Goal: Transaction & Acquisition: Purchase product/service

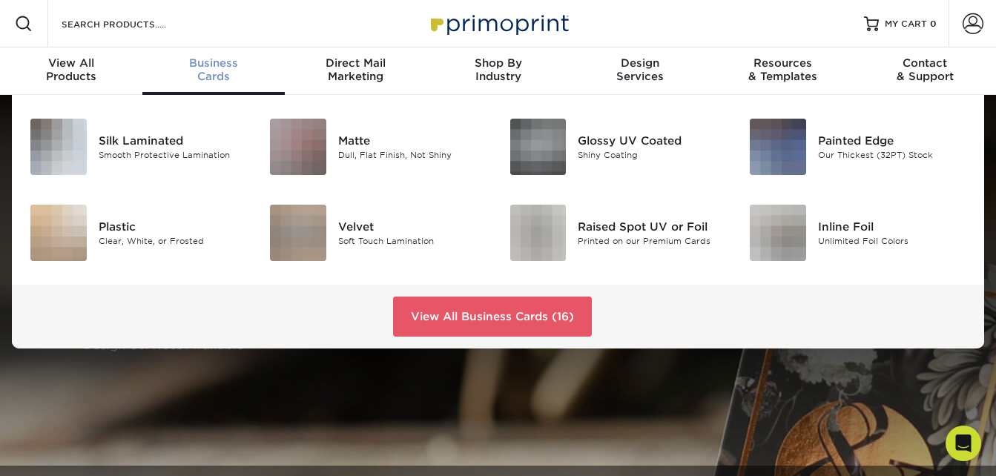
click at [218, 65] on span "Business" at bounding box center [213, 62] width 142 height 13
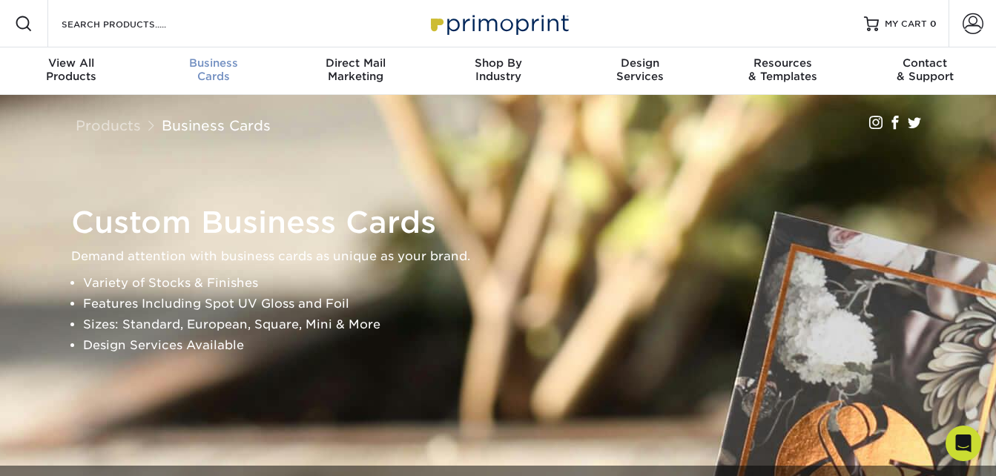
click at [219, 63] on span "Business" at bounding box center [213, 62] width 142 height 13
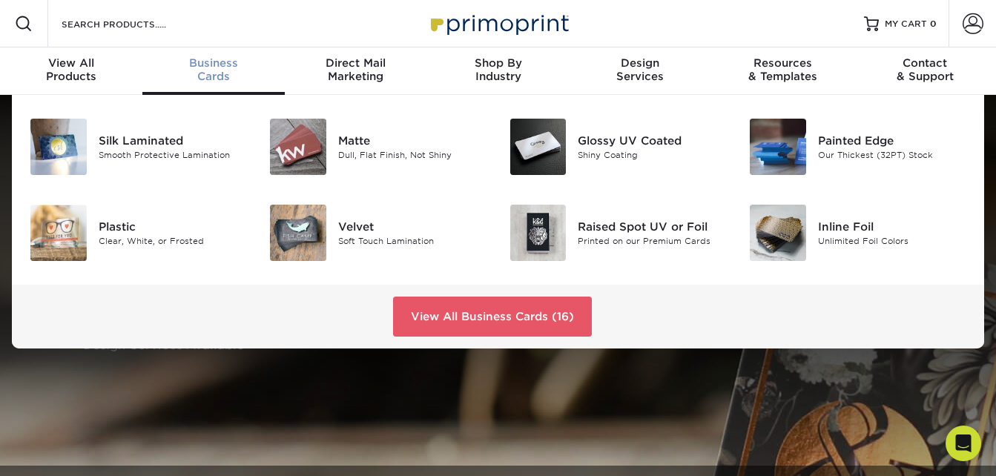
click at [245, 60] on span "Business" at bounding box center [213, 62] width 142 height 13
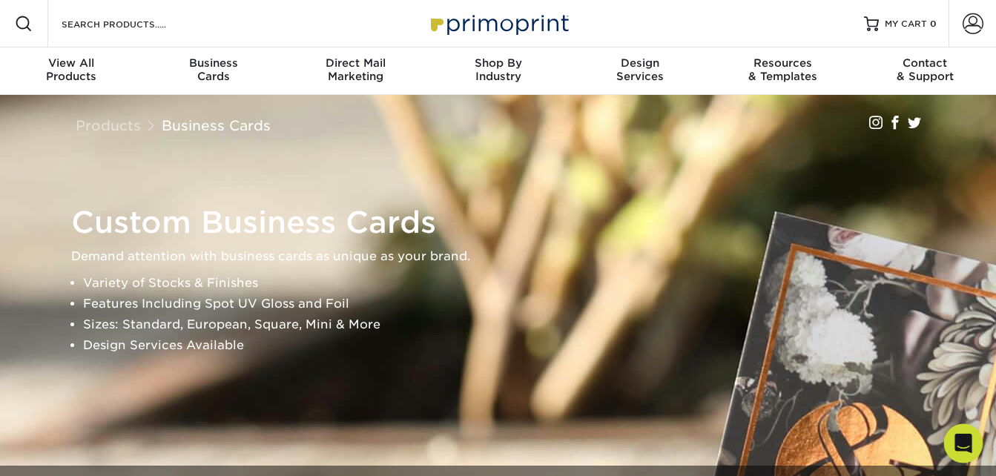
click at [964, 442] on icon "Open Intercom Messenger" at bounding box center [963, 443] width 17 height 19
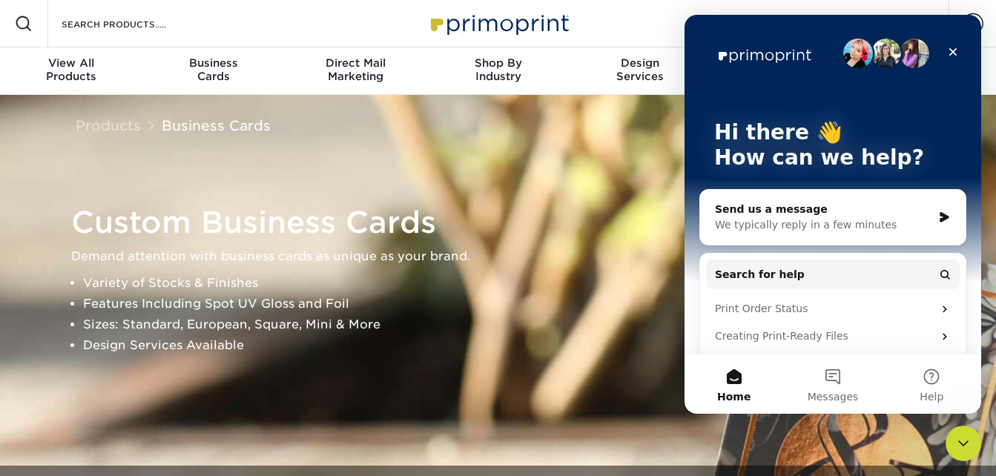
click at [794, 224] on div "We typically reply in a few minutes" at bounding box center [823, 225] width 217 height 16
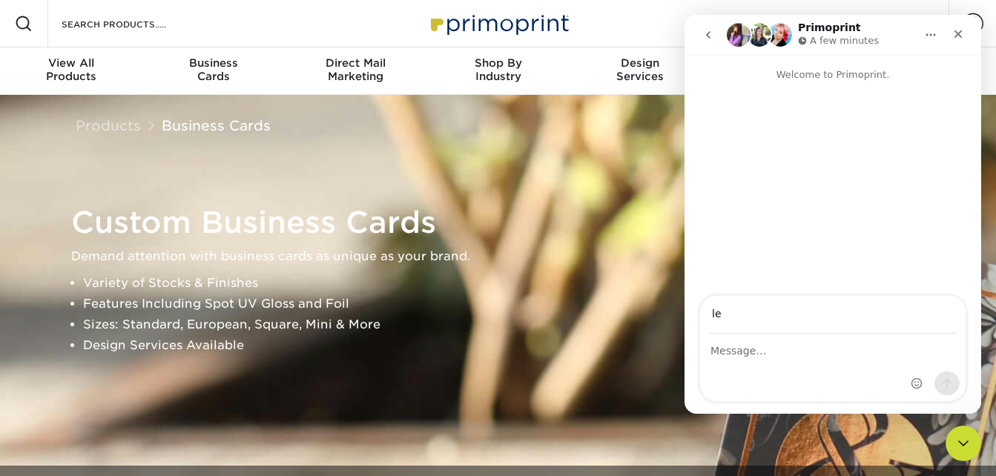
type input "l"
type input "nthomas@apiscreative.com"
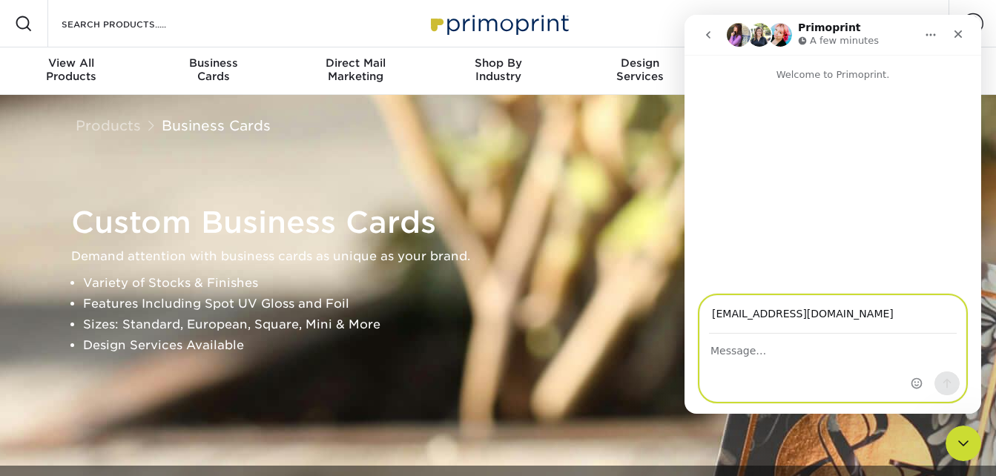
click at [821, 348] on textarea "Message…" at bounding box center [833, 347] width 266 height 25
click at [881, 349] on textarea "Hi, are you not doing orders right not for foil business cards?" at bounding box center [833, 355] width 266 height 40
type textarea "Hi, are you not doing orders right now for foil business cards?"
click at [950, 388] on icon "Send a message…" at bounding box center [948, 384] width 12 height 12
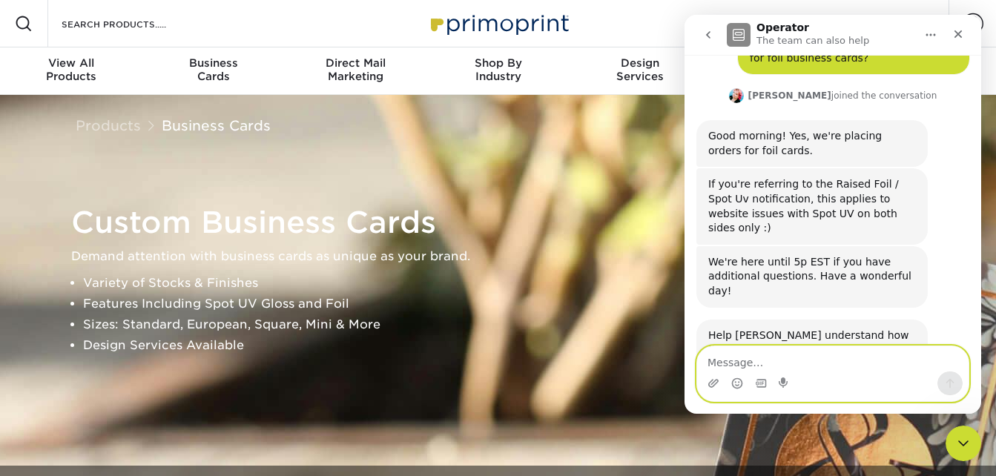
scroll to position [154, 0]
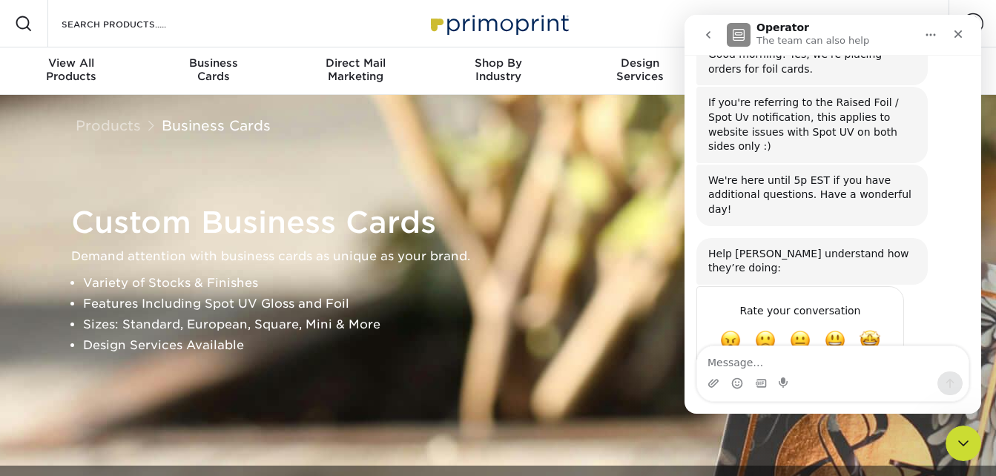
drag, startPoint x: 973, startPoint y: 228, endPoint x: 973, endPoint y: 202, distance: 26.0
click at [973, 202] on div "Hi, are you not doing orders right now for foil business cards? • 6m ago Jenny …" at bounding box center [833, 160] width 297 height 464
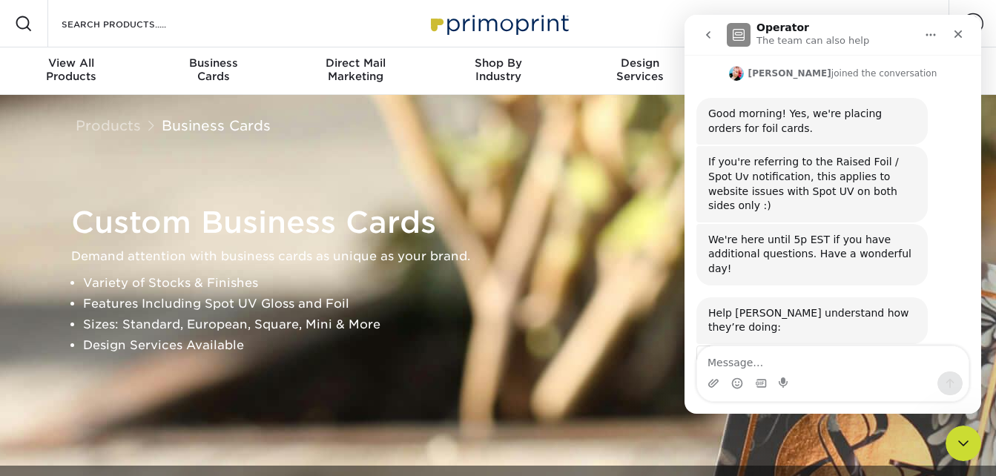
scroll to position [88, 0]
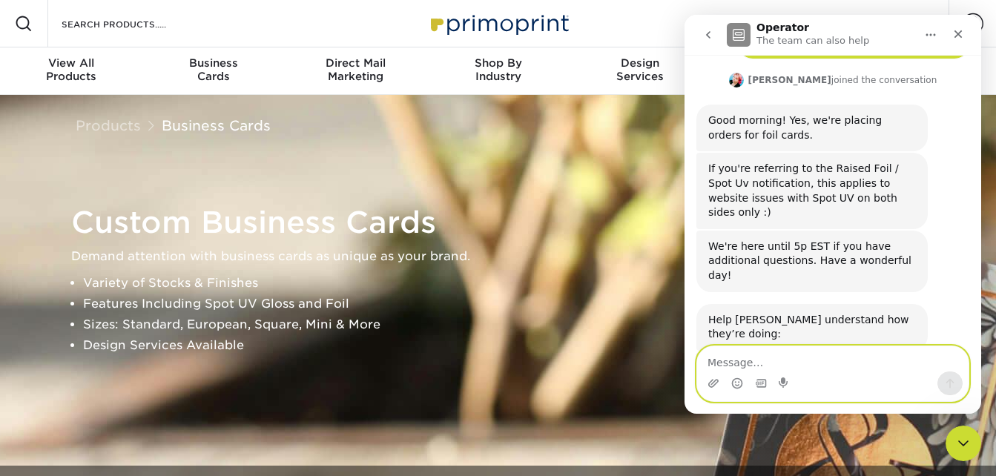
click at [829, 368] on textarea "Message…" at bounding box center [833, 358] width 272 height 25
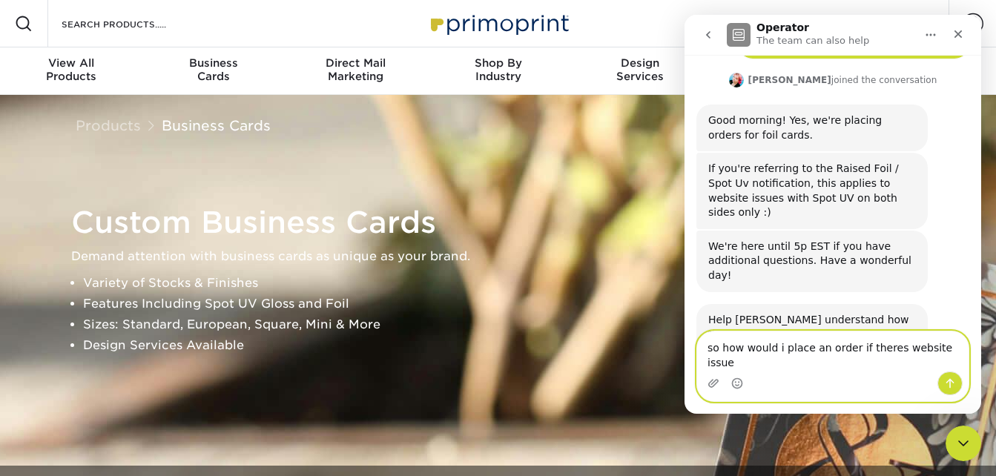
type textarea "so how would i place an order if theres website issues"
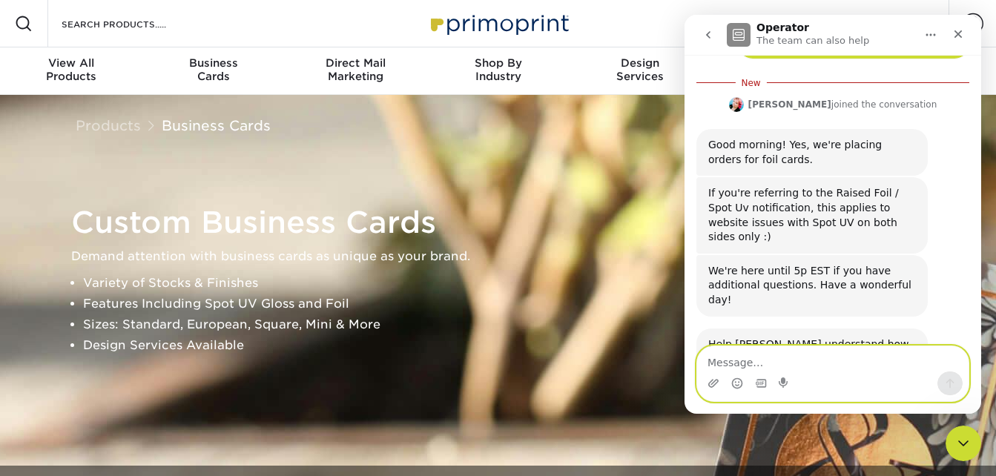
scroll to position [237, 0]
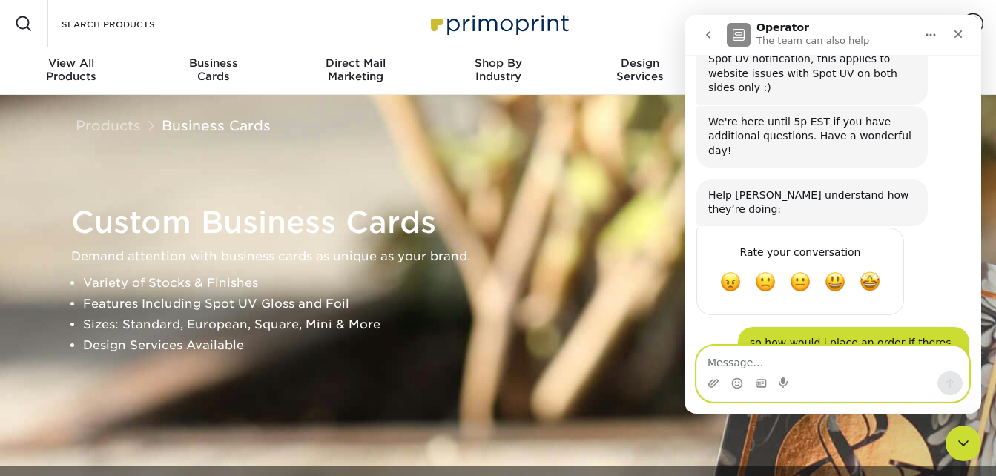
click at [822, 361] on textarea "Message…" at bounding box center [833, 358] width 272 height 25
type textarea "hi"
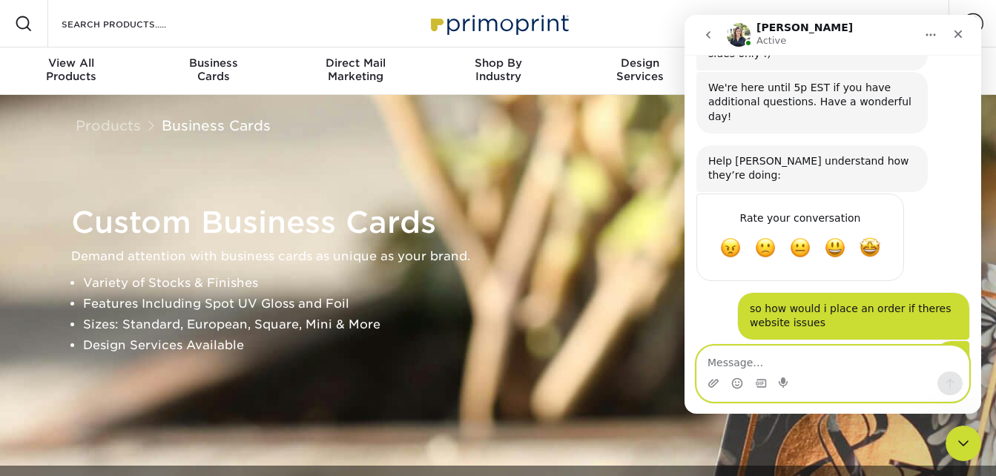
scroll to position [476, 0]
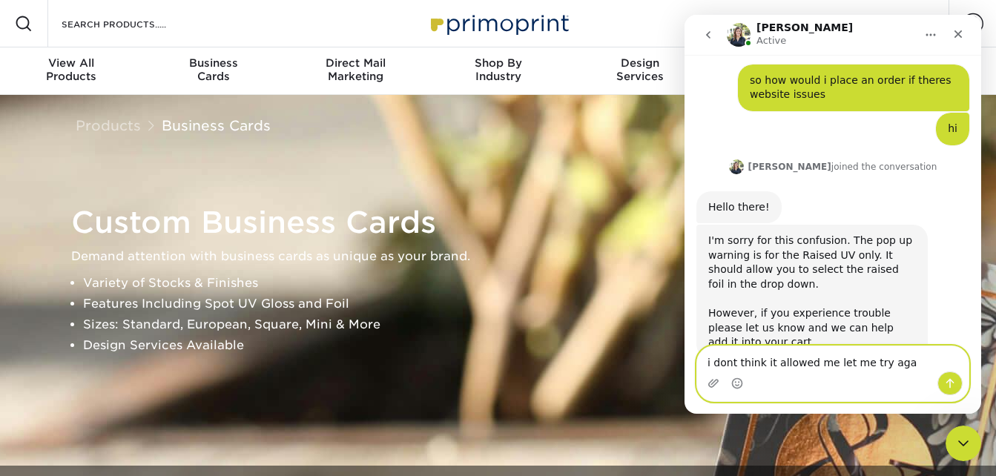
type textarea "i dont think it allowed me let me try agai"
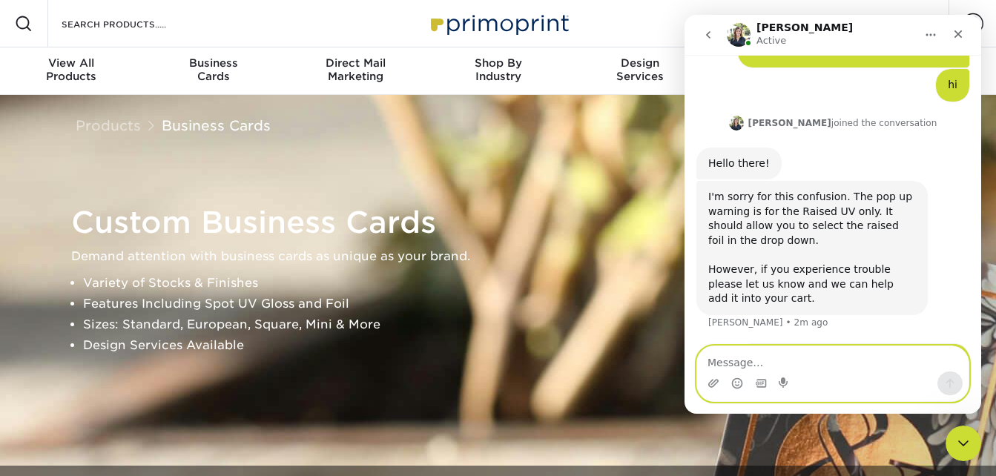
scroll to position [520, 0]
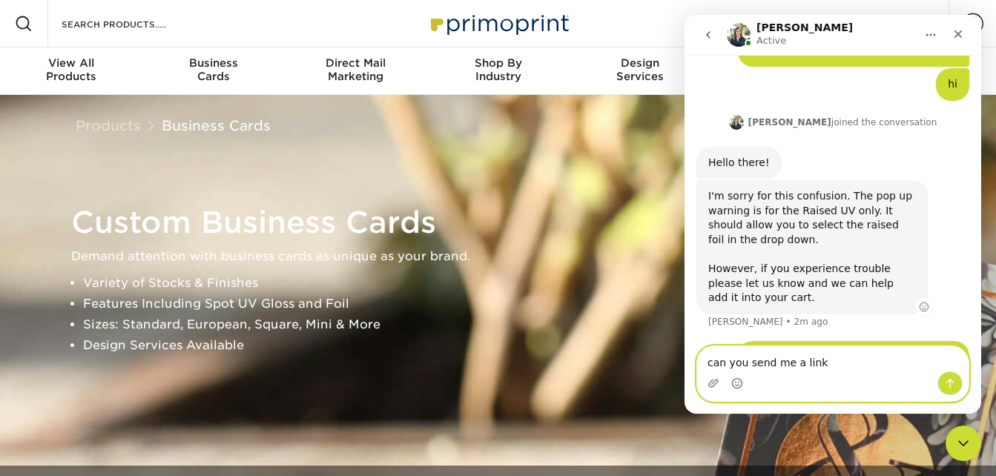
type textarea "can you send me a link?"
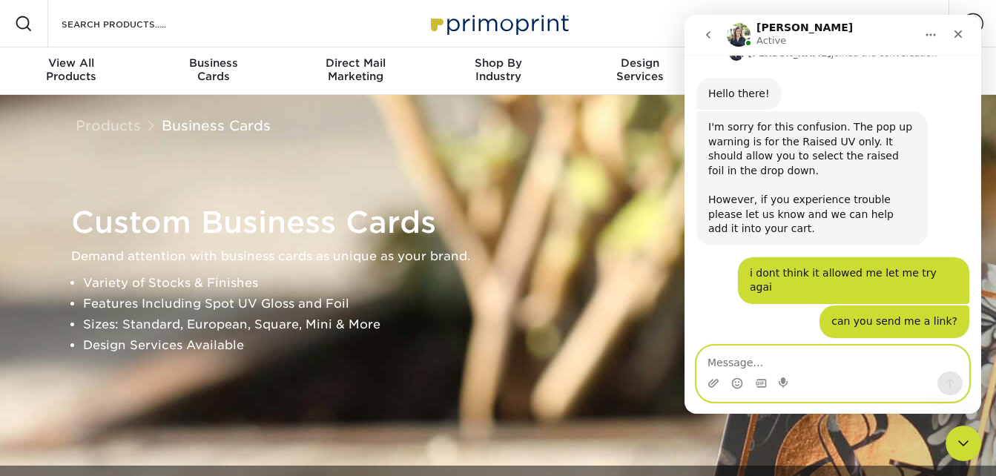
scroll to position [598, 0]
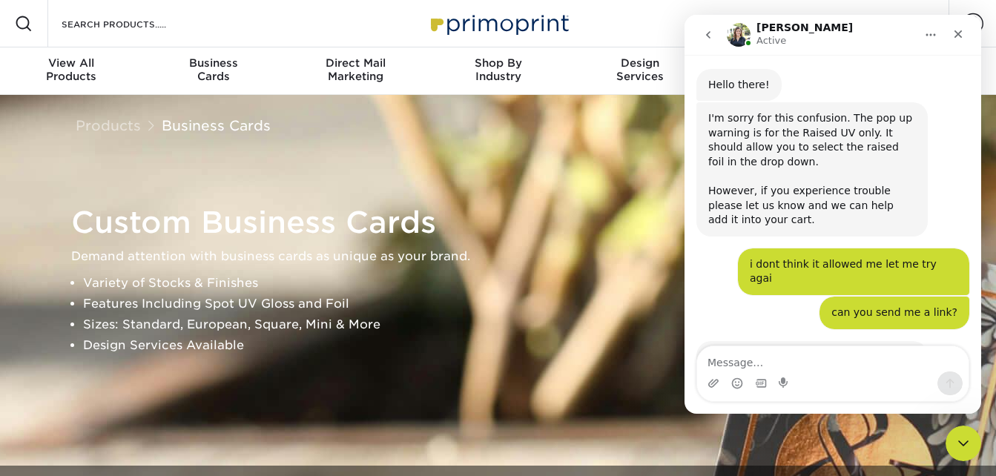
click at [845, 351] on link ": Velvet with Raised Foil" at bounding box center [803, 364] width 188 height 27
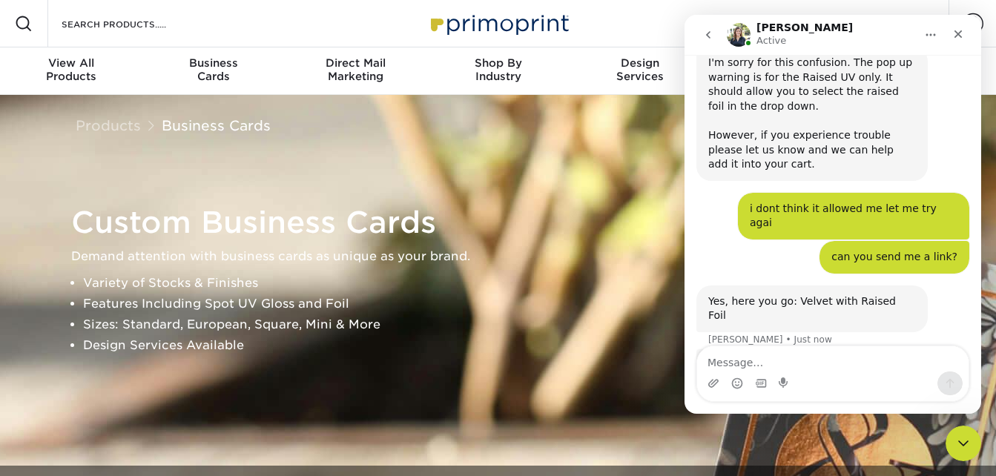
scroll to position [661, 0]
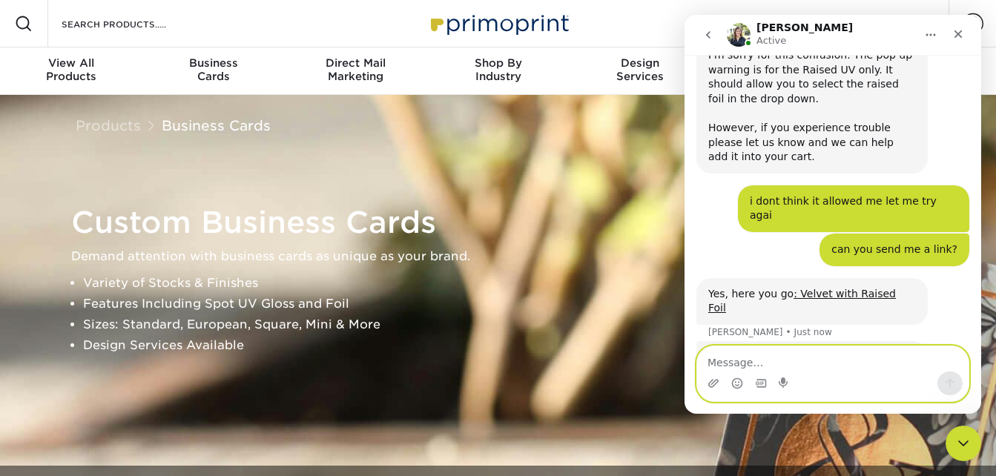
click at [861, 371] on textarea "Message…" at bounding box center [833, 358] width 272 height 25
type textarea "yes i am also looking for stamed"
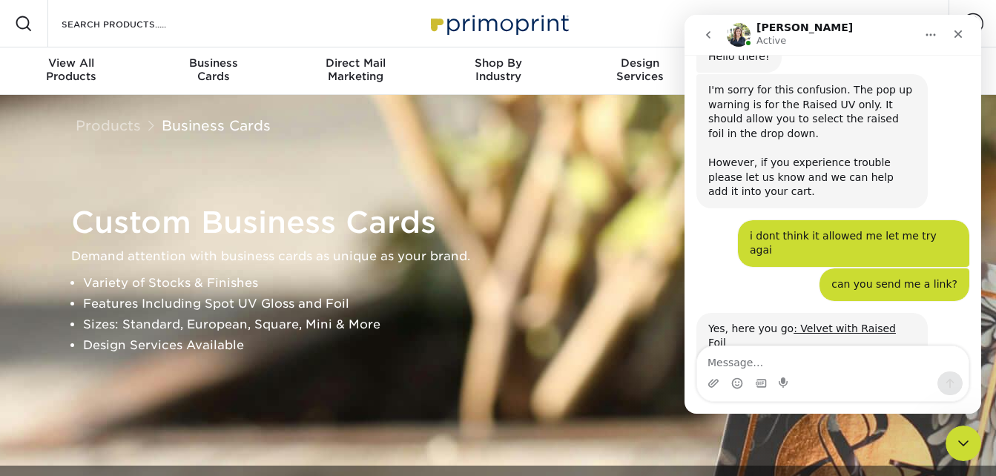
scroll to position [799, 0]
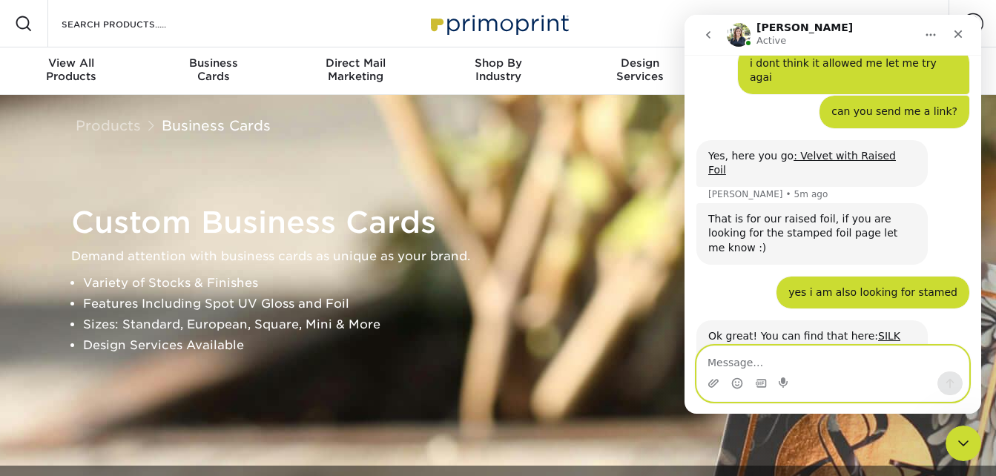
click at [766, 365] on textarea "Message…" at bounding box center [833, 358] width 272 height 25
type textarea "does raised only come on velvet"
click at [953, 390] on button "Send a message…" at bounding box center [950, 384] width 25 height 24
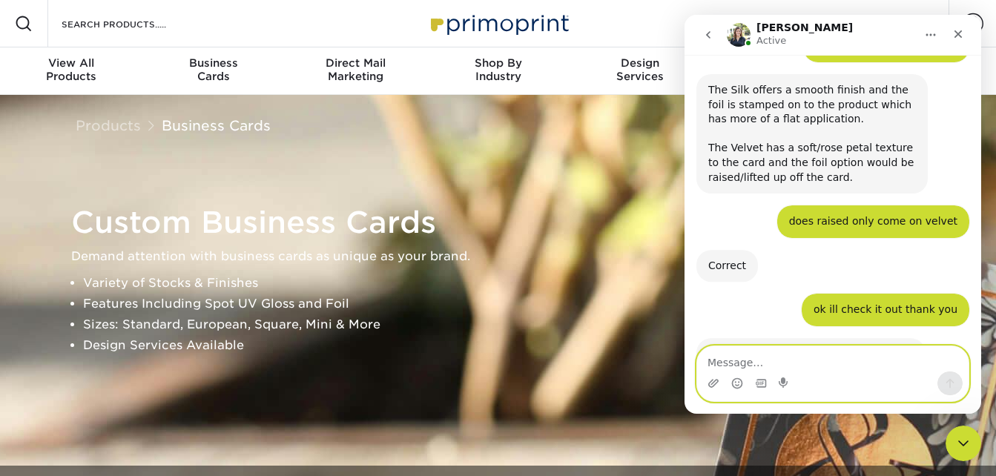
scroll to position [1190, 0]
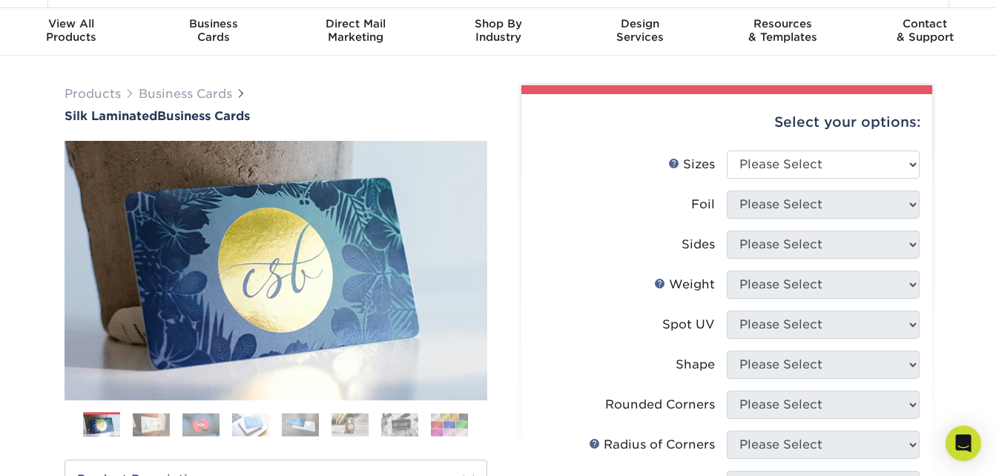
scroll to position [45, 0]
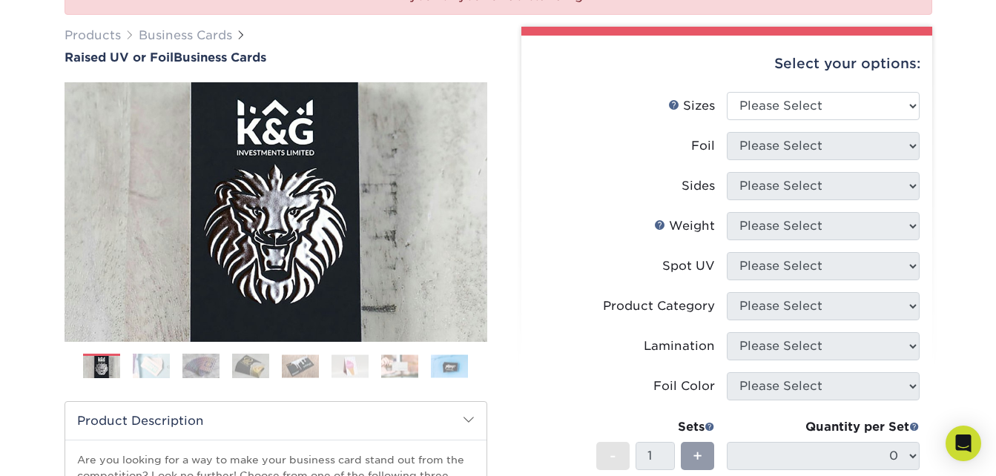
scroll to position [203, 0]
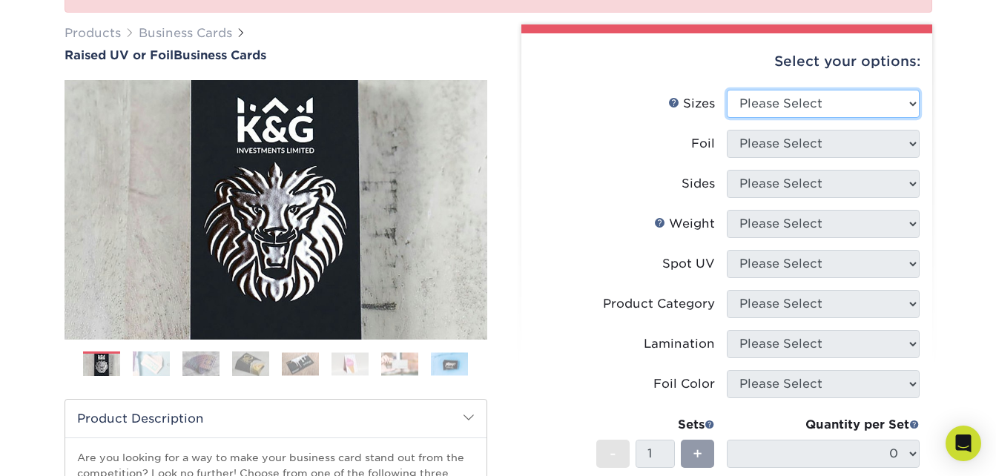
click at [809, 107] on select "Please Select 2" x 3.5" - Standard" at bounding box center [823, 104] width 193 height 28
select select "2.00x3.50"
click at [727, 90] on select "Please Select 2" x 3.5" - Standard" at bounding box center [823, 104] width 193 height 28
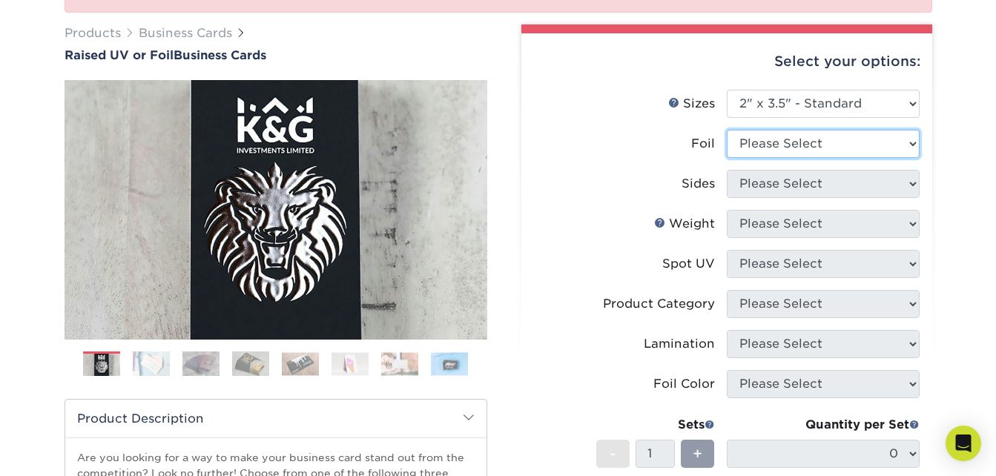
click at [794, 151] on select "Please Select No Yes" at bounding box center [823, 144] width 193 height 28
select select "1"
click at [727, 130] on select "Please Select No Yes" at bounding box center [823, 144] width 193 height 28
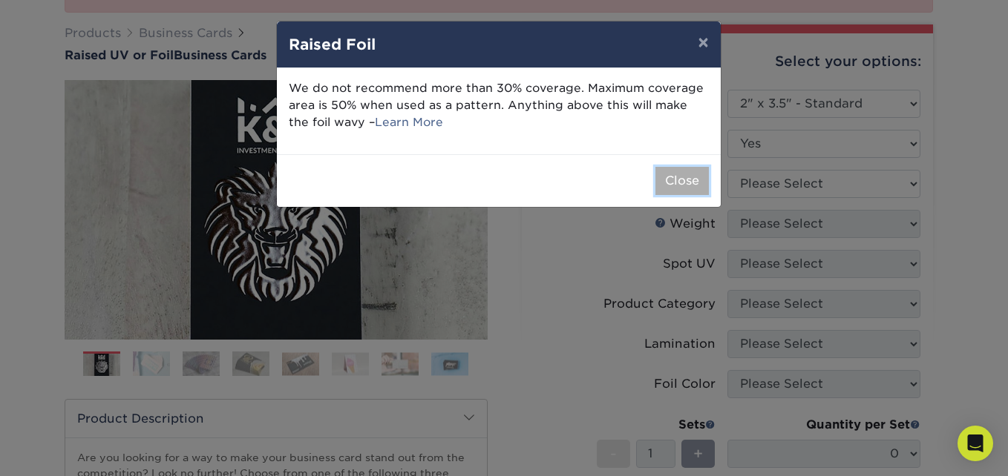
click at [680, 183] on button "Close" at bounding box center [681, 181] width 53 height 28
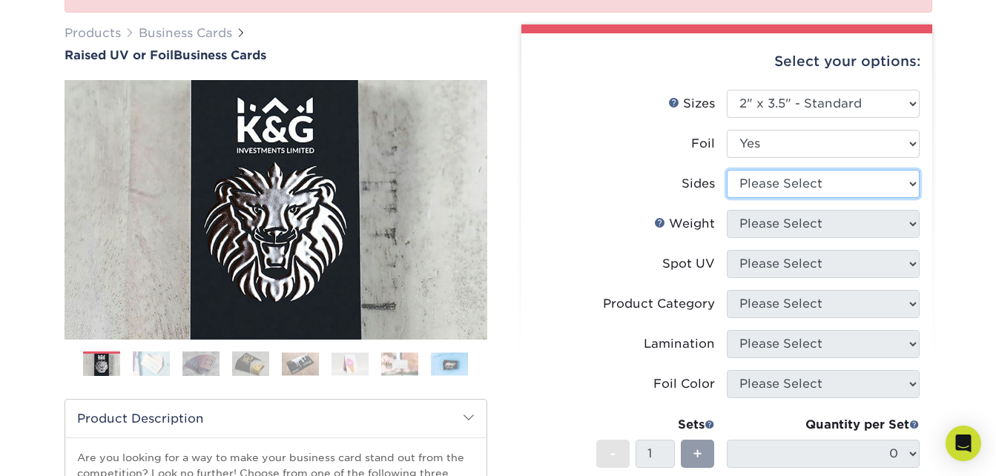
click at [789, 186] on select "Please Select Print Both Sides - Foil Both Sides Print Both Sides - Foil Front …" at bounding box center [823, 184] width 193 height 28
select select "e9e9dfb3-fba1-4d60-972c-fd9ca5904d33"
click at [727, 170] on select "Please Select Print Both Sides - Foil Both Sides Print Both Sides - Foil Front …" at bounding box center [823, 184] width 193 height 28
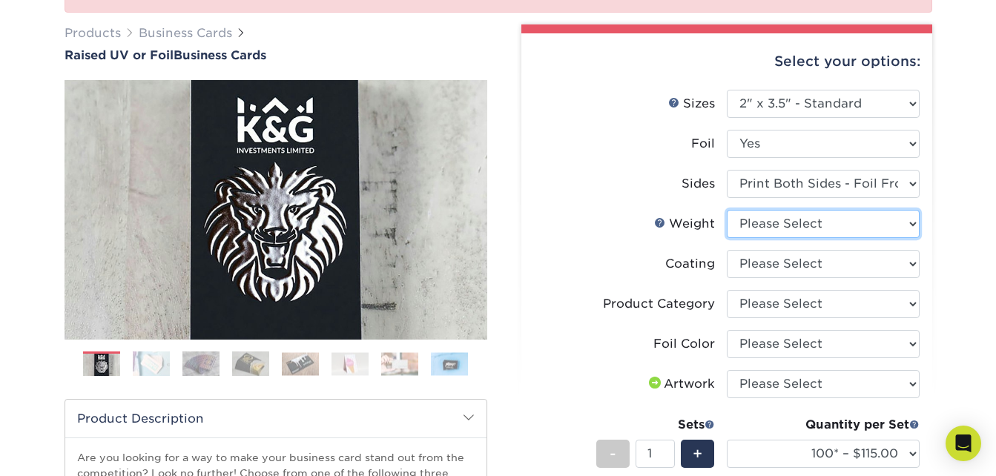
click at [809, 229] on select "Please Select 16PT" at bounding box center [823, 224] width 193 height 28
select select "16PT"
click at [727, 210] on select "Please Select 16PT" at bounding box center [823, 224] width 193 height 28
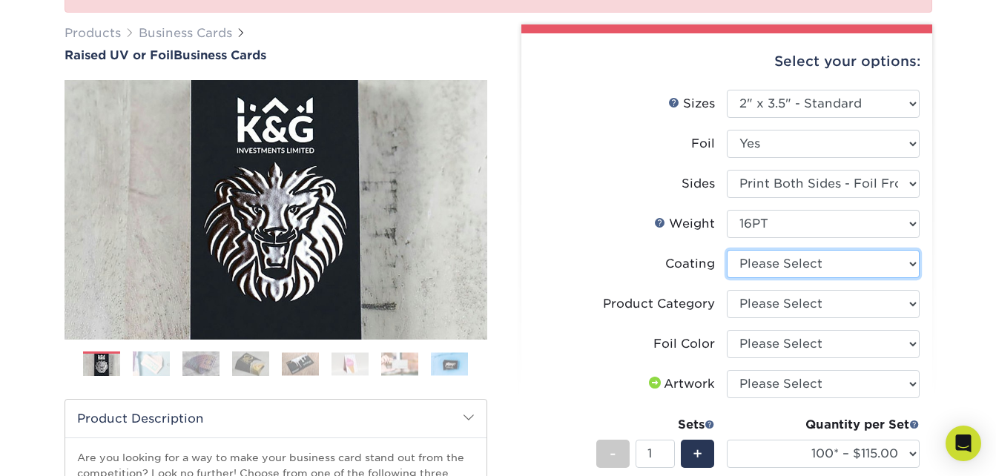
click at [824, 266] on select at bounding box center [823, 264] width 193 height 28
select select "3e7618de-abca-4bda-9f97-8b9129e913d8"
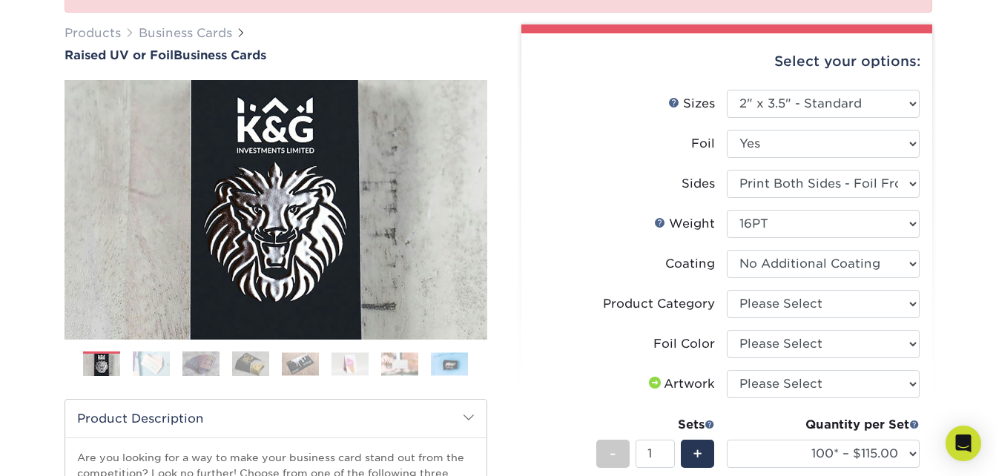
click at [727, 250] on select at bounding box center [823, 264] width 193 height 28
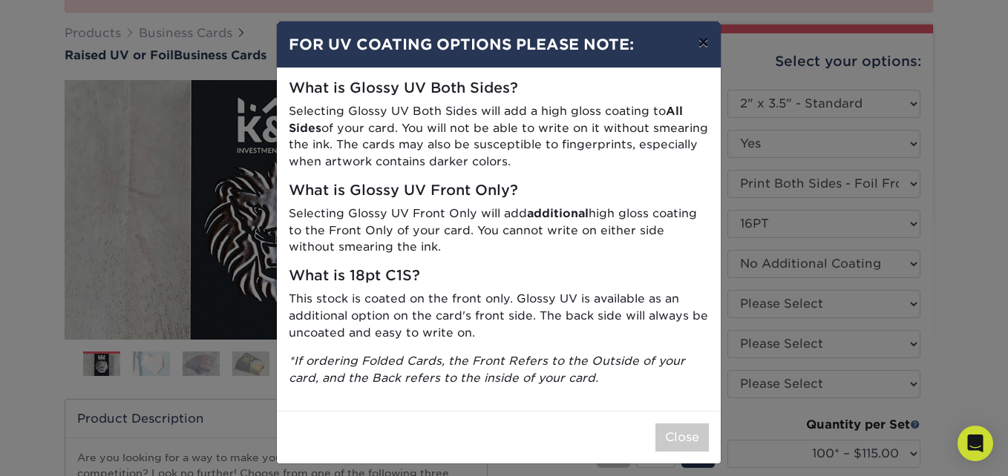
click at [698, 47] on button "×" at bounding box center [703, 43] width 34 height 42
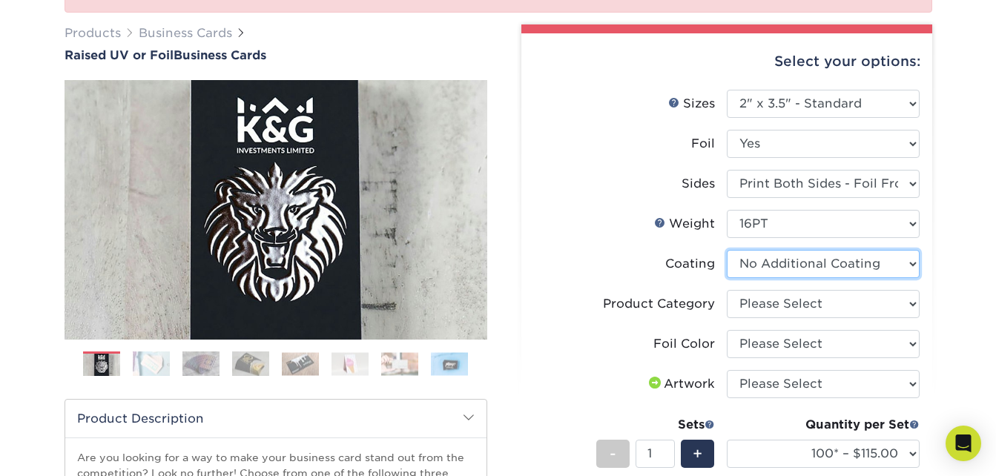
click at [802, 263] on select at bounding box center [823, 264] width 193 height 28
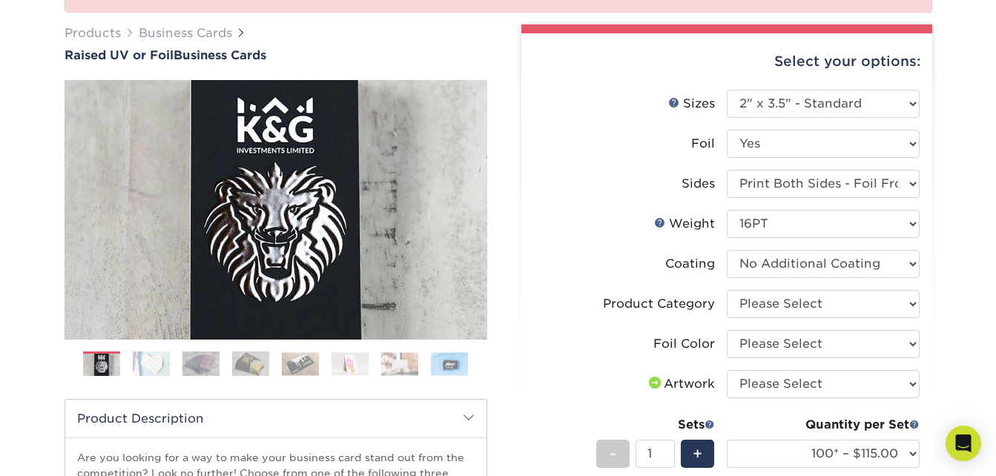
click at [989, 254] on div "We are currently experiencing a technical issue with this product category. Our…" at bounding box center [498, 365] width 996 height 946
click at [784, 318] on select "Please Select Business Cards" at bounding box center [823, 304] width 193 height 28
select select "3b5148f1-0588-4f88-a218-97bcfdce65c1"
click at [727, 290] on select "Please Select Business Cards" at bounding box center [823, 304] width 193 height 28
click at [778, 346] on select "Please Select Silver Foil Gold Foil Holographic Foil" at bounding box center [823, 344] width 193 height 28
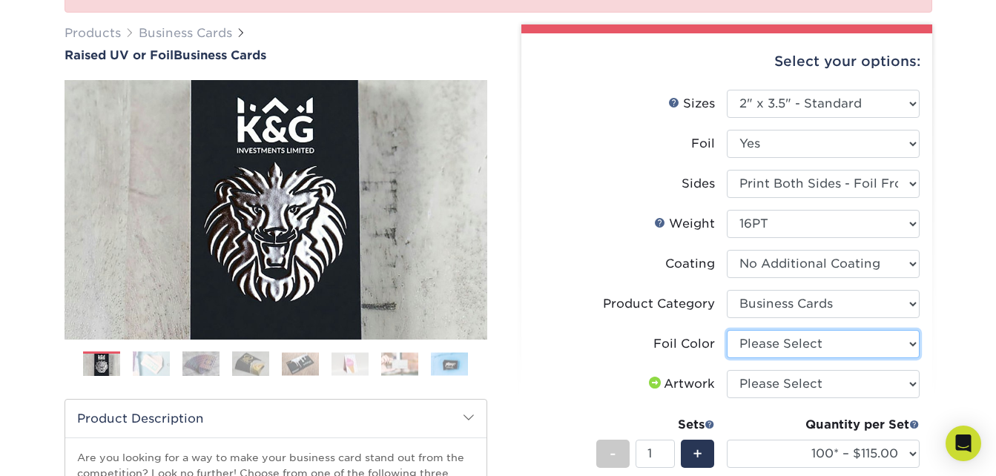
select select "a834dd52-fe06-4ed6-9a86-5bd3c2d02515"
click at [727, 330] on select "Please Select Silver Foil Gold Foil Holographic Foil" at bounding box center [823, 344] width 193 height 28
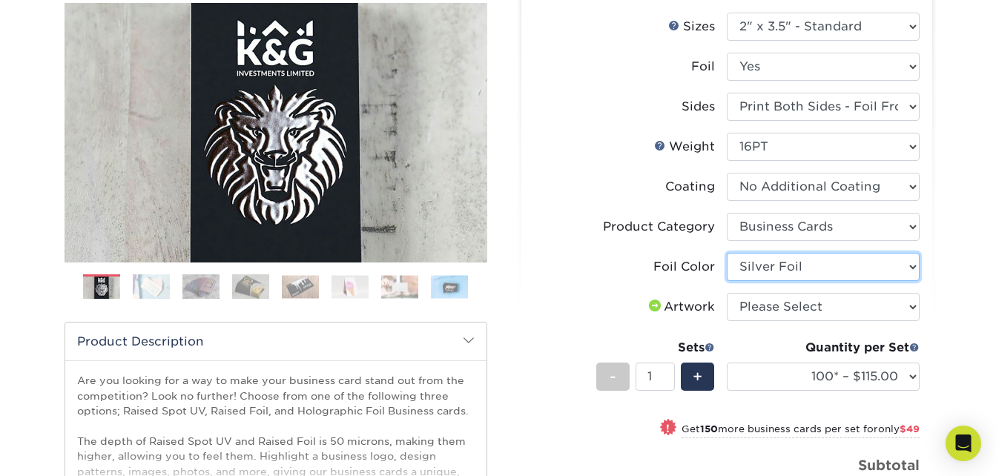
scroll to position [354, 0]
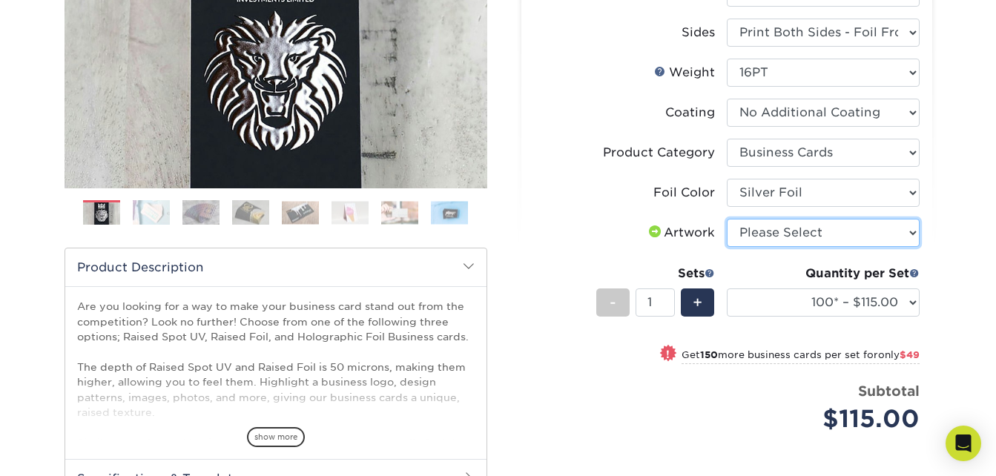
click at [842, 235] on select "Please Select I will upload files I need a design - $100" at bounding box center [823, 233] width 193 height 28
select select "upload"
click at [727, 219] on select "Please Select I will upload files I need a design - $100" at bounding box center [823, 233] width 193 height 28
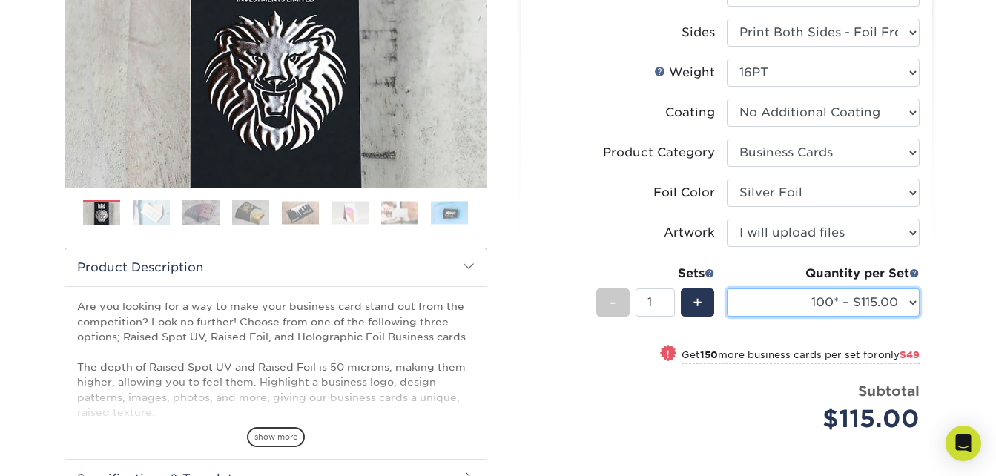
click at [905, 306] on select "100* – $115.00 250* – $164.00 500* – $221.00" at bounding box center [823, 303] width 193 height 28
click at [727, 289] on select "100* – $115.00 250* – $164.00 500* – $221.00" at bounding box center [823, 303] width 193 height 28
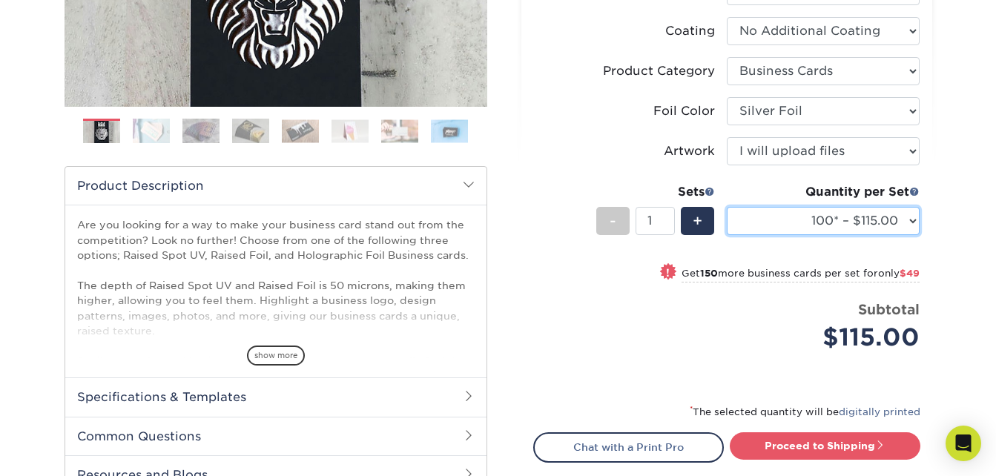
scroll to position [443, 0]
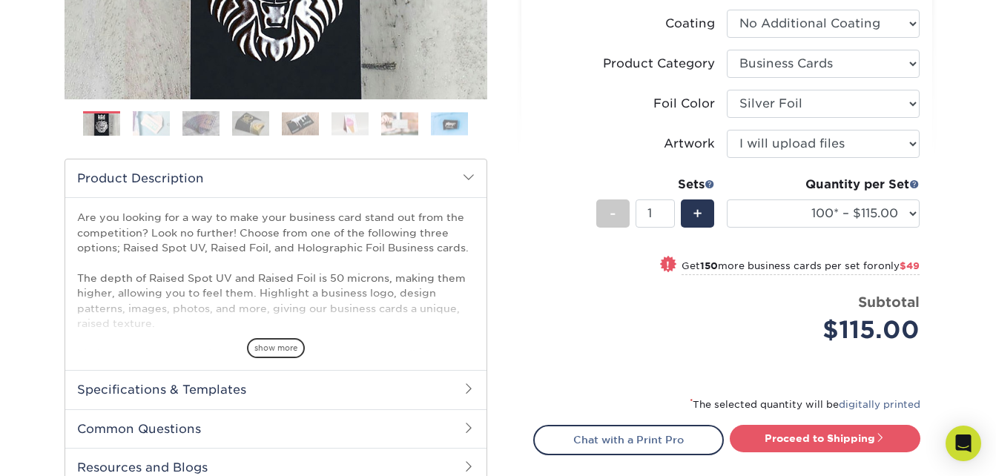
drag, startPoint x: 942, startPoint y: 266, endPoint x: 676, endPoint y: 260, distance: 265.7
click at [676, 260] on div "Select your options: Sizes Help Sizes Please Select 2" x 3.5" - Standard" at bounding box center [721, 170] width 445 height 772
drag, startPoint x: 923, startPoint y: 256, endPoint x: 729, endPoint y: 250, distance: 193.7
click at [729, 250] on div "We are currently experiencing a technical issue with this product category. Our…" at bounding box center [498, 125] width 996 height 946
drag, startPoint x: 729, startPoint y: 250, endPoint x: 728, endPoint y: 266, distance: 16.4
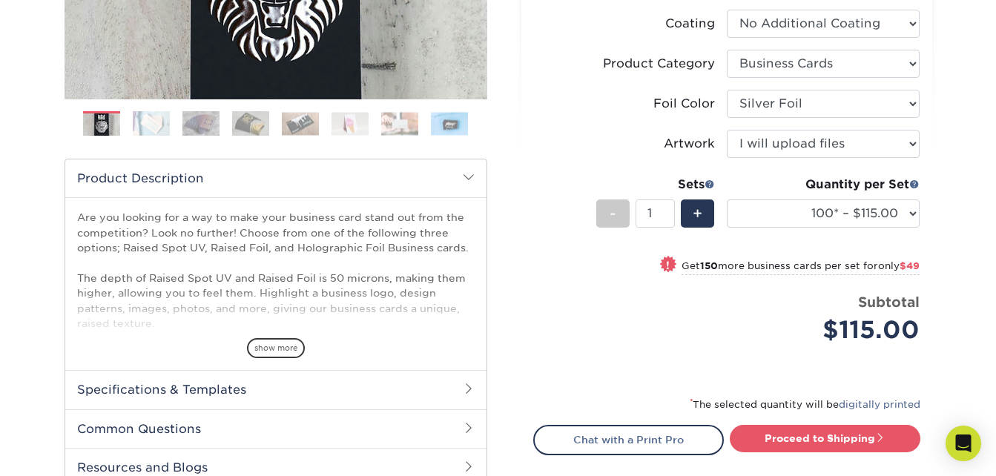
click at [728, 266] on small "Get 150 more business cards per set for only $49" at bounding box center [801, 267] width 238 height 15
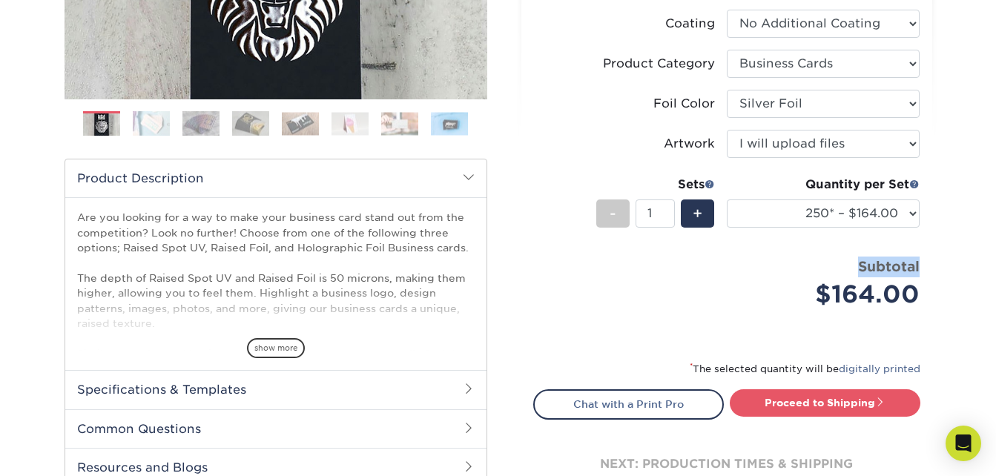
click at [728, 266] on div "Subtotal $164.00" at bounding box center [823, 285] width 193 height 56
drag, startPoint x: 728, startPoint y: 266, endPoint x: 820, endPoint y: 209, distance: 108.3
click at [820, 209] on select "100* – $115.00 250* – $164.00 500* – $221.00" at bounding box center [823, 214] width 193 height 28
click at [727, 200] on select "100* – $115.00 250* – $164.00 500* – $221.00" at bounding box center [823, 214] width 193 height 28
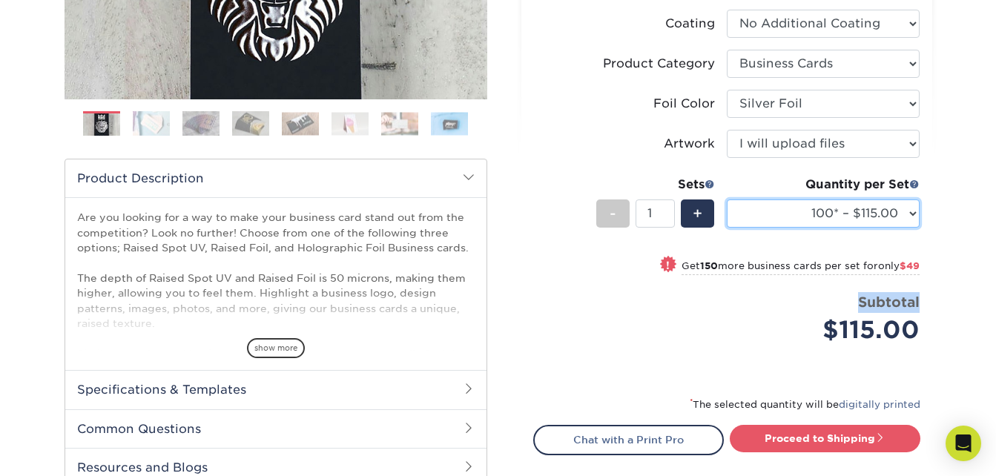
click at [820, 216] on select "100* – $115.00 250* – $164.00 500* – $221.00" at bounding box center [823, 214] width 193 height 28
click at [727, 200] on select "100* – $115.00 250* – $164.00 500* – $221.00" at bounding box center [823, 214] width 193 height 28
click at [913, 269] on span "$49" at bounding box center [910, 265] width 20 height 11
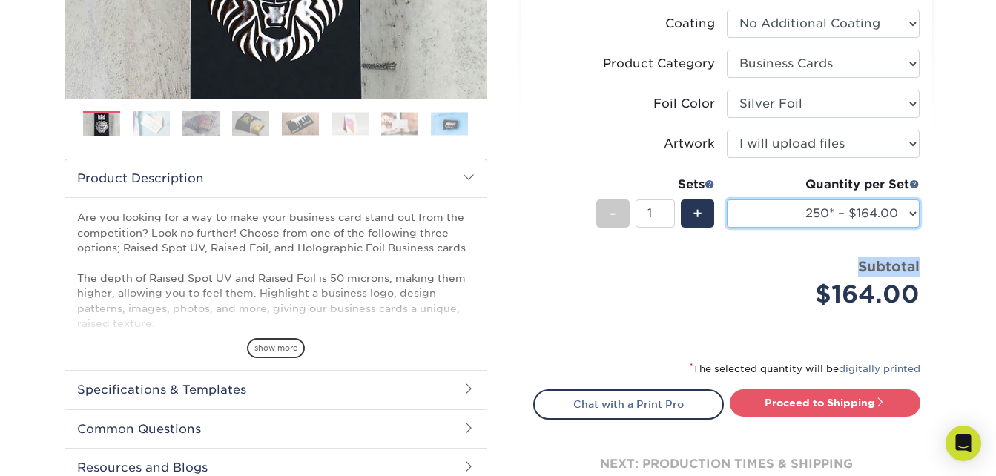
click at [852, 206] on select "100* – $115.00 250* – $164.00 500* – $221.00" at bounding box center [823, 214] width 193 height 28
click at [727, 200] on select "100* – $115.00 250* – $164.00 500* – $221.00" at bounding box center [823, 214] width 193 height 28
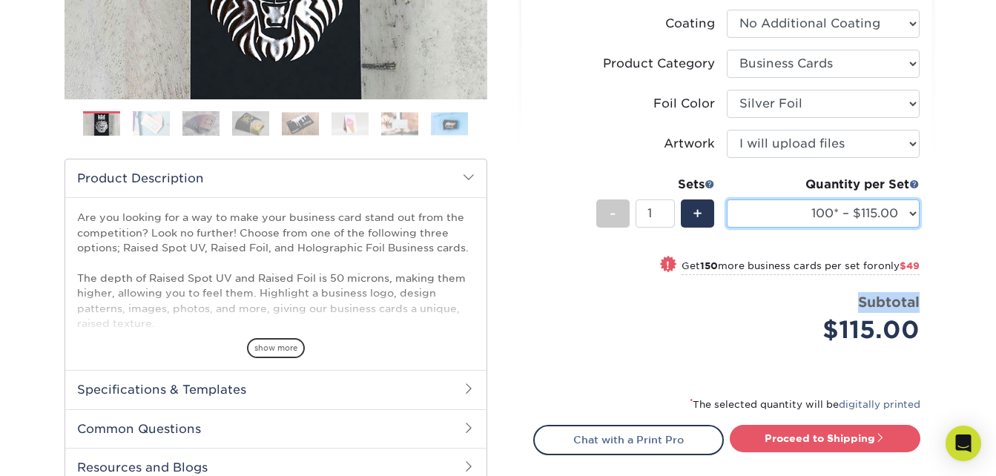
click at [861, 204] on select "100* – $115.00 250* – $164.00 500* – $221.00" at bounding box center [823, 214] width 193 height 28
click at [727, 200] on select "100* – $115.00 250* – $164.00 500* – $221.00" at bounding box center [823, 214] width 193 height 28
click at [858, 217] on select "100* – $115.00 250* – $164.00 500* – $221.00" at bounding box center [823, 214] width 193 height 28
select select "100* – $115.00"
click at [727, 200] on select "100* – $115.00 250* – $164.00 500* – $221.00" at bounding box center [823, 214] width 193 height 28
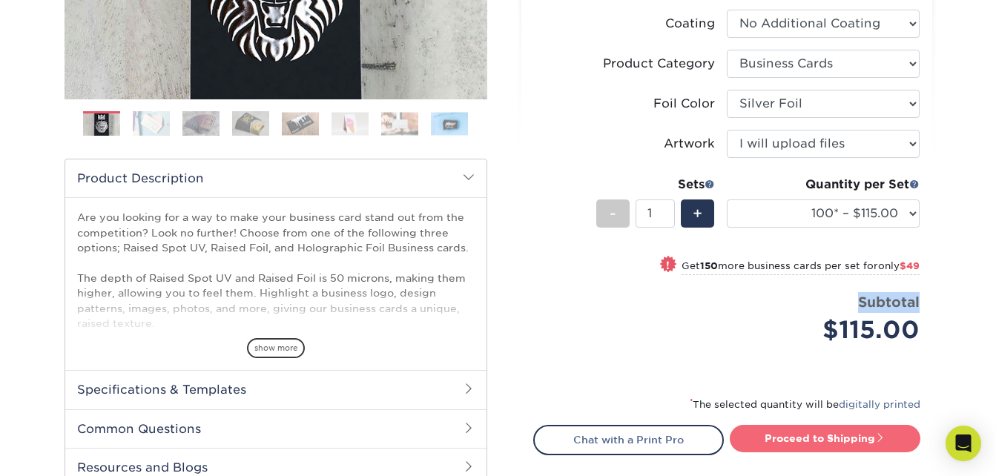
click at [817, 436] on link "Proceed to Shipping" at bounding box center [825, 438] width 191 height 27
type input "Set 1"
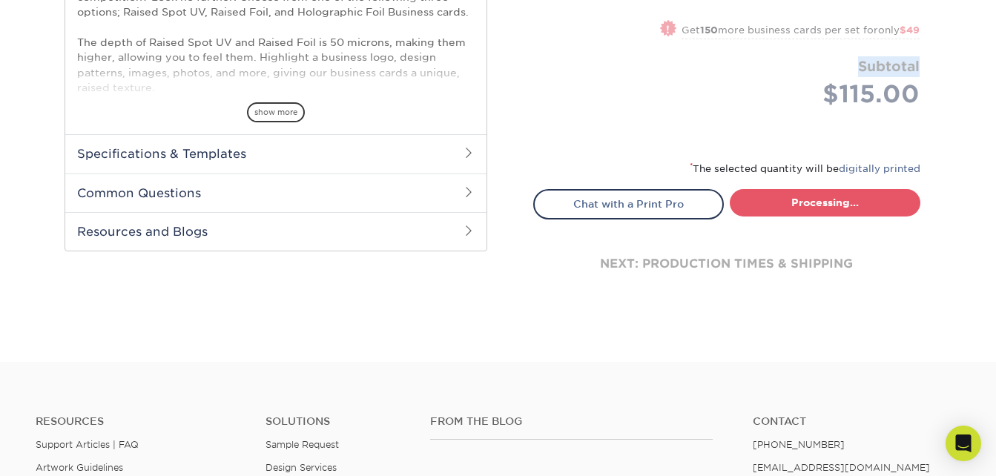
select select "1865d784-4a65-4fa5-88ce-3beae895d184"
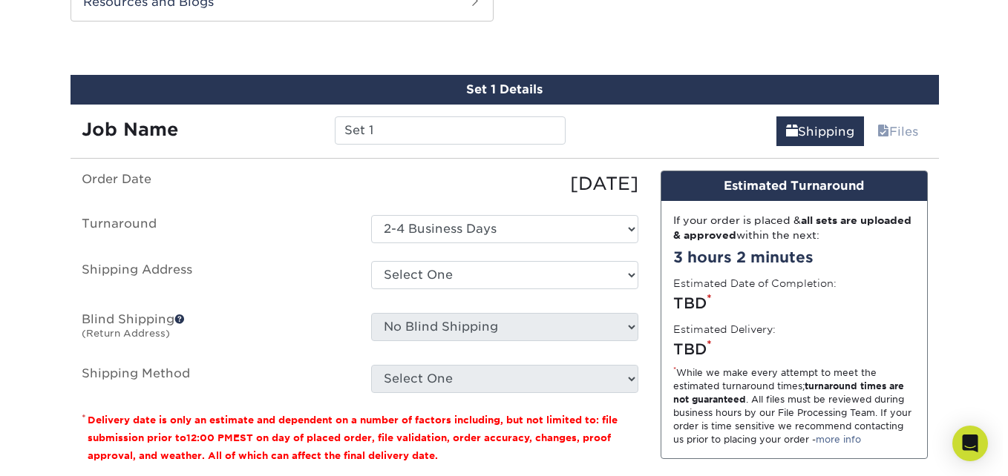
scroll to position [931, 0]
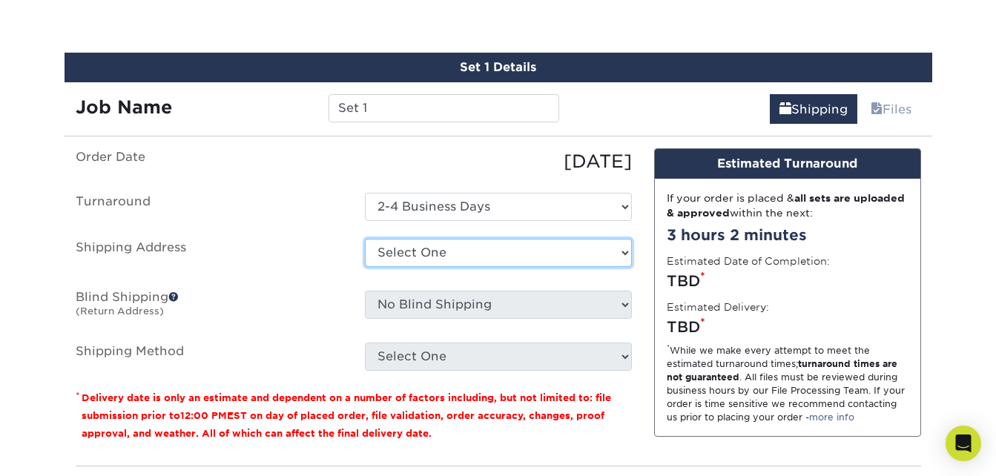
click at [468, 259] on select "Select One + Add New Address - Login" at bounding box center [498, 253] width 267 height 28
select select "newaddress"
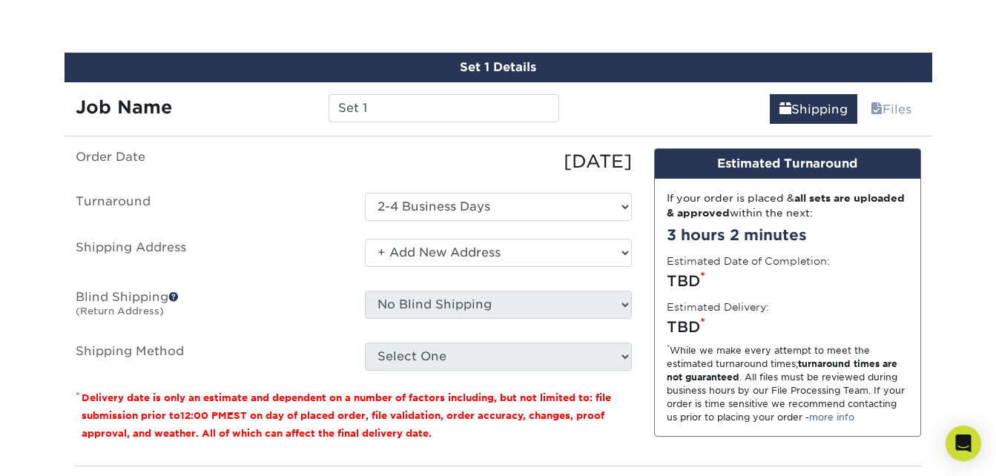
click at [365, 239] on select "Select One + Add New Address - Login" at bounding box center [498, 253] width 267 height 28
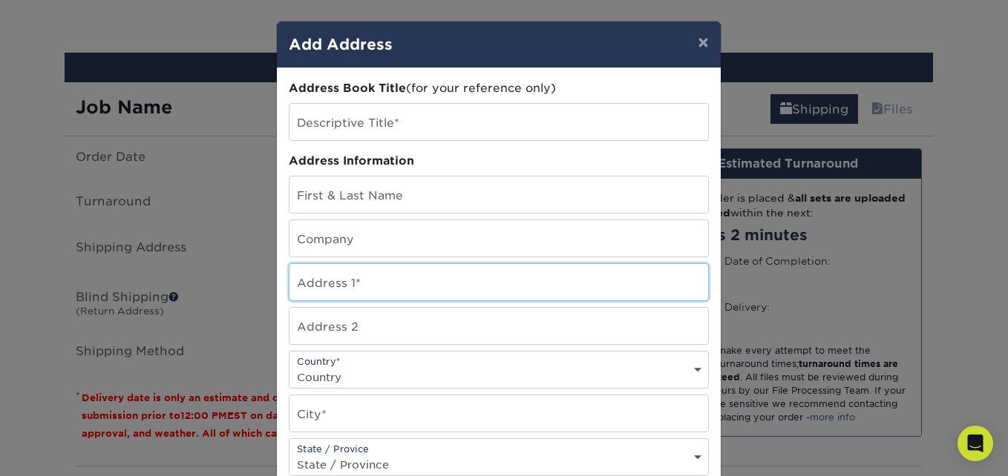
click at [387, 289] on input "text" at bounding box center [498, 282] width 418 height 36
paste input "Summary Size Standard Paper Special Finishes Coating Coated on both sides Finis…"
type input "Summary Size Standard Paper Special Finishes Coating Coated on both sides Finis…"
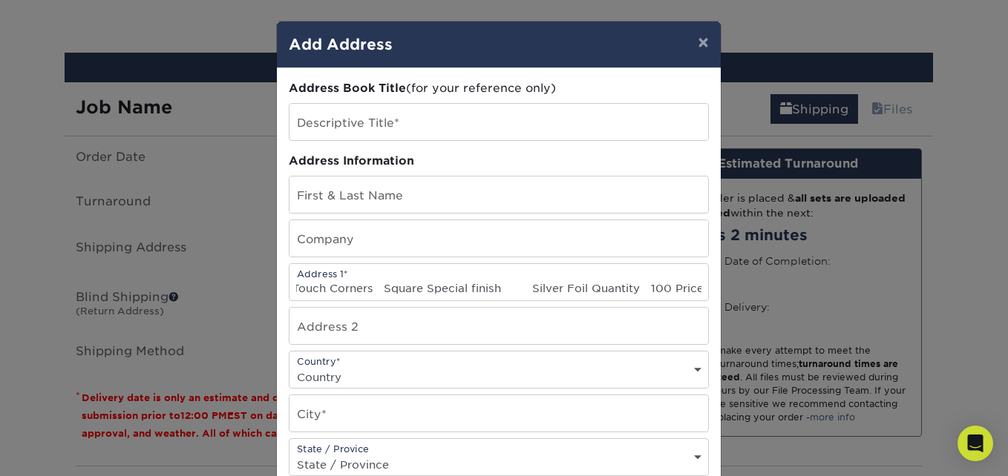
scroll to position [0, 0]
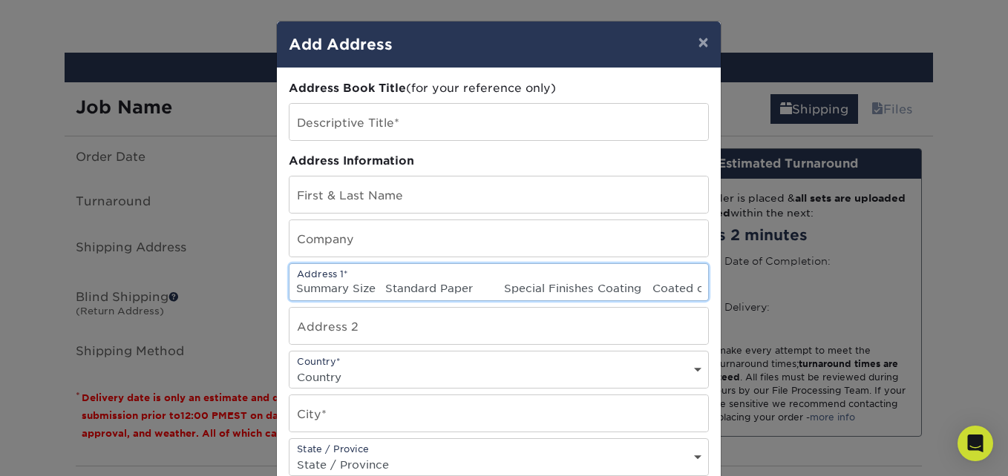
click at [358, 287] on input "Summary Size Standard Paper Special Finishes Coating Coated on both sides Finis…" at bounding box center [498, 282] width 418 height 36
paste input "7320 Range Road Alexandria, VA, 22306"
type input "=7320 Range Road Alexandria, VA, 22306"
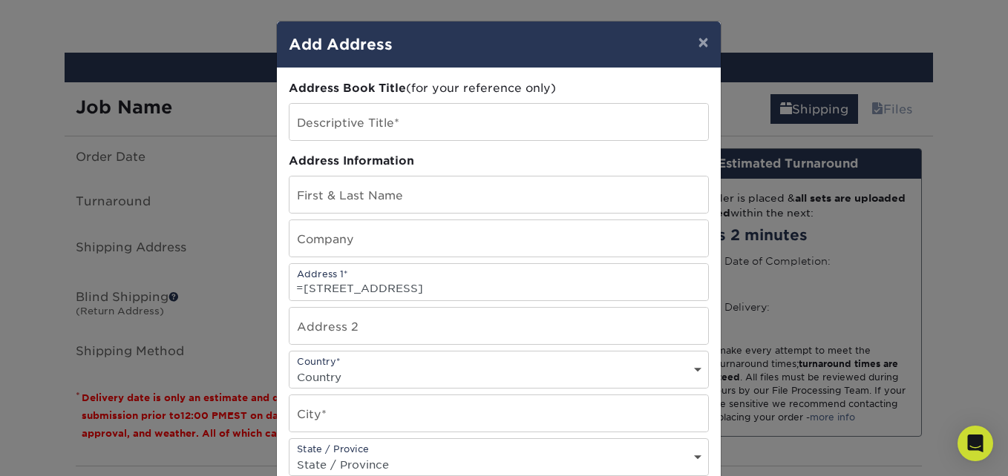
click at [372, 368] on select "Country United States Canada ----------------------------- Afghanistan Albania …" at bounding box center [498, 378] width 418 height 22
select select "US"
click at [289, 367] on select "Country United States Canada ----------------------------- Afghanistan Albania …" at bounding box center [498, 378] width 418 height 22
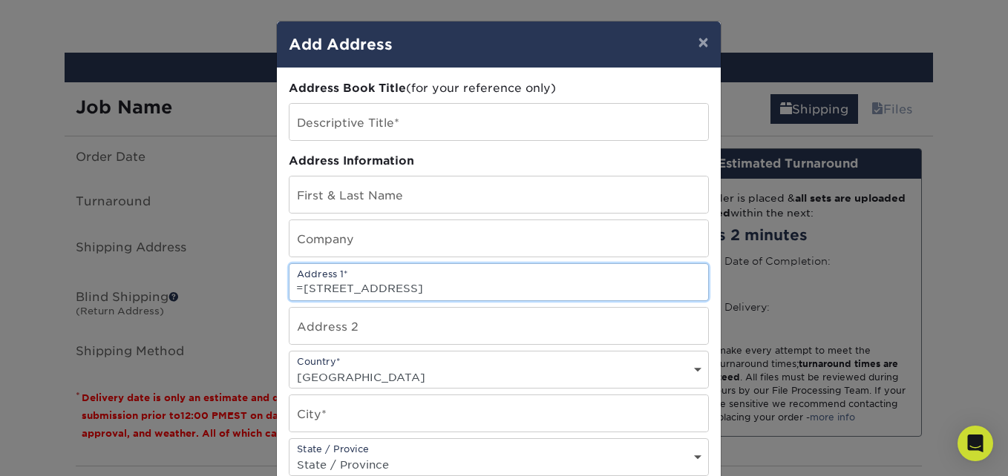
drag, startPoint x: 459, startPoint y: 290, endPoint x: 404, endPoint y: 287, distance: 55.7
click at [404, 287] on input "=7320 Range Road Alexandria, VA, 22306" at bounding box center [498, 282] width 418 height 36
paste input "7320 Range Road Alexandria, VA, 22306"
drag, startPoint x: 542, startPoint y: 289, endPoint x: 563, endPoint y: 289, distance: 20.8
click at [563, 289] on input "=7320 Range Road 7320 Range Road Alexandria, VA, 22306, VA, 22306" at bounding box center [498, 282] width 418 height 36
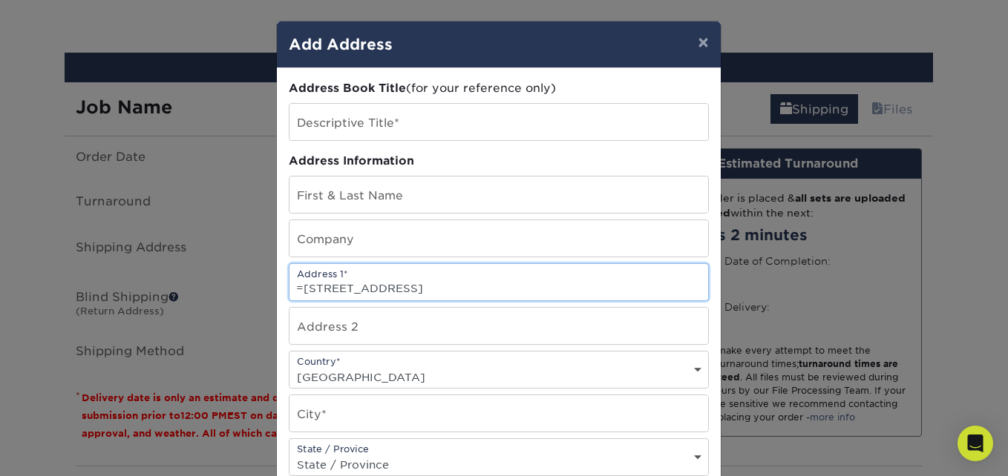
click at [563, 289] on input "=7320 Range Road 7320 Range Road Alexandria, VA, 22306, VA, 22306" at bounding box center [498, 282] width 418 height 36
paste input "7320 Range Road Alexandria, VA, 22306"
click at [563, 289] on input "=7320 Range Road 7320 Range Road Alexandria7320 Range Road Alexandria, VA, 2230…" at bounding box center [498, 282] width 418 height 36
drag, startPoint x: 629, startPoint y: 288, endPoint x: 571, endPoint y: 286, distance: 57.9
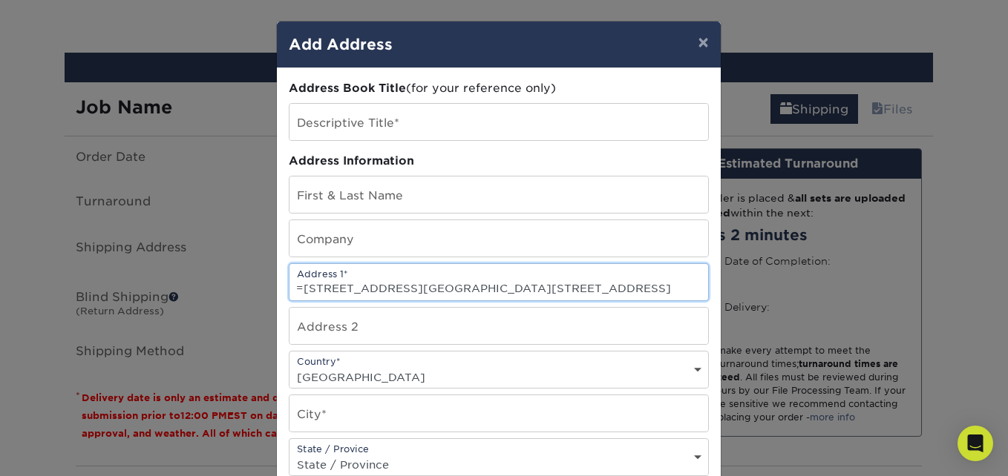
click at [571, 286] on input "=7320 Range Road 7320 Range Road Alexandria7320 Range Road Alexandria, VA, 2230…" at bounding box center [498, 282] width 418 height 36
type input "=7320 Range Road 7320 Range Road Alexandria7320 Range Road Alexandria, VA, 2230…"
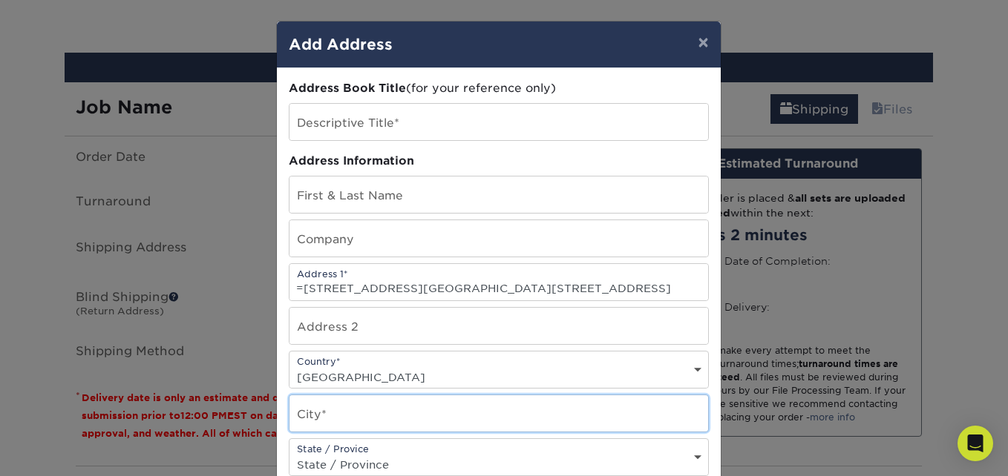
click at [332, 410] on input "text" at bounding box center [498, 413] width 418 height 36
paste input "Alexandria"
click at [332, 410] on input "Alexandria" at bounding box center [498, 413] width 418 height 36
type input "Alexandria"
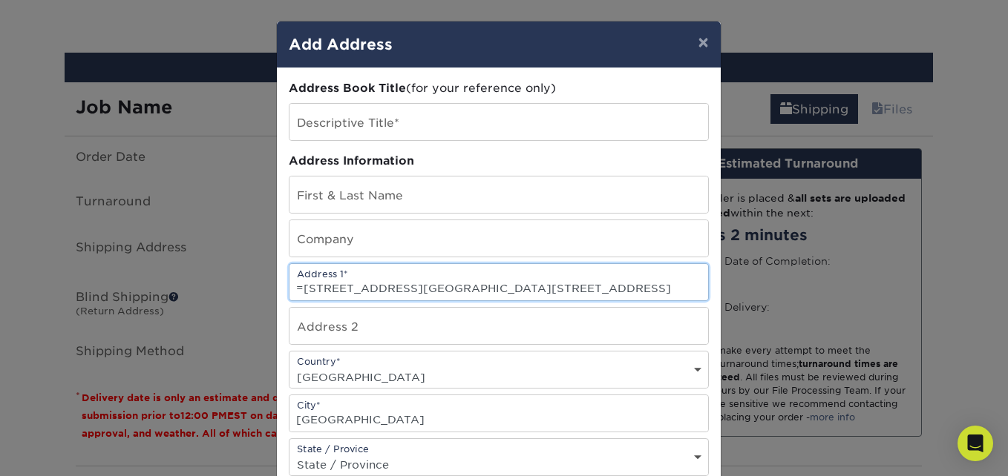
drag, startPoint x: 505, startPoint y: 287, endPoint x: 254, endPoint y: 278, distance: 250.9
click at [254, 278] on div "× Add Address Address Book Title (for your reference only) Descriptive Title* A…" at bounding box center [504, 238] width 1008 height 476
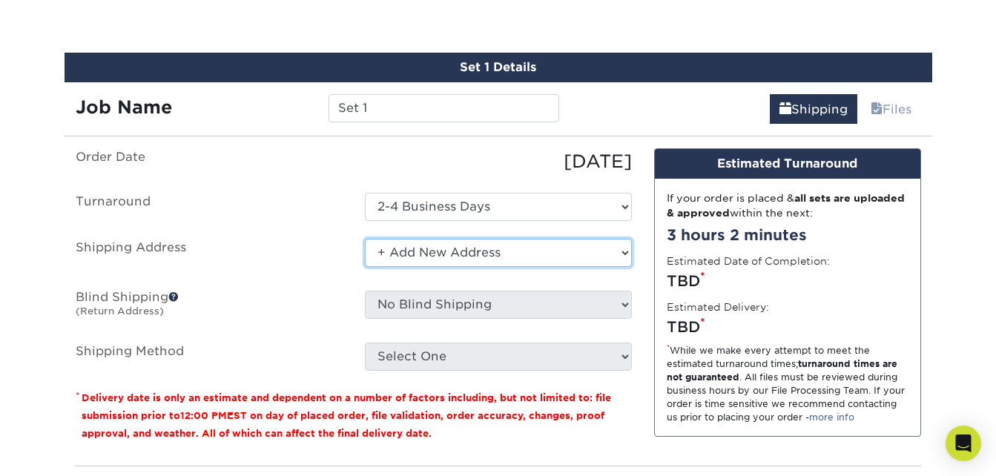
click at [433, 246] on select "Select One + Add New Address - Login" at bounding box center [498, 253] width 267 height 28
click at [365, 239] on select "Select One + Add New Address - Login" at bounding box center [498, 253] width 267 height 28
click at [447, 255] on select "Select One + Add New Address - Login" at bounding box center [498, 253] width 267 height 28
click at [365, 239] on select "Select One + Add New Address - Login" at bounding box center [498, 253] width 267 height 28
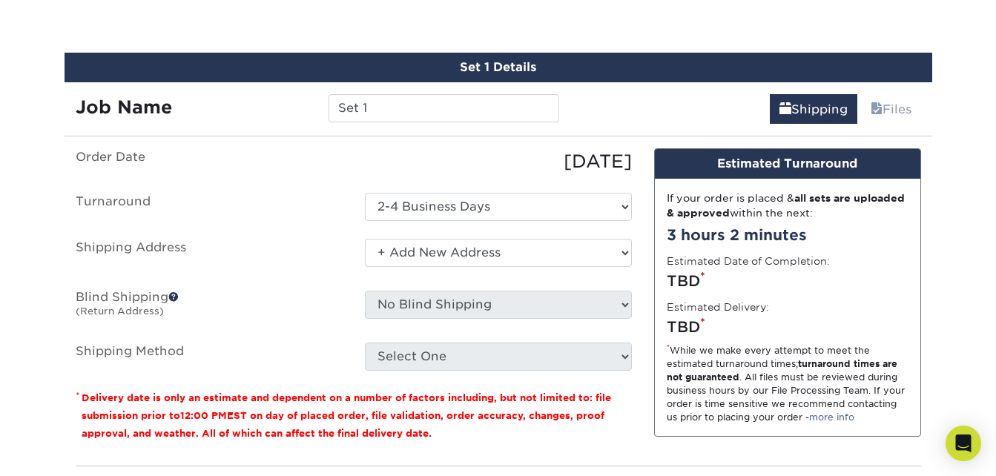
click at [559, 281] on ul "Order Date 10/14/2025 Turnaround Select One 2-4 Business Days Shipping Address …" at bounding box center [354, 259] width 556 height 223
click at [484, 214] on select "Select One 2-4 Business Days" at bounding box center [498, 207] width 267 height 28
click at [365, 193] on select "Select One 2-4 Business Days" at bounding box center [498, 207] width 267 height 28
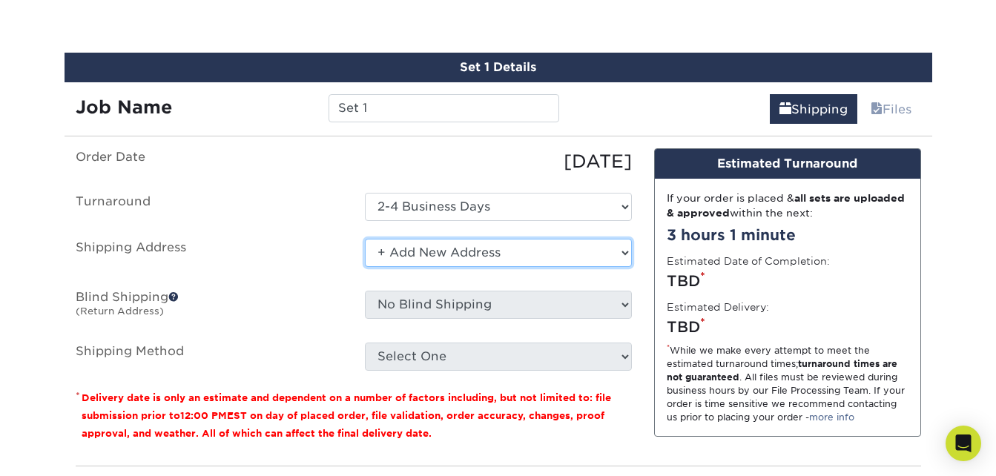
click at [453, 250] on select "Select One + Add New Address - Login" at bounding box center [498, 253] width 267 height 28
click at [365, 239] on select "Select One + Add New Address - Login" at bounding box center [498, 253] width 267 height 28
click at [409, 249] on select "Select One + Add New Address - Login" at bounding box center [498, 253] width 267 height 28
select select "newaddress"
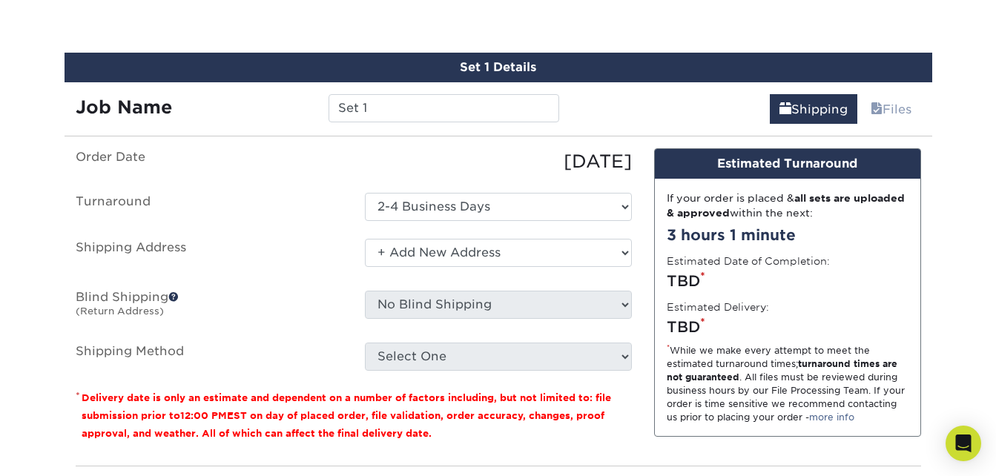
click at [365, 239] on select "Select One + Add New Address - Login" at bounding box center [498, 253] width 267 height 28
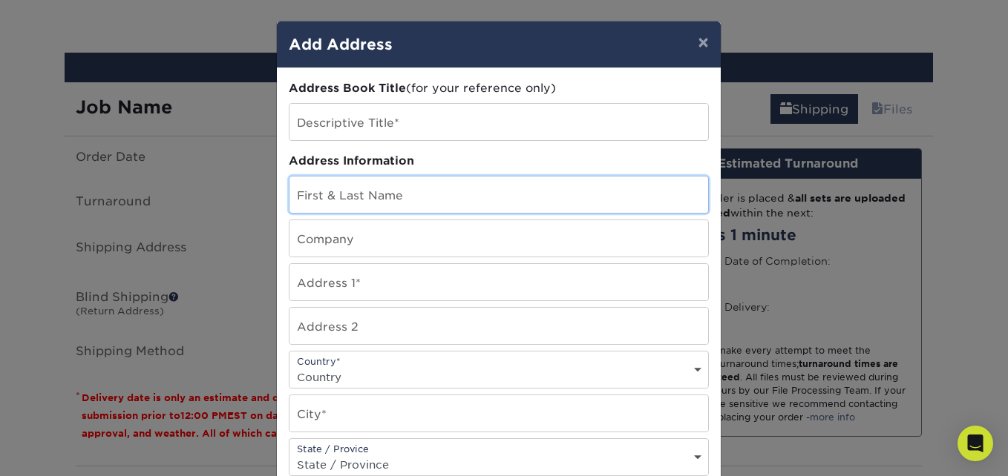
click at [368, 193] on input "text" at bounding box center [498, 195] width 418 height 36
type input "Natasha Thomas"
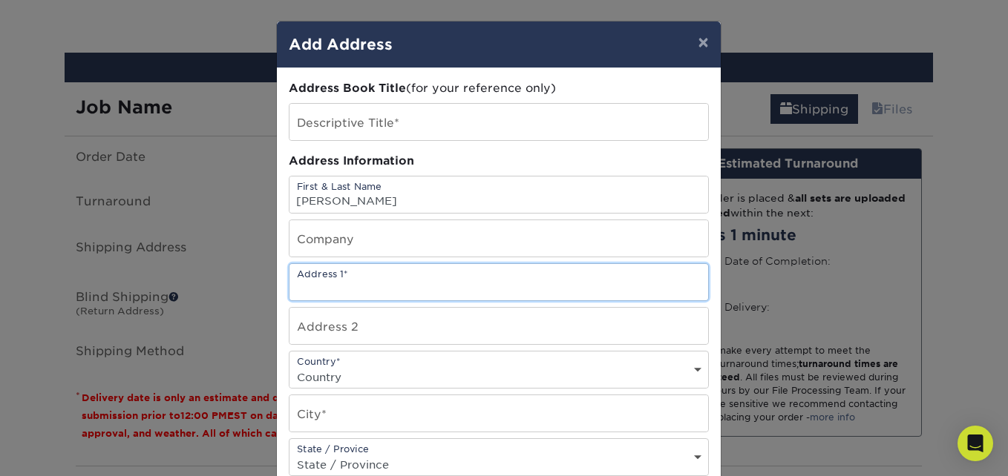
paste input "Alexandria"
type input "Alexandria"
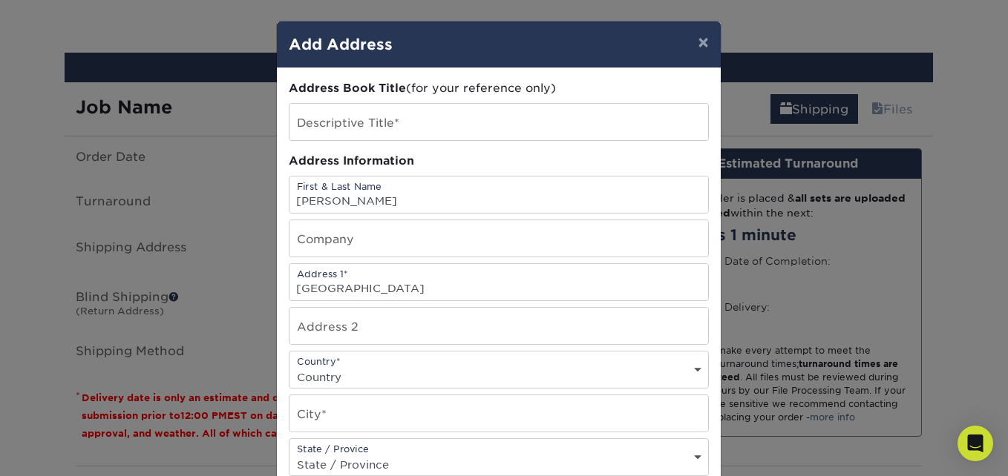
click at [334, 380] on select "Country United States Canada ----------------------------- Afghanistan Albania …" at bounding box center [498, 378] width 418 height 22
select select "US"
click at [289, 367] on select "Country United States Canada ----------------------------- Afghanistan Albania …" at bounding box center [498, 378] width 418 height 22
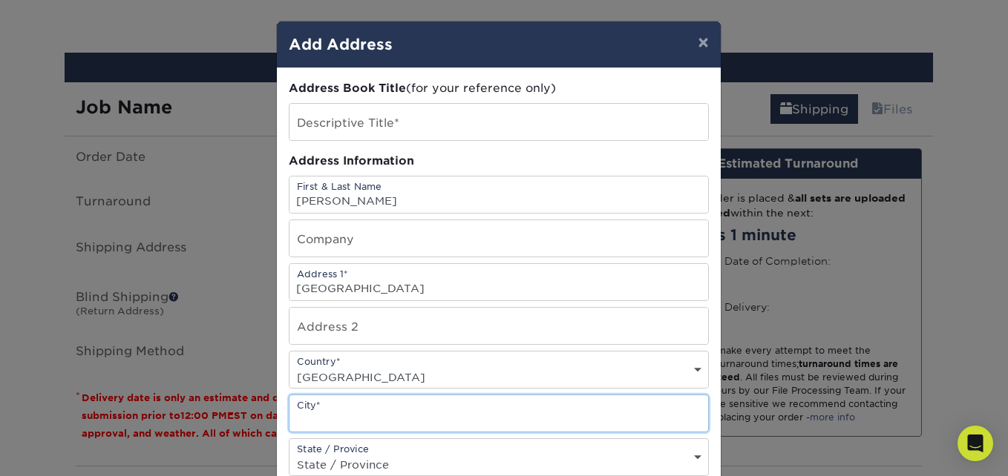
click at [310, 421] on input "text" at bounding box center [498, 413] width 418 height 36
paste input "Alexandria"
type input "Alexandria"
click at [377, 459] on select "State / Province Alabama Alaska Arizona Arkansas California Colorado Connecticu…" at bounding box center [498, 465] width 418 height 22
select select "VA"
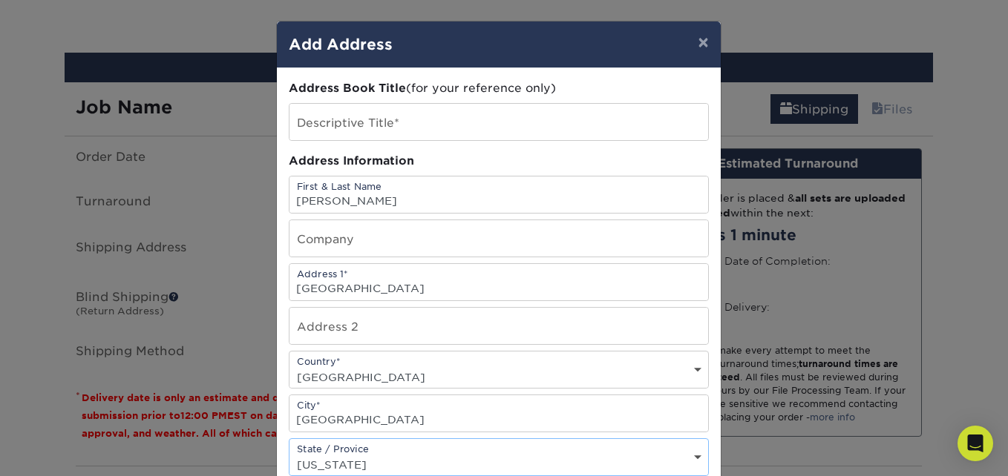
click at [289, 454] on select "State / Province Alabama Alaska Arizona Arkansas California Colorado Connecticu…" at bounding box center [498, 465] width 418 height 22
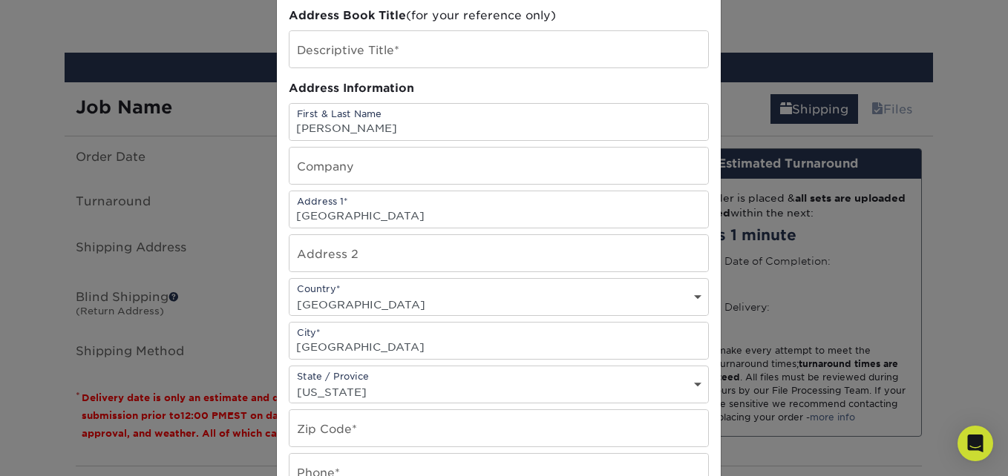
scroll to position [79, 0]
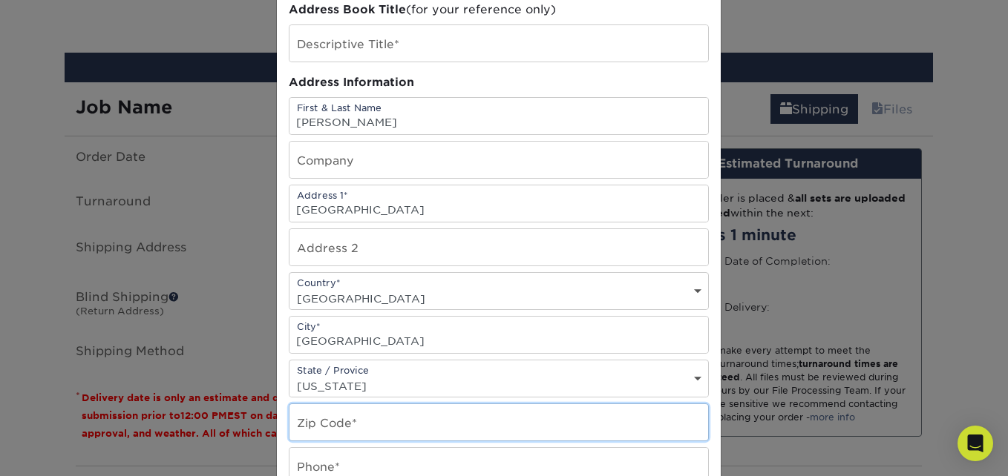
click at [393, 417] on input "text" at bounding box center [498, 422] width 418 height 36
type input "22306"
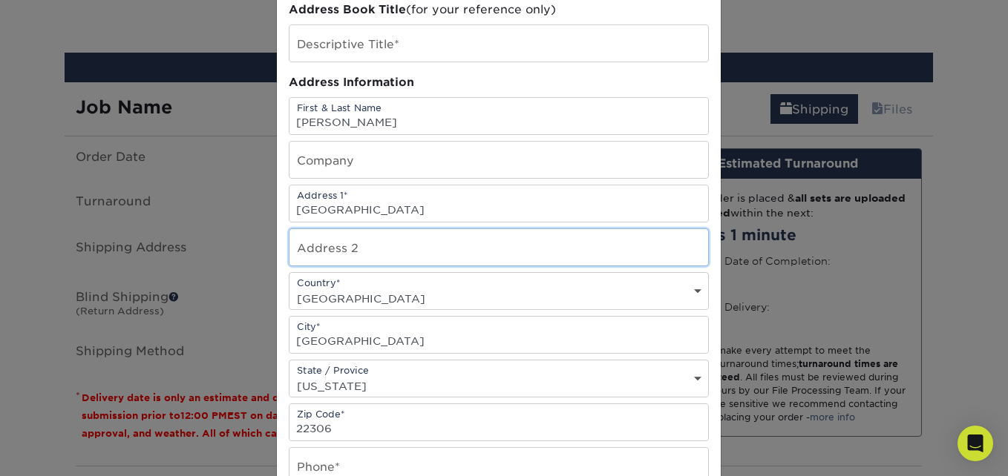
click at [352, 246] on input "text" at bounding box center [498, 247] width 418 height 36
paste input "7320 Range Road"
type input "7320 Range Road"
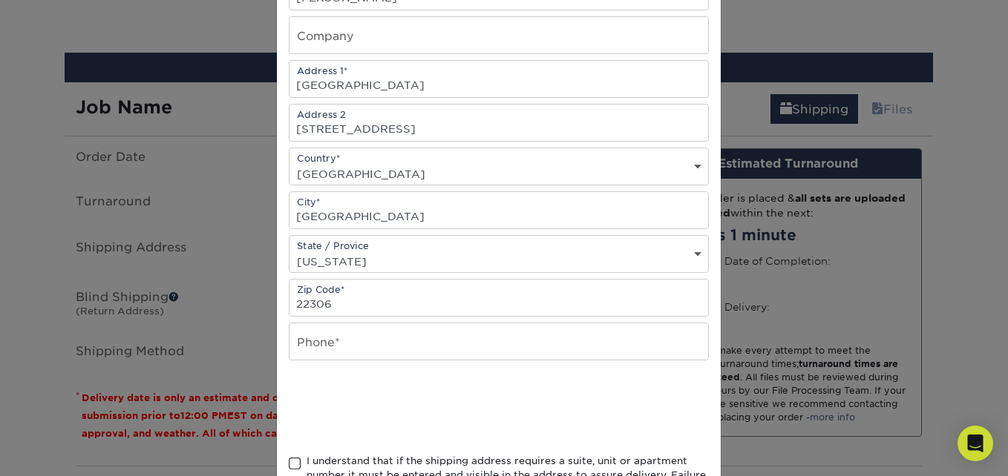
scroll to position [215, 0]
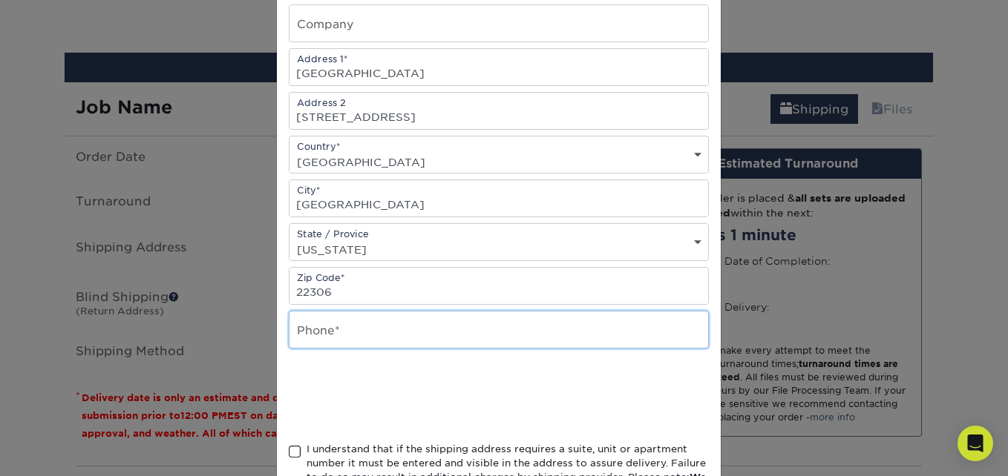
click at [421, 338] on input "text" at bounding box center [498, 330] width 418 height 36
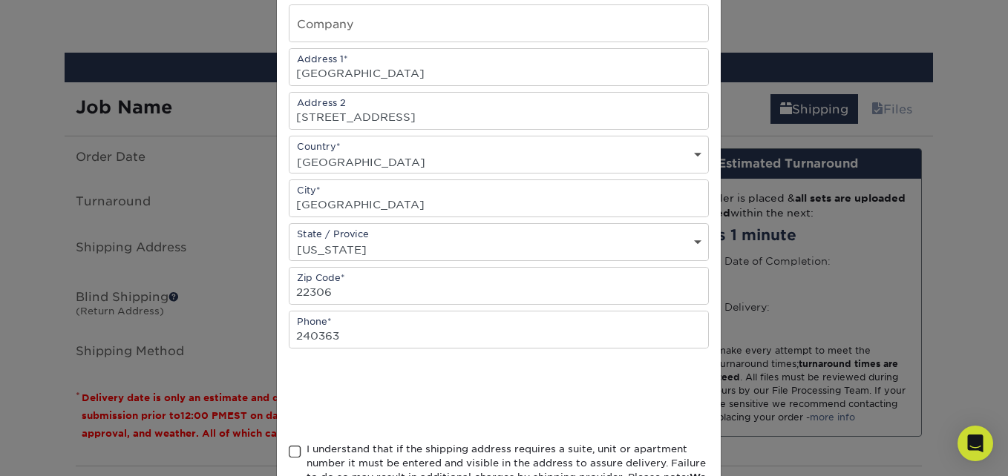
click at [635, 384] on div at bounding box center [499, 396] width 420 height 58
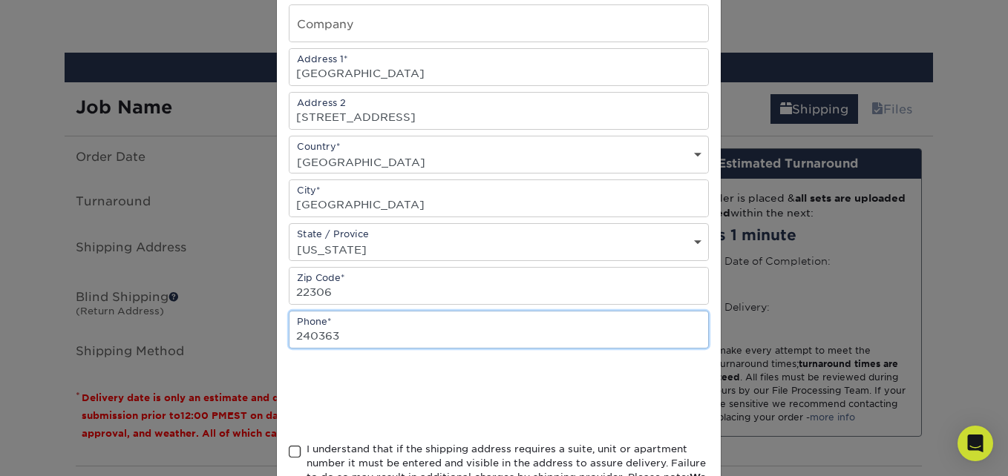
click at [345, 332] on input "240363" at bounding box center [498, 330] width 418 height 36
type input "2403636404"
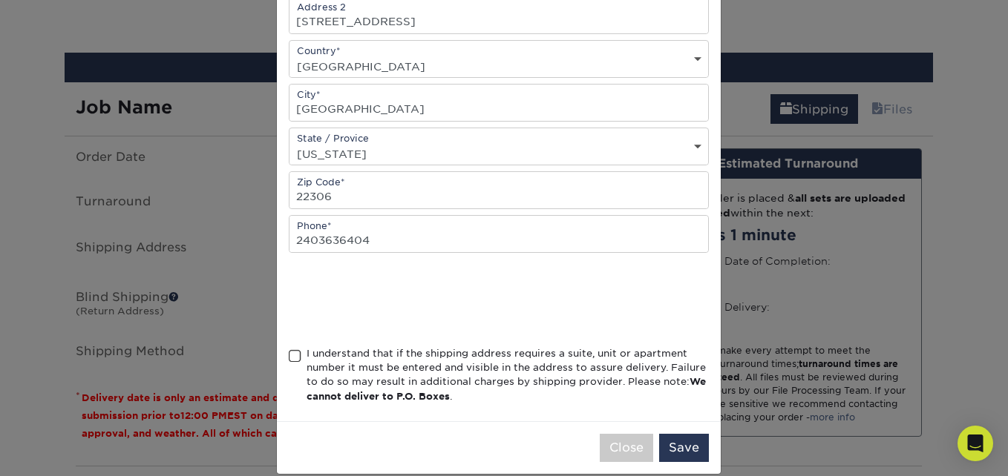
scroll to position [317, 0]
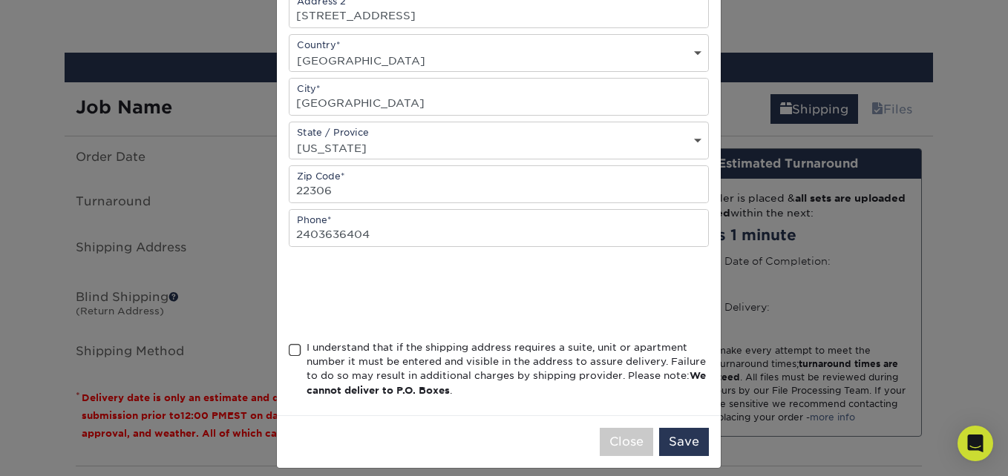
click at [292, 345] on span at bounding box center [295, 351] width 13 height 14
click at [0, 0] on input "I understand that if the shipping address requires a suite, unit or apartment n…" at bounding box center [0, 0] width 0 height 0
click at [676, 438] on button "Save" at bounding box center [684, 442] width 50 height 28
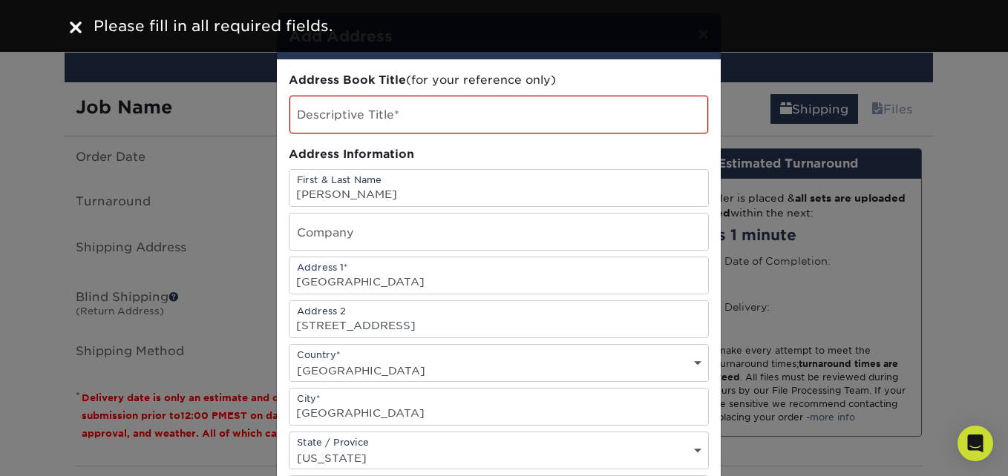
scroll to position [5, 0]
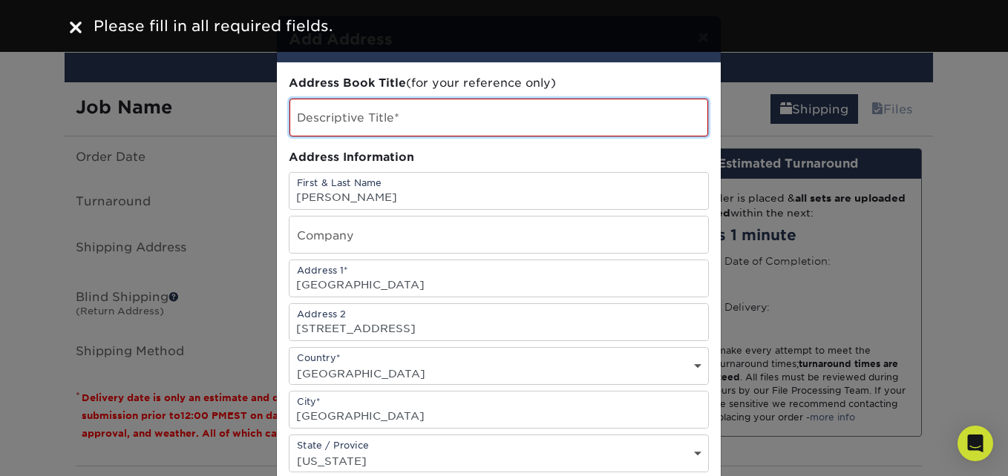
click at [468, 116] on input "text" at bounding box center [498, 118] width 418 height 38
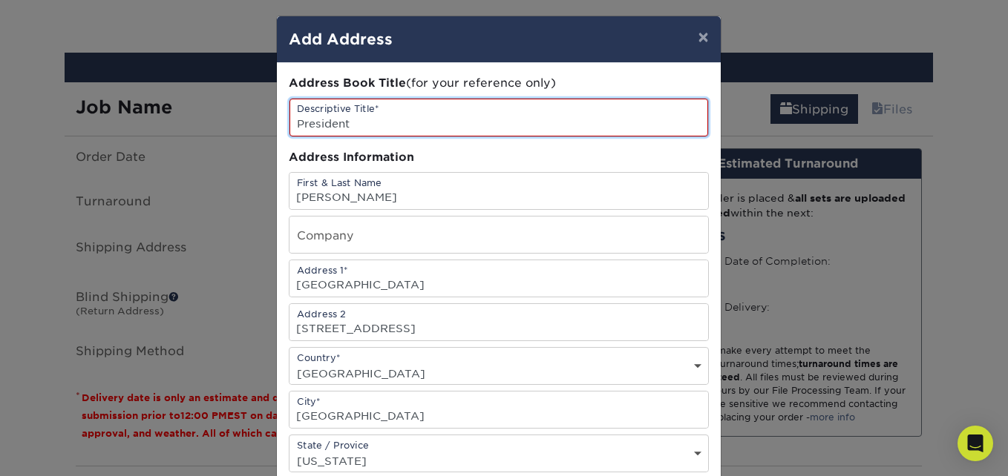
type input "President"
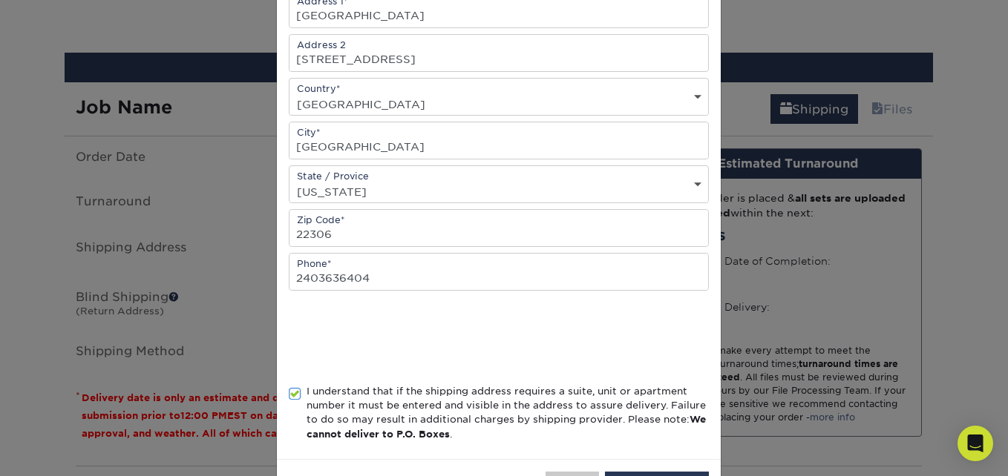
scroll to position [332, 0]
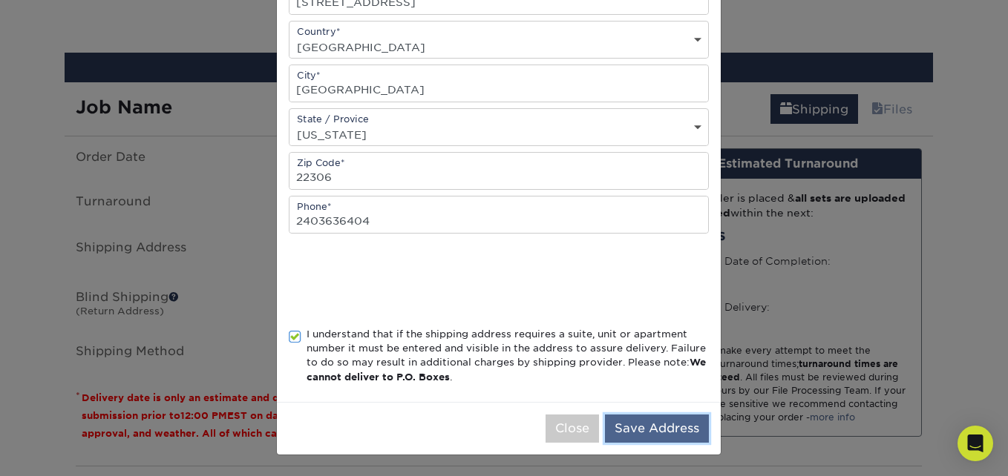
click at [658, 427] on button "Save Address" at bounding box center [657, 429] width 104 height 28
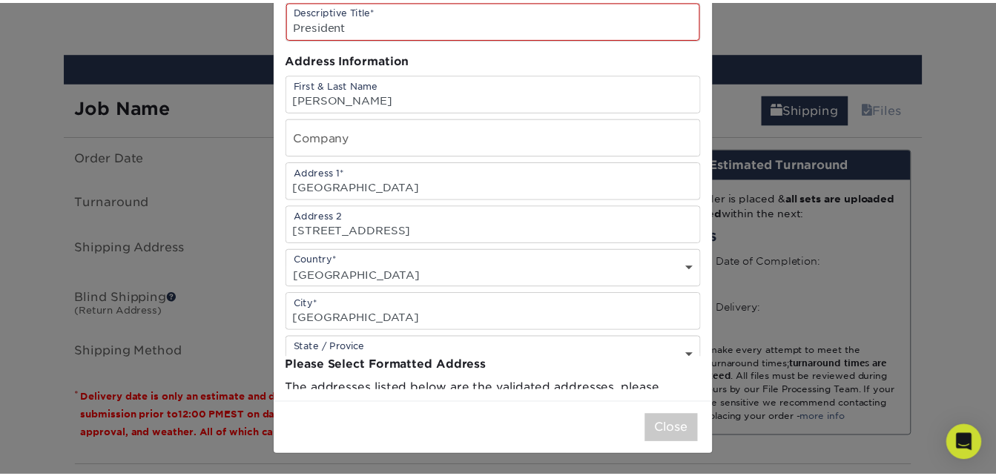
scroll to position [0, 0]
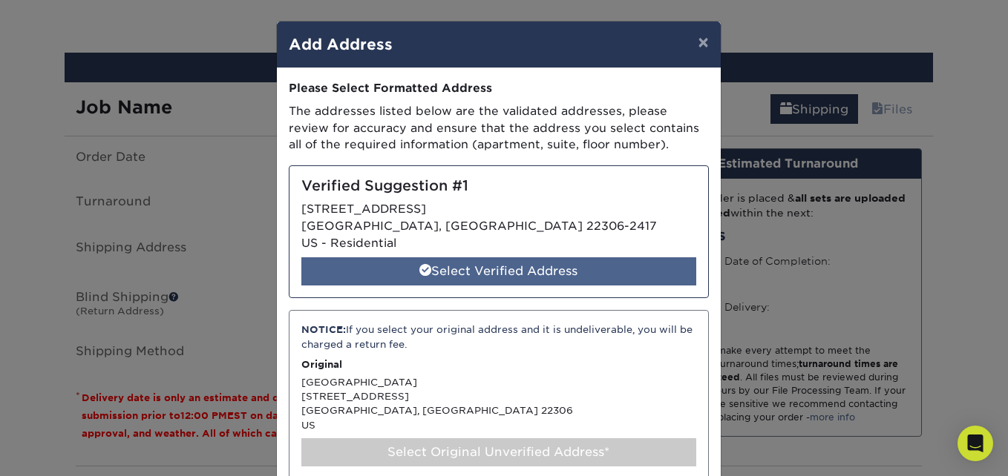
click at [549, 267] on div "Select Verified Address" at bounding box center [498, 271] width 395 height 28
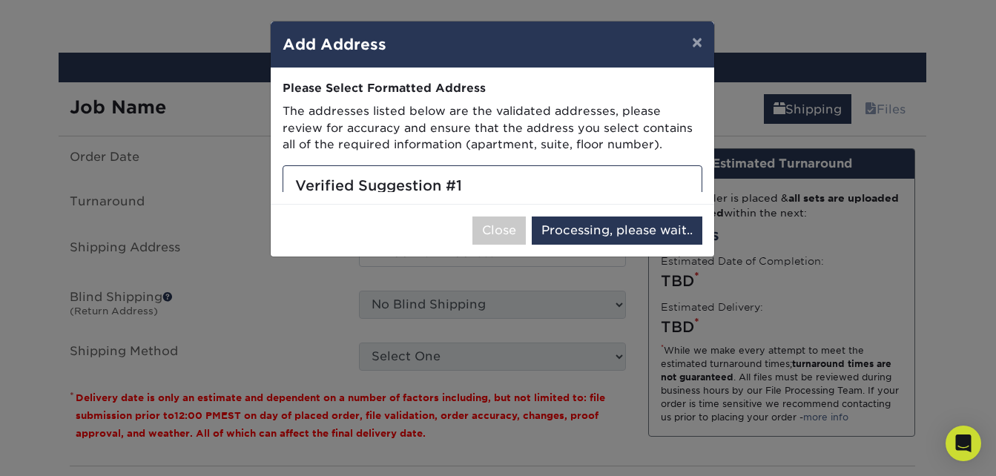
select select "286937"
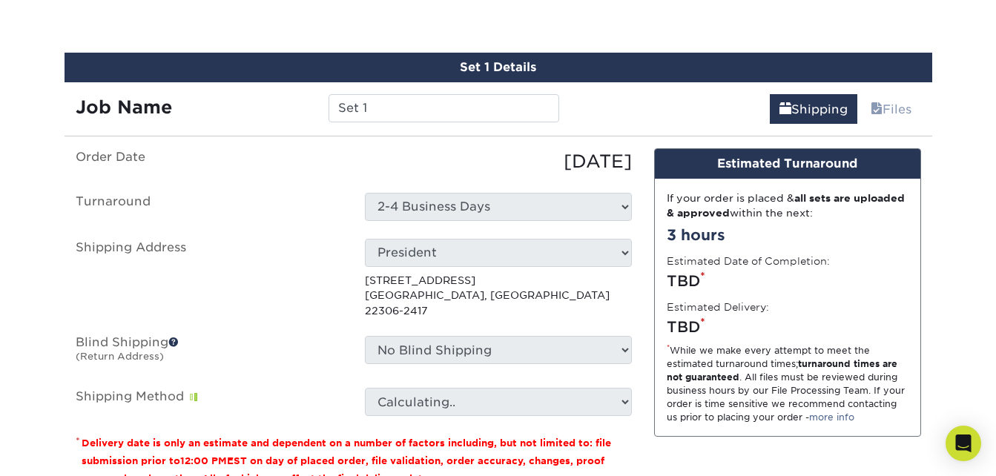
click at [635, 203] on div "Select One 2-4 Business Days" at bounding box center [498, 207] width 289 height 28
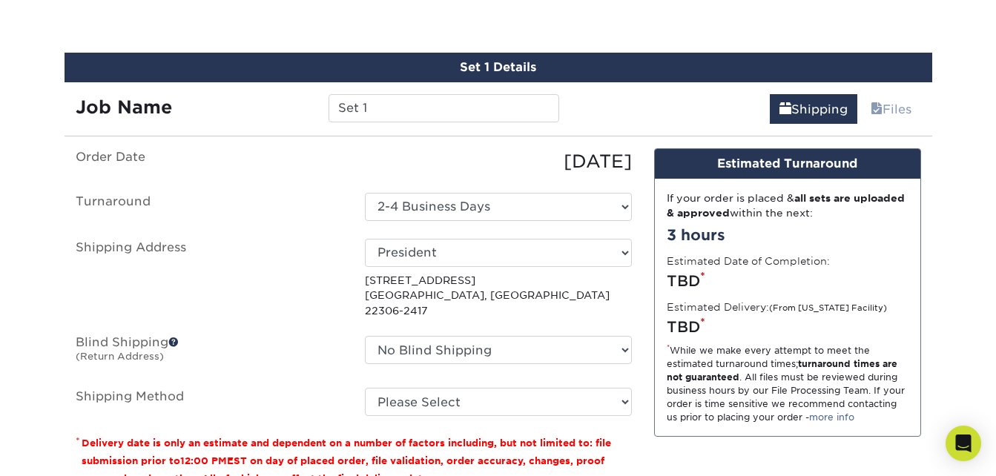
scroll to position [996, 0]
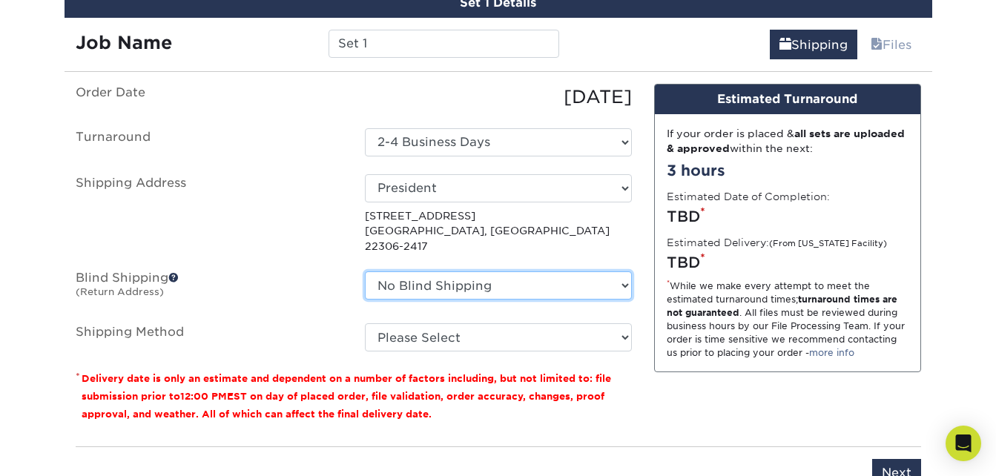
click at [482, 274] on select "No Blind Shipping + Add New Address" at bounding box center [498, 286] width 267 height 28
click at [365, 272] on select "No Blind Shipping + Add New Address" at bounding box center [498, 286] width 267 height 28
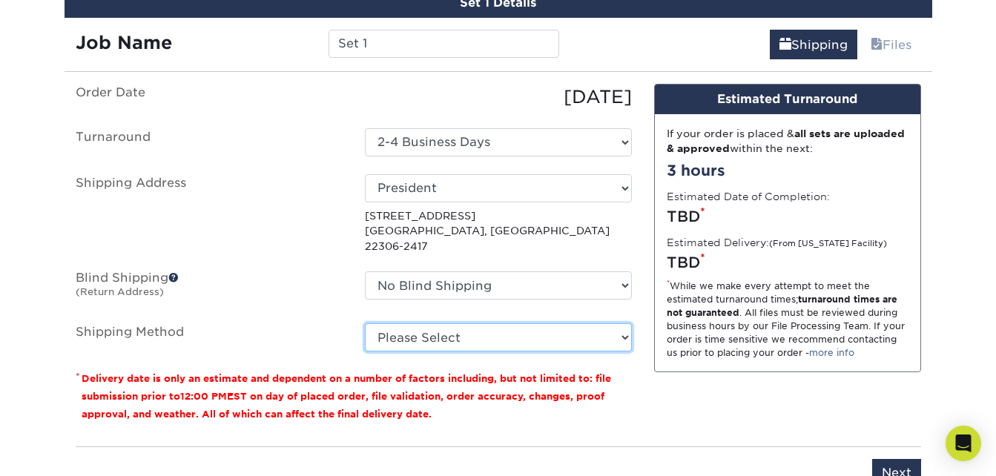
click at [454, 333] on select "Please Select Ground Shipping (+$7.84) 3 Day Shipping Service (+$20.04) 2 Day A…" at bounding box center [498, 337] width 267 height 28
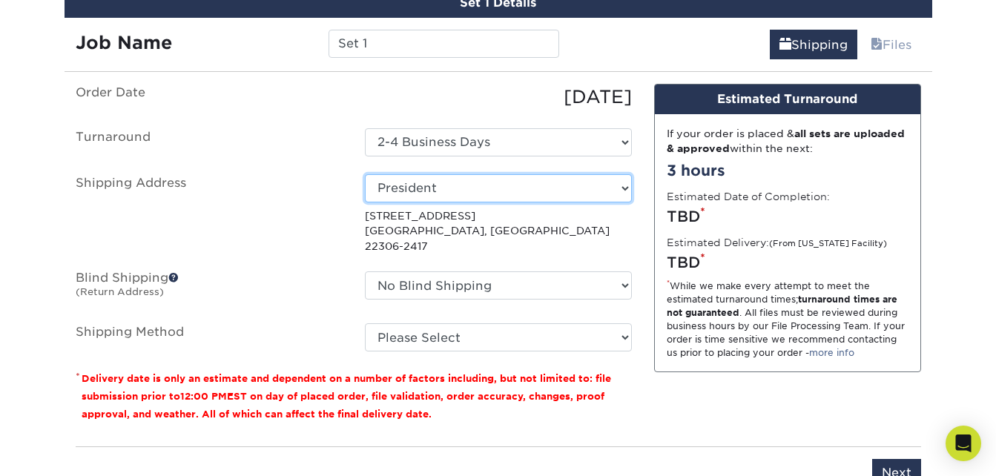
click at [401, 176] on select "Select One President + Add New Address - Login" at bounding box center [498, 188] width 267 height 28
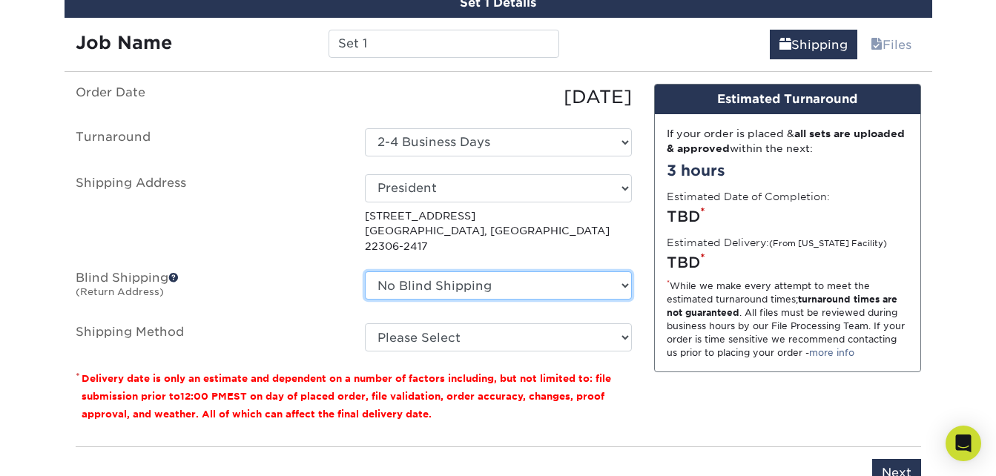
click at [403, 277] on select "No Blind Shipping + Add New Address" at bounding box center [498, 286] width 267 height 28
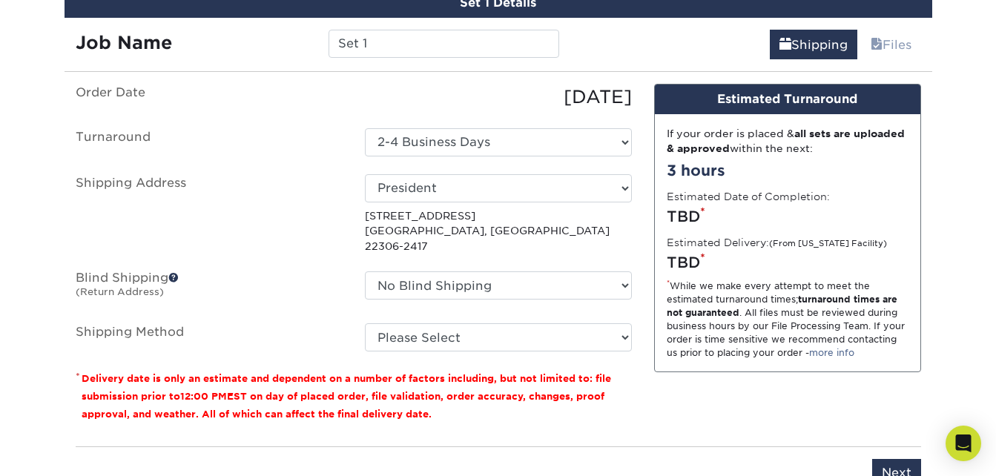
click at [308, 272] on label "Blind Shipping (Return Address)" at bounding box center [209, 289] width 289 height 34
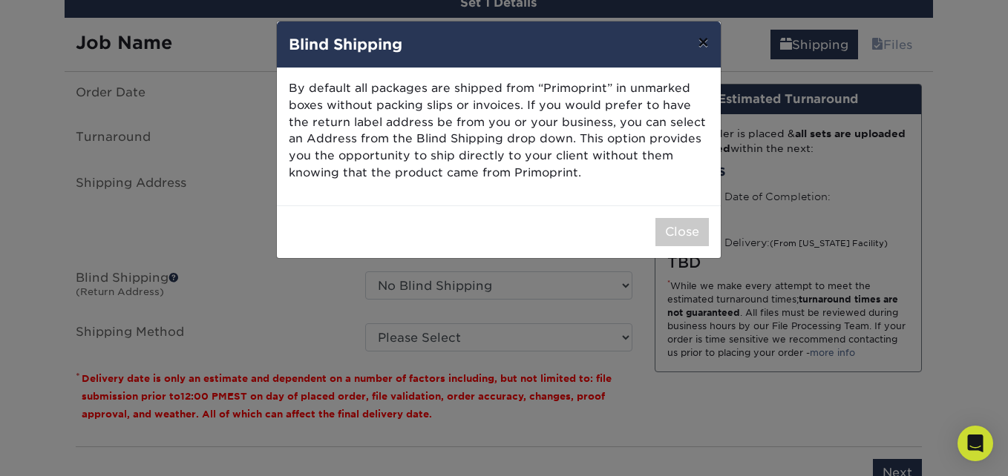
click at [709, 35] on button "×" at bounding box center [703, 43] width 34 height 42
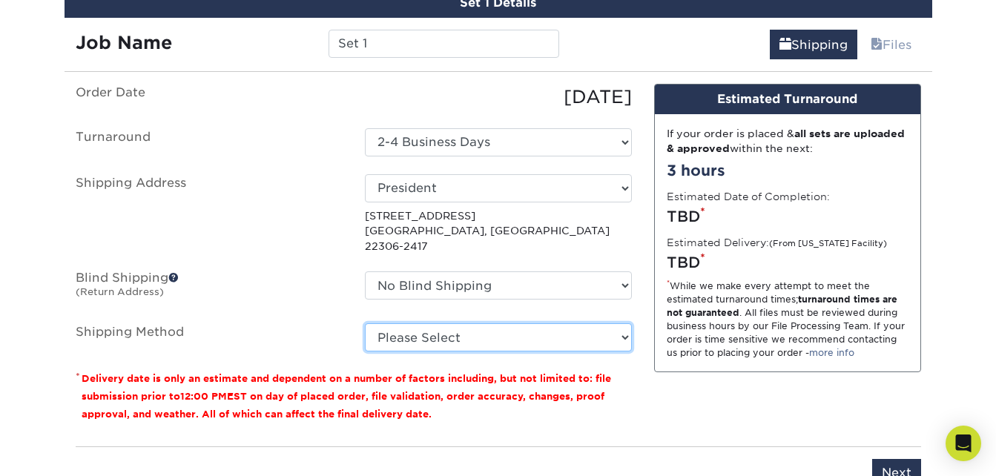
click at [477, 323] on select "Please Select Ground Shipping (+$7.84) 3 Day Shipping Service (+$20.04) 2 Day A…" at bounding box center [498, 337] width 267 height 28
click at [430, 323] on select "Please Select Ground Shipping (+$7.84) 3 Day Shipping Service (+$20.04) 2 Day A…" at bounding box center [498, 337] width 267 height 28
click at [413, 323] on select "Please Select Ground Shipping (+$7.84) 3 Day Shipping Service (+$20.04) 2 Day A…" at bounding box center [498, 337] width 267 height 28
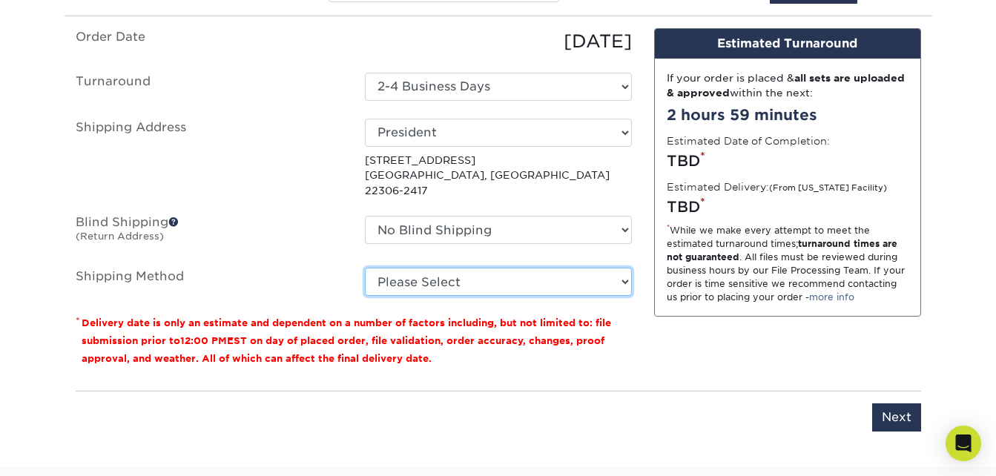
scroll to position [1054, 0]
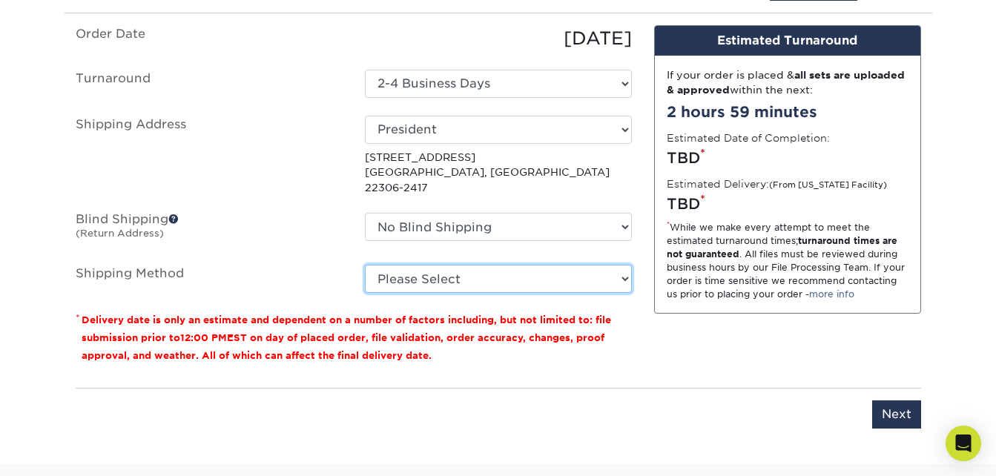
click at [483, 270] on select "Please Select Ground Shipping (+$7.84) 3 Day Shipping Service (+$20.04) 2 Day A…" at bounding box center [498, 279] width 267 height 28
select select "13"
click at [365, 265] on select "Please Select Ground Shipping (+$7.84) 3 Day Shipping Service (+$20.04) 2 Day A…" at bounding box center [498, 279] width 267 height 28
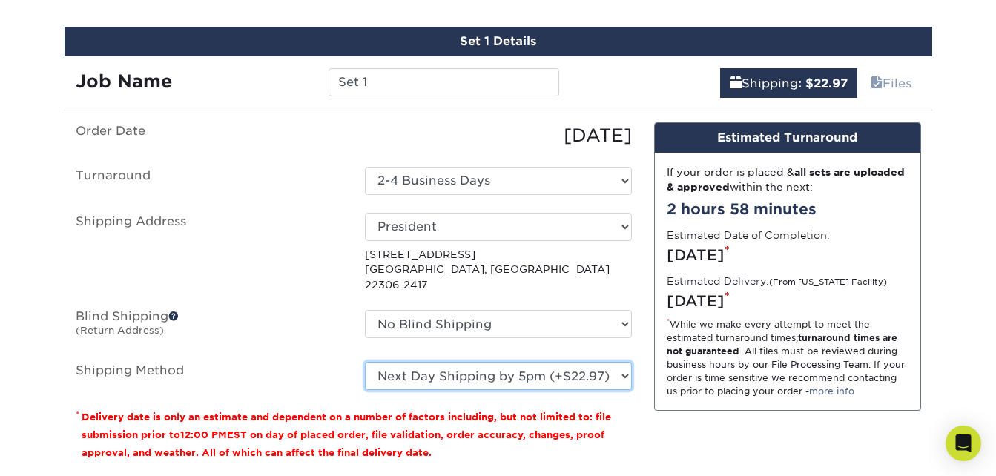
scroll to position [953, 0]
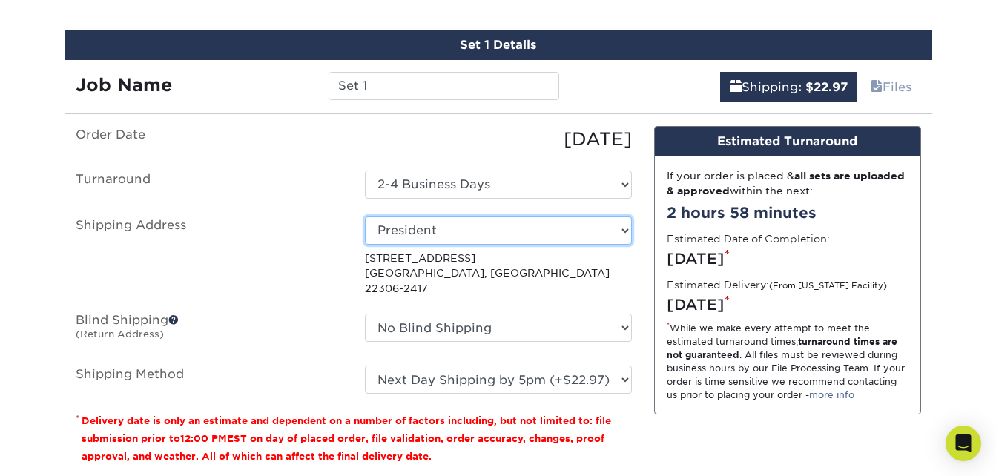
click at [491, 232] on select "Select One President + Add New Address - Login" at bounding box center [498, 231] width 267 height 28
click at [365, 217] on select "Select One President + Add New Address - Login" at bounding box center [498, 231] width 267 height 28
click at [485, 219] on select "Select One President + Add New Address - Login" at bounding box center [498, 231] width 267 height 28
select select "newaddress"
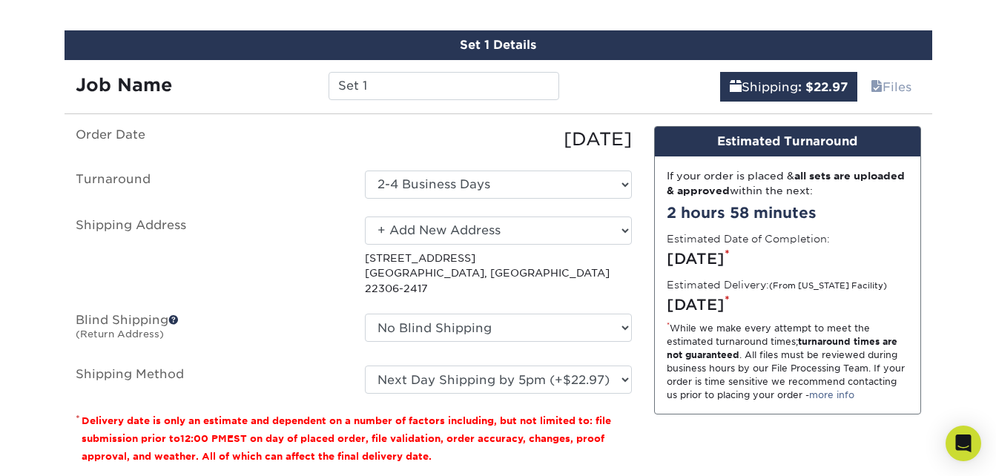
click at [365, 217] on select "Select One President + Add New Address - Login" at bounding box center [498, 231] width 267 height 28
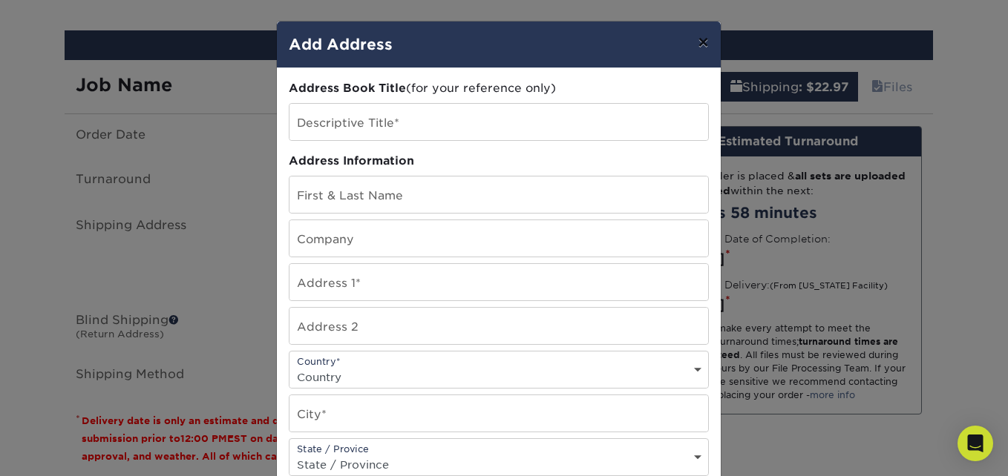
click at [700, 40] on button "×" at bounding box center [703, 43] width 34 height 42
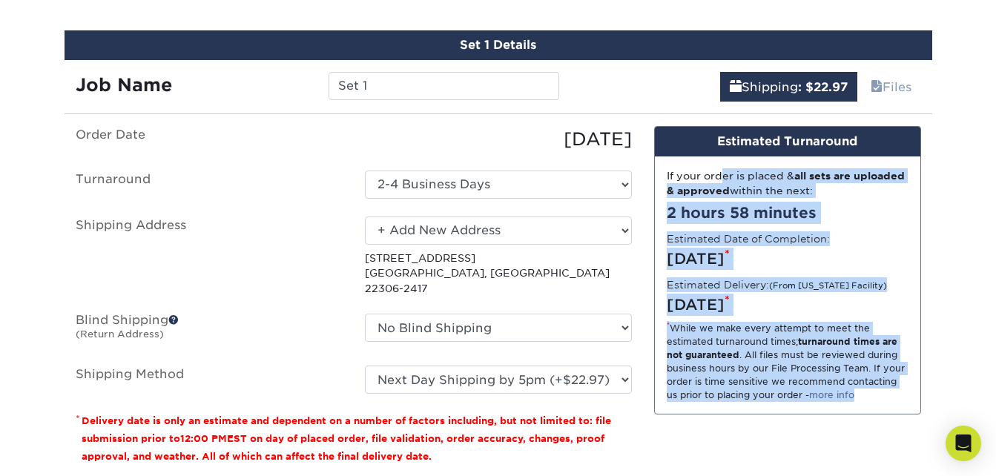
drag, startPoint x: 663, startPoint y: 169, endPoint x: 871, endPoint y: 387, distance: 301.2
click at [871, 387] on div "If your order is placed & all sets are uploaded & approved within the next: 2 h…" at bounding box center [788, 285] width 266 height 257
drag, startPoint x: 711, startPoint y: 138, endPoint x: 884, endPoint y: 408, distance: 321.1
click at [884, 408] on div "Design Estimated Turnaround If your order is placed & all sets are uploaded & a…" at bounding box center [787, 270] width 267 height 289
copy div "Estimated Turnaround If your order is placed & all sets are uploaded & approved…"
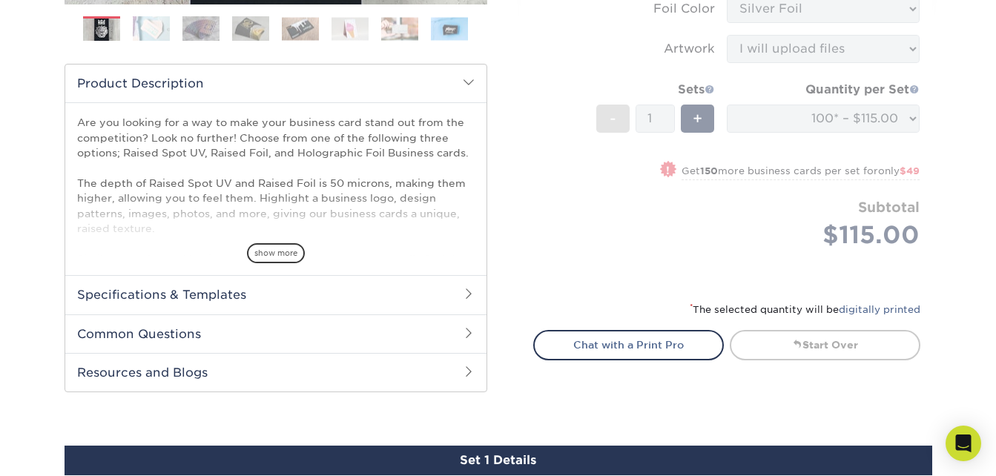
scroll to position [528, 0]
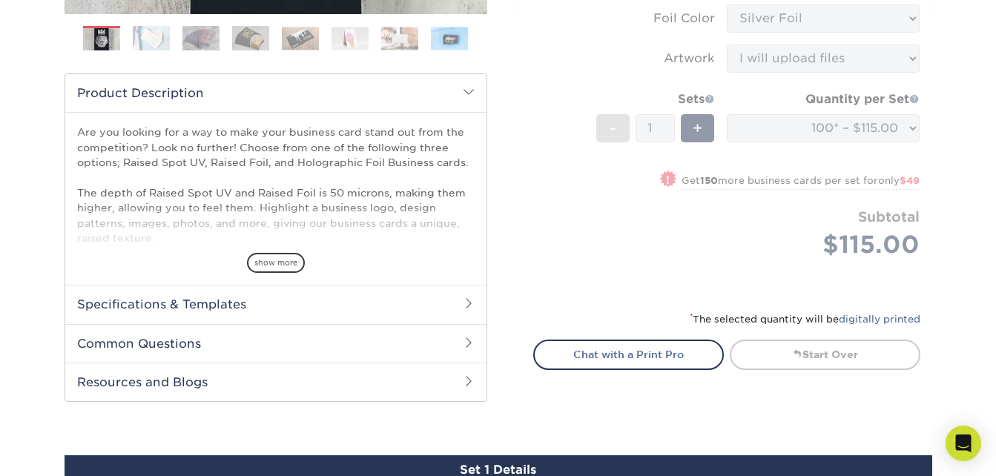
click at [756, 241] on form "Sizes Help Sizes Please Select 2" x 3.5" - Standard Foil Please Select" at bounding box center [726, 28] width 387 height 529
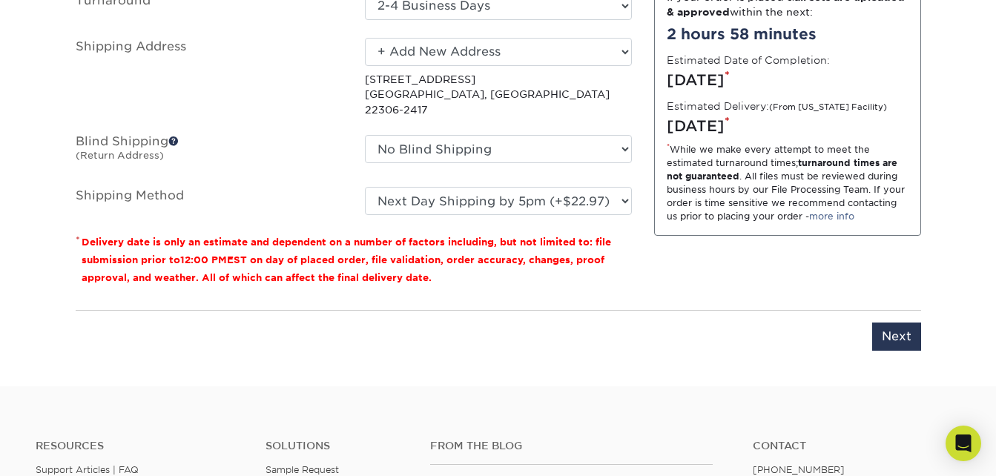
scroll to position [1126, 0]
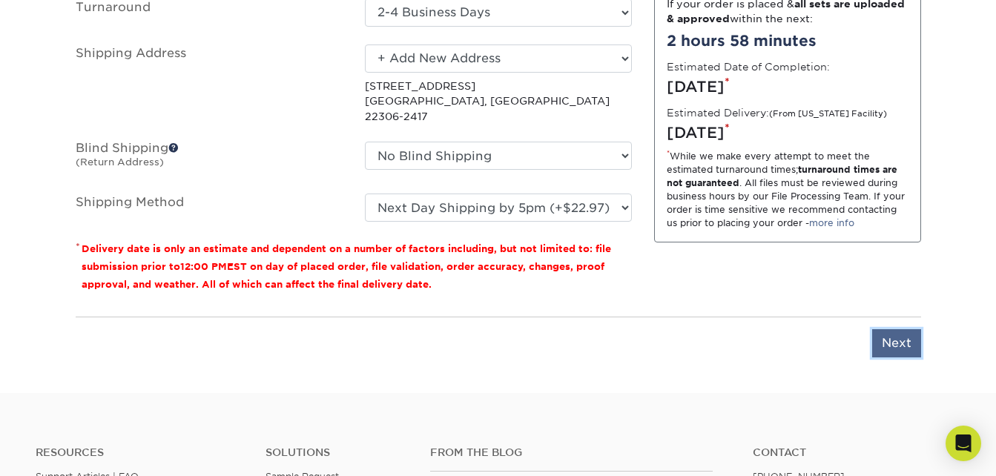
click at [895, 329] on input "Next" at bounding box center [897, 343] width 49 height 28
type input "Next"
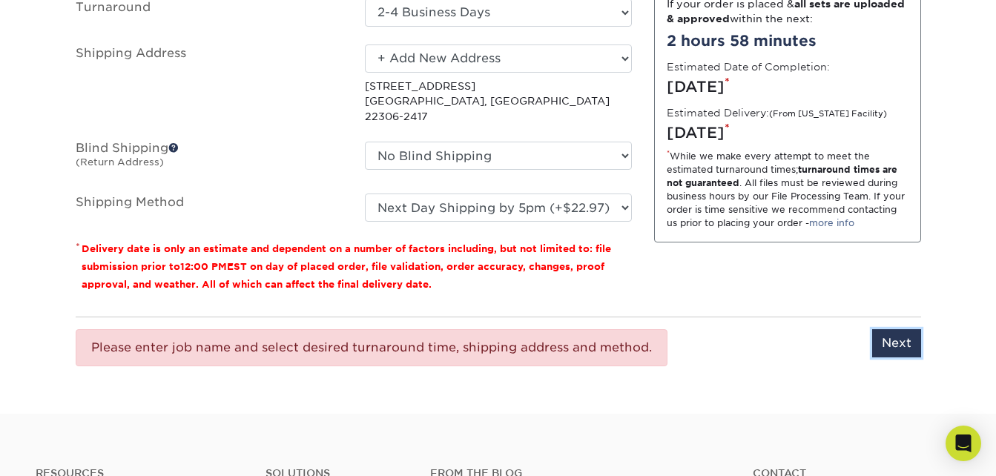
scroll to position [955, 0]
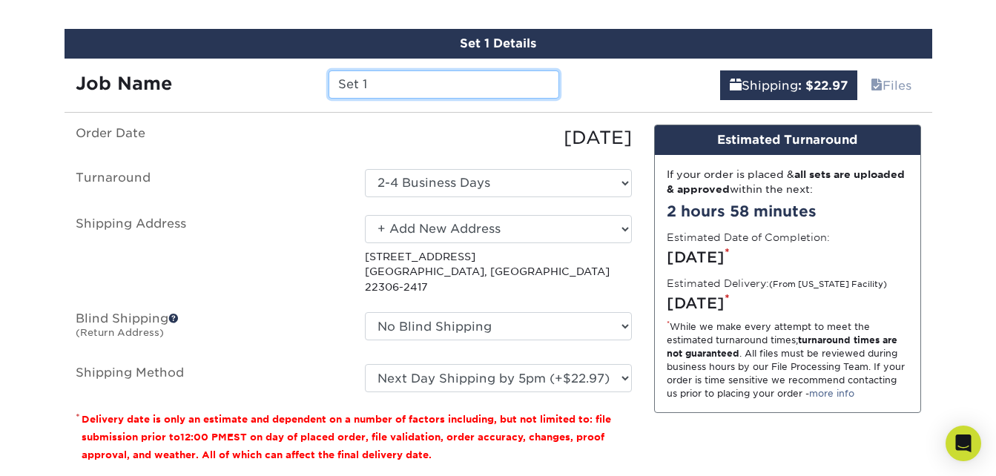
drag, startPoint x: 277, startPoint y: 84, endPoint x: 269, endPoint y: 82, distance: 8.5
click at [269, 82] on div "Job Name Set 1" at bounding box center [318, 84] width 507 height 28
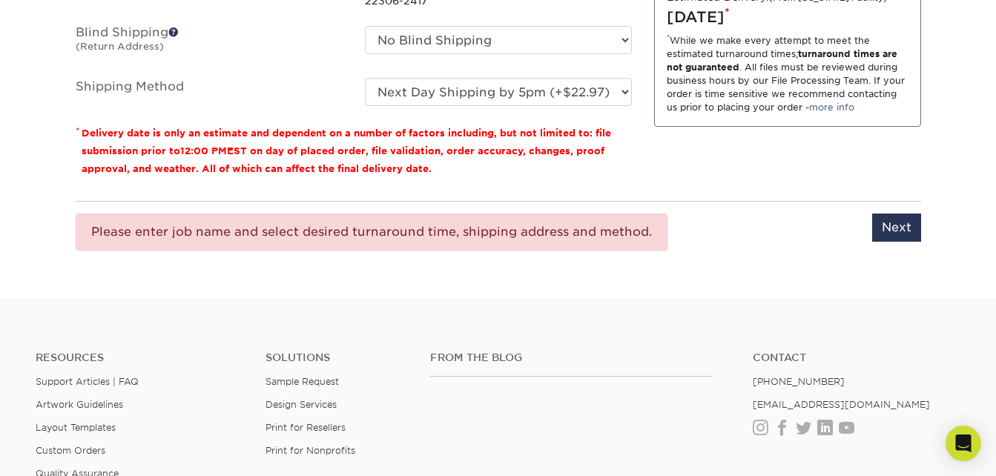
scroll to position [1258, 0]
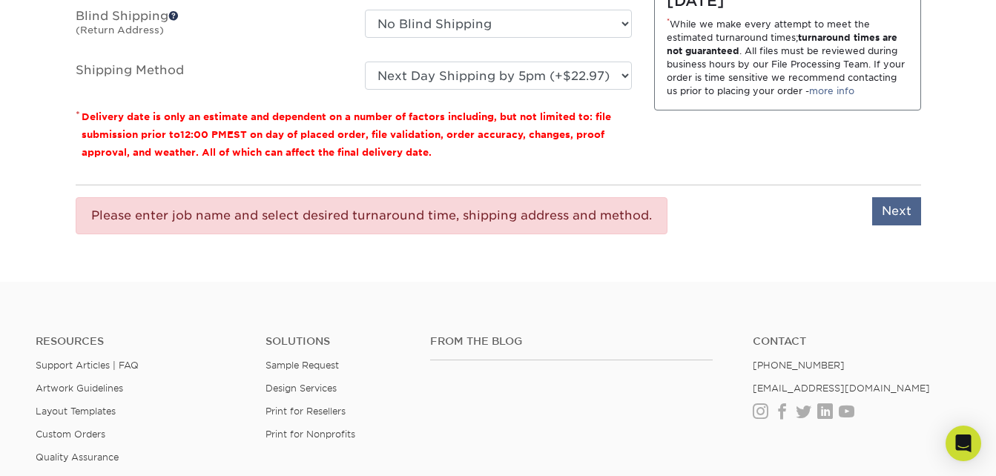
type input "Fribourg"
click at [896, 197] on input "Next" at bounding box center [897, 211] width 49 height 28
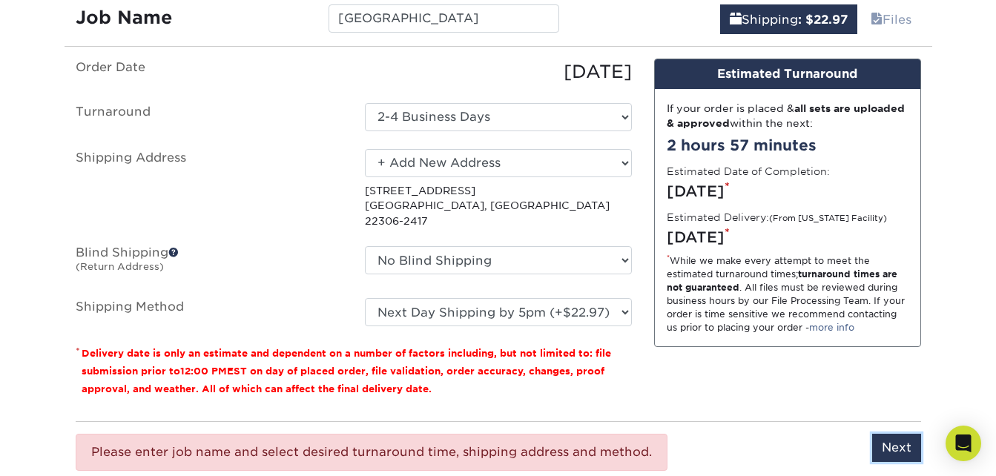
scroll to position [991, 0]
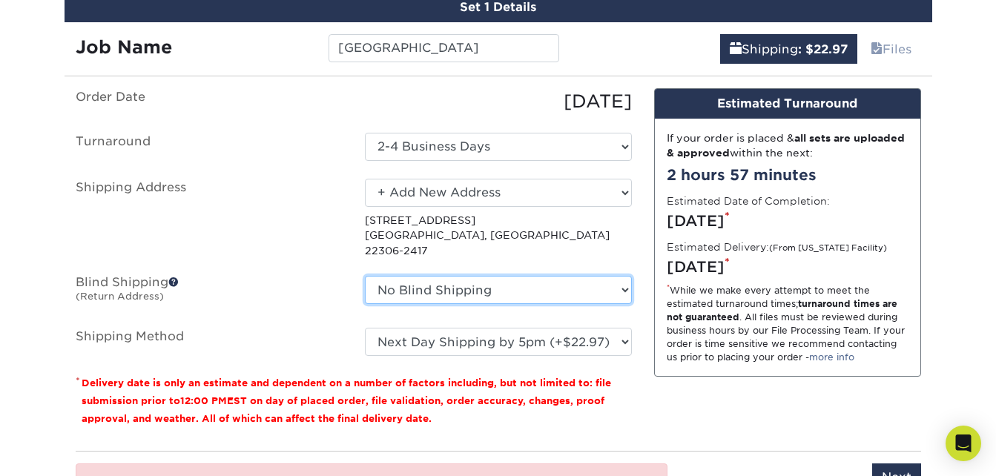
click at [528, 278] on select "No Blind Shipping + Add New Address" at bounding box center [498, 290] width 267 height 28
click at [556, 241] on p "7320 RANGE RD ALEXANDRIA, VA 22306-2417" at bounding box center [498, 235] width 267 height 45
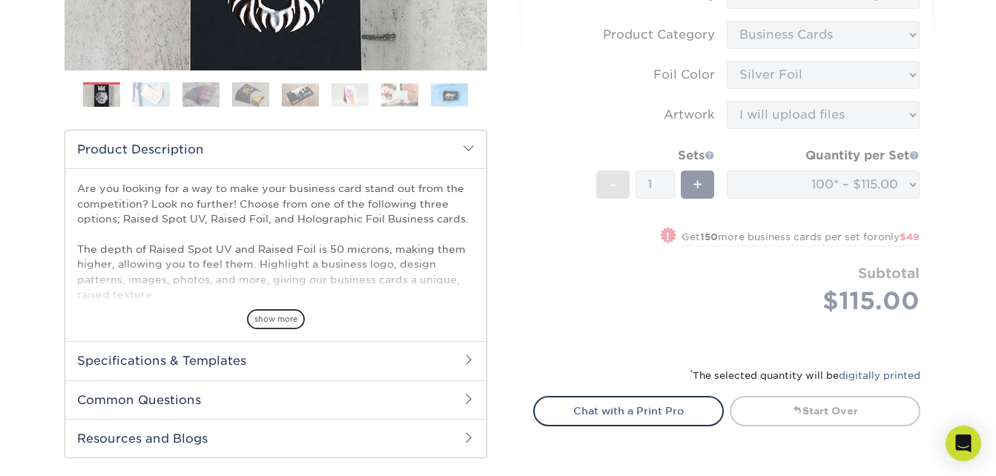
scroll to position [511, 0]
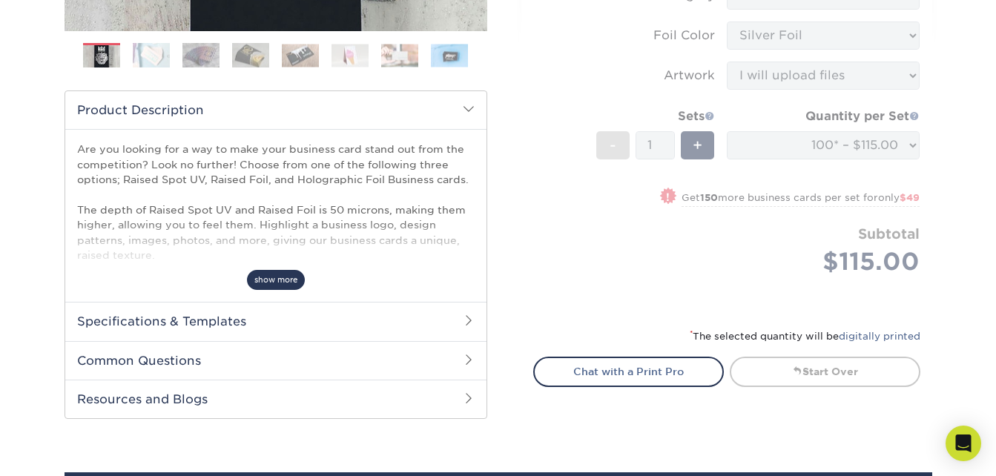
click at [261, 286] on span "show more" at bounding box center [276, 280] width 58 height 20
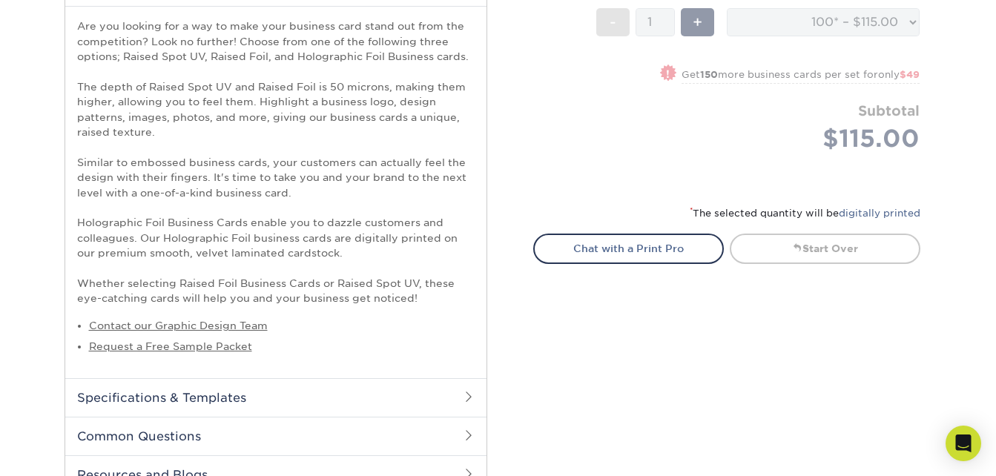
scroll to position [729, 0]
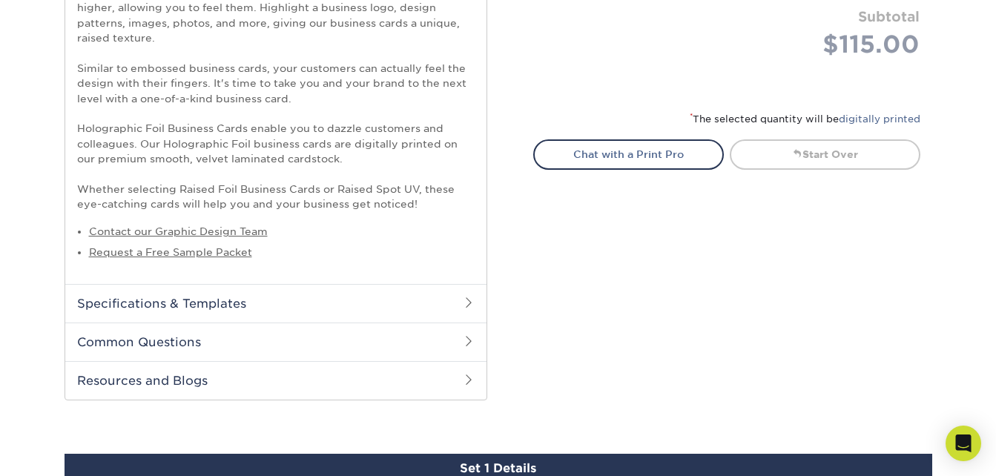
click at [261, 299] on h2 "Specifications & Templates" at bounding box center [275, 303] width 421 height 39
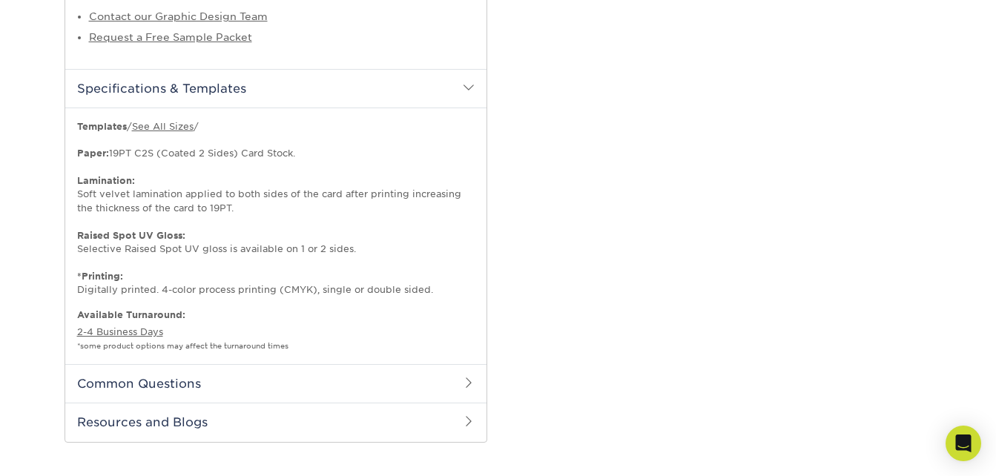
scroll to position [947, 0]
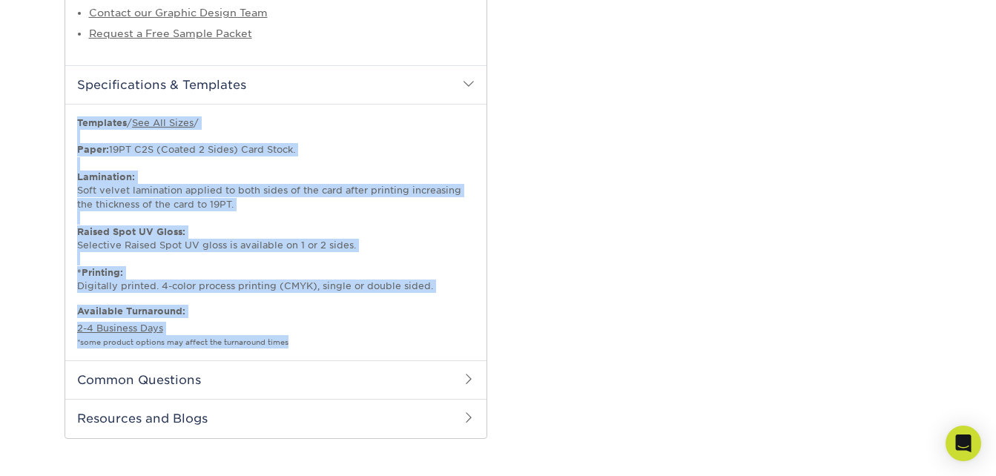
drag, startPoint x: 73, startPoint y: 118, endPoint x: 450, endPoint y: 336, distance: 434.8
click at [450, 336] on div "Starting at 100 for only $ 112 (Price will vary by printed sides, features, siz…" at bounding box center [275, 232] width 421 height 257
copy div "Templates / See All Sizes / Paper: 19PT C2S (Coated 2 Sides) Card Stock. Lamina…"
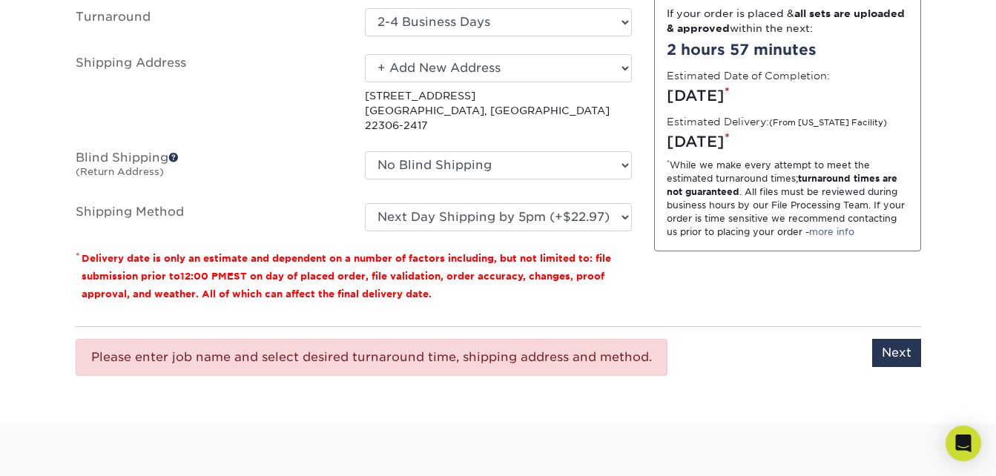
scroll to position [1600, 0]
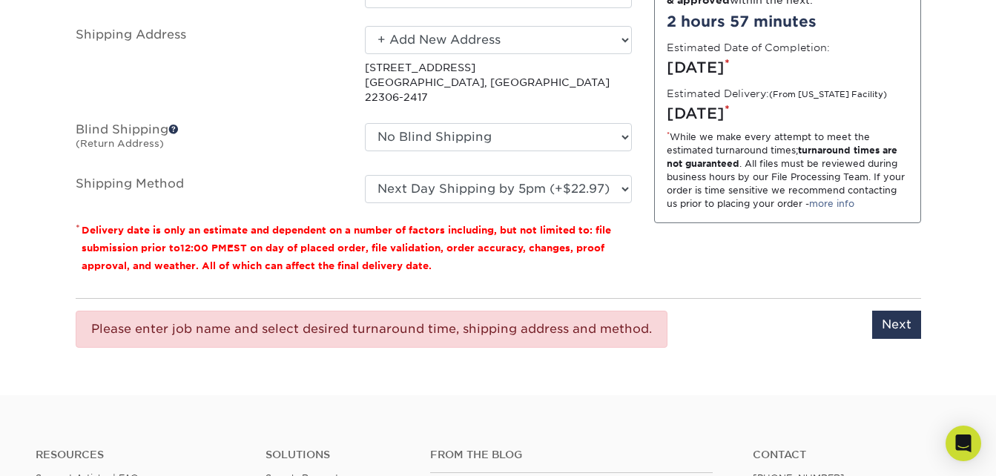
click at [515, 311] on div "Please enter job name and select desired turnaround time, shipping address and …" at bounding box center [372, 329] width 592 height 37
click at [516, 311] on div "Please enter job name and select desired turnaround time, shipping address and …" at bounding box center [372, 329] width 592 height 37
click at [908, 311] on input "Next" at bounding box center [897, 325] width 49 height 28
click at [917, 317] on input "Next" at bounding box center [897, 325] width 49 height 28
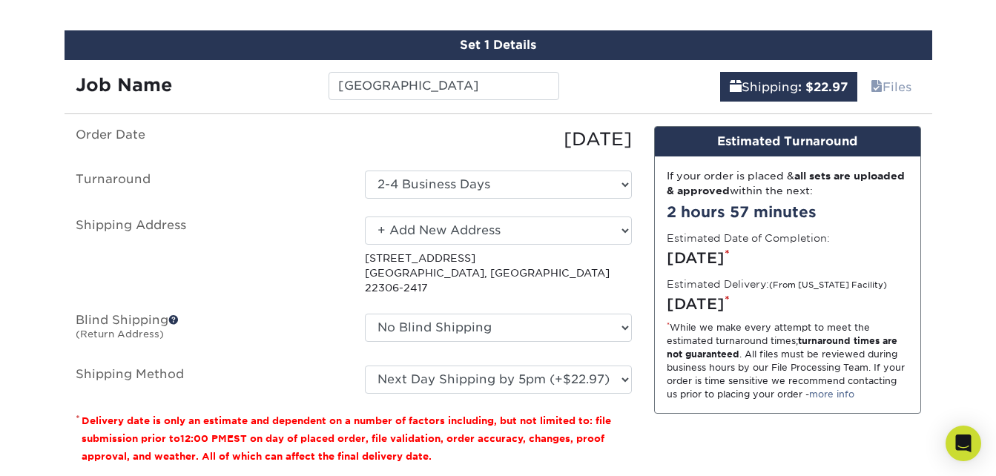
scroll to position [1418, 0]
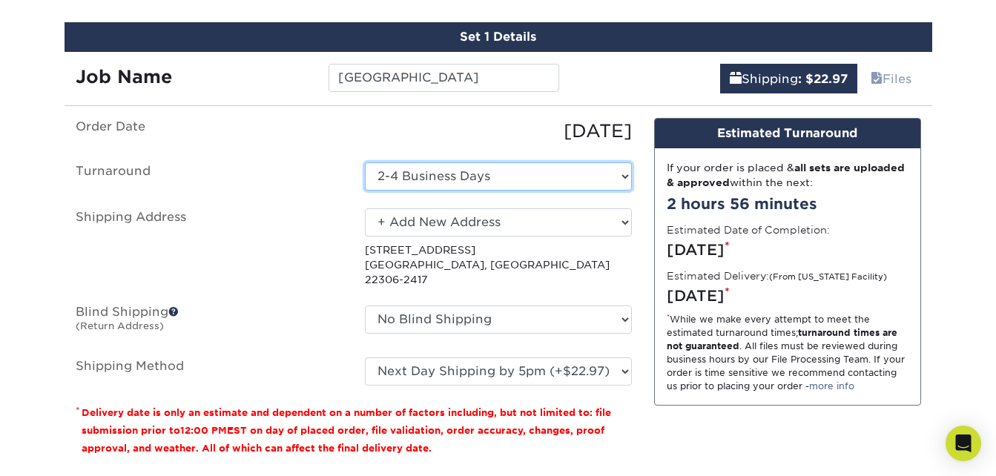
click at [532, 183] on select "Select One 2-4 Business Days" at bounding box center [498, 176] width 267 height 28
click at [365, 162] on select "Select One 2-4 Business Days" at bounding box center [498, 176] width 267 height 28
click at [578, 260] on p "7320 RANGE RD ALEXANDRIA, VA 22306-2417" at bounding box center [498, 265] width 267 height 45
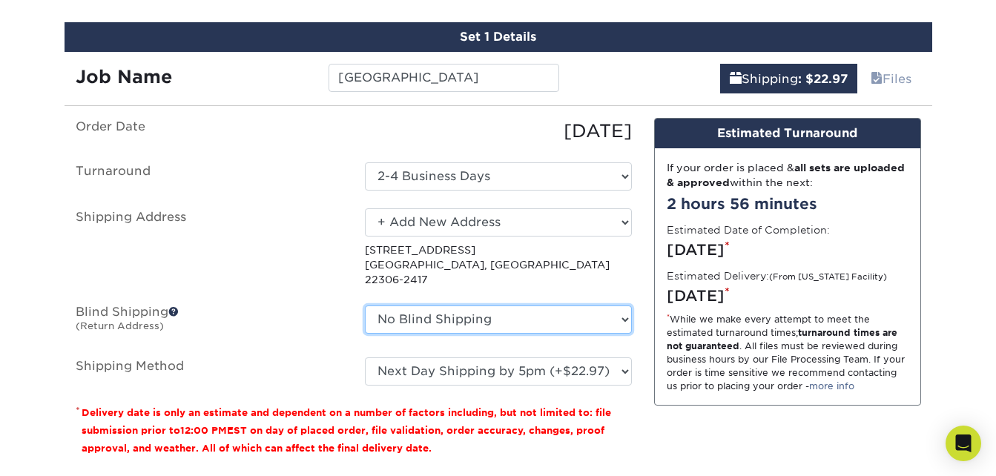
click at [599, 311] on select "No Blind Shipping + Add New Address" at bounding box center [498, 320] width 267 height 28
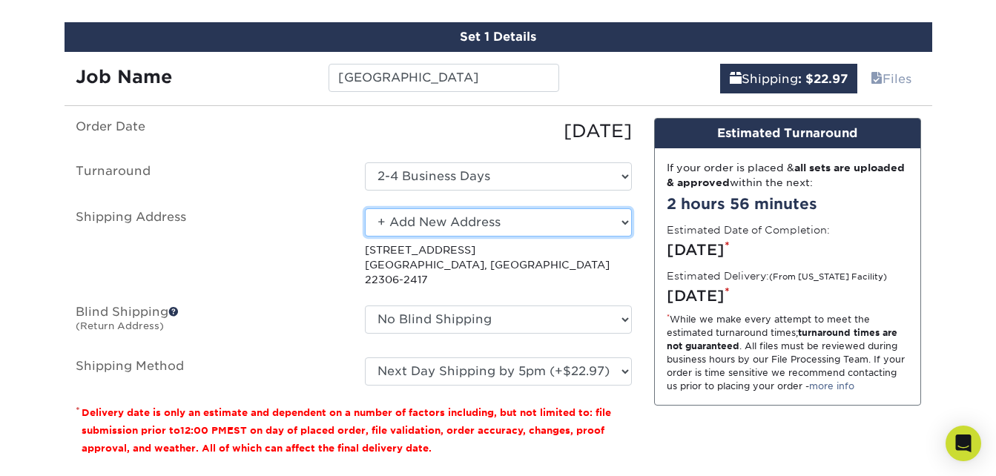
click at [618, 234] on select "Select One President + Add New Address - Login" at bounding box center [498, 222] width 267 height 28
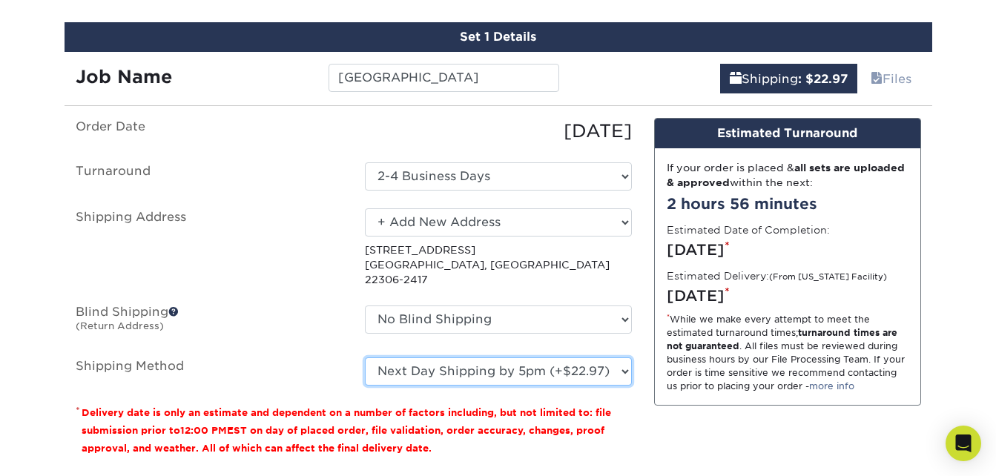
click at [594, 358] on select "Please Select Ground Shipping (+$7.84) 3 Day Shipping Service (+$20.04) 2 Day A…" at bounding box center [498, 372] width 267 height 28
click at [365, 358] on select "Please Select Ground Shipping (+$7.84) 3 Day Shipping Service (+$20.04) 2 Day A…" at bounding box center [498, 372] width 267 height 28
click at [801, 326] on div "* While we make every attempt to meet the estimated turnaround times; turnaroun…" at bounding box center [788, 353] width 242 height 80
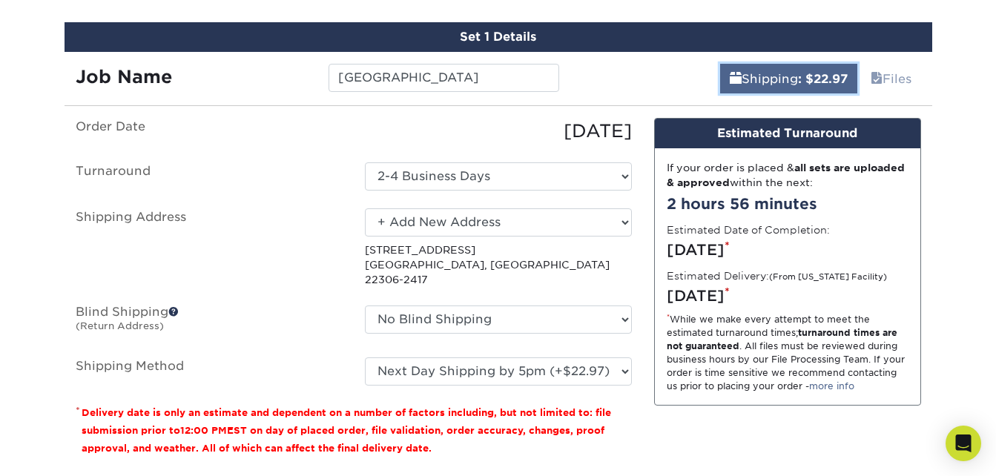
click at [808, 90] on link "Shipping : $22.97" at bounding box center [788, 79] width 137 height 30
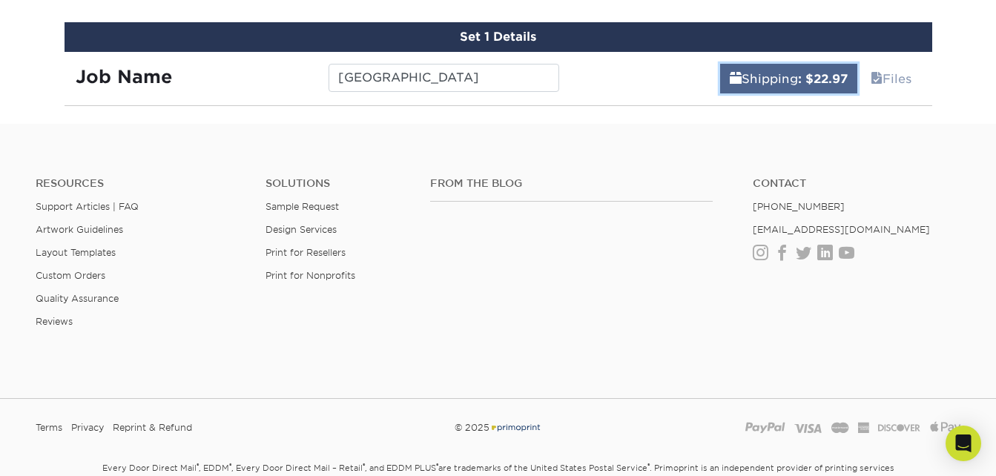
click at [749, 76] on link "Shipping : $22.97" at bounding box center [788, 79] width 137 height 30
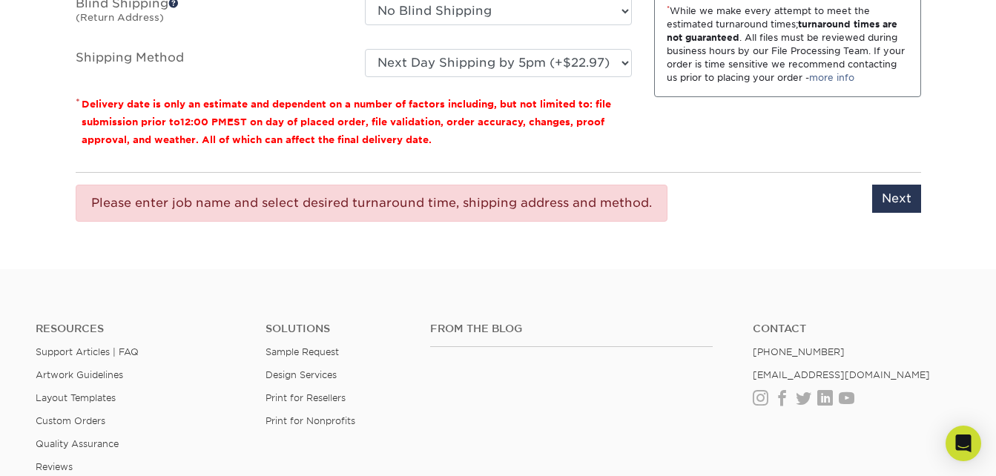
scroll to position [1827, 0]
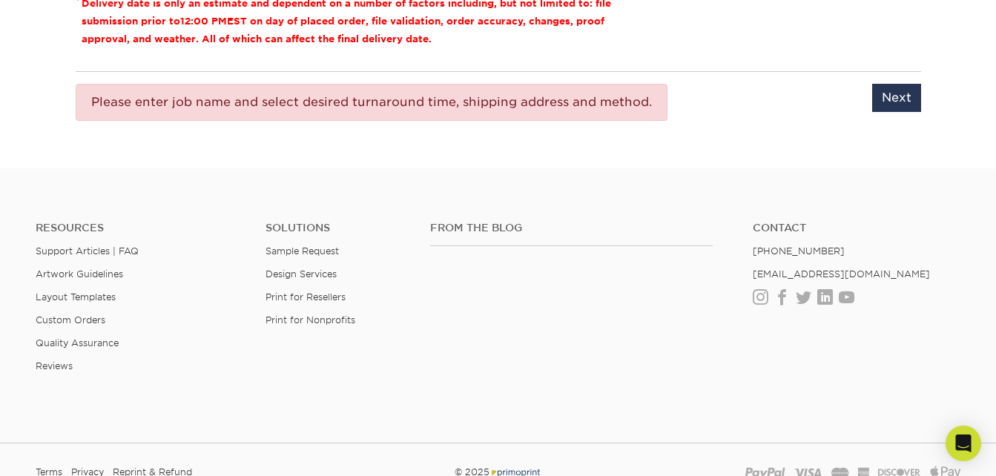
click at [583, 85] on div "Please enter job name and select desired turnaround time, shipping address and …" at bounding box center [372, 102] width 592 height 37
click at [897, 84] on input "Next" at bounding box center [897, 98] width 49 height 28
type input "Next"
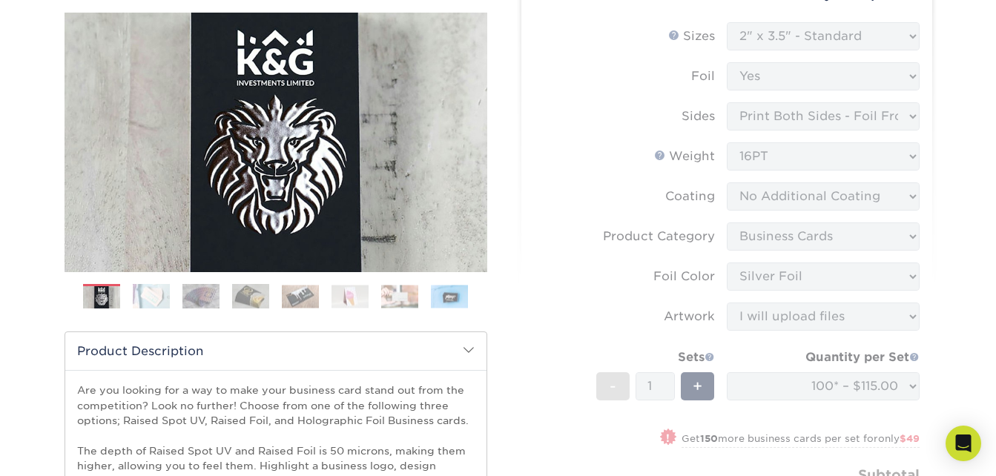
scroll to position [262, 0]
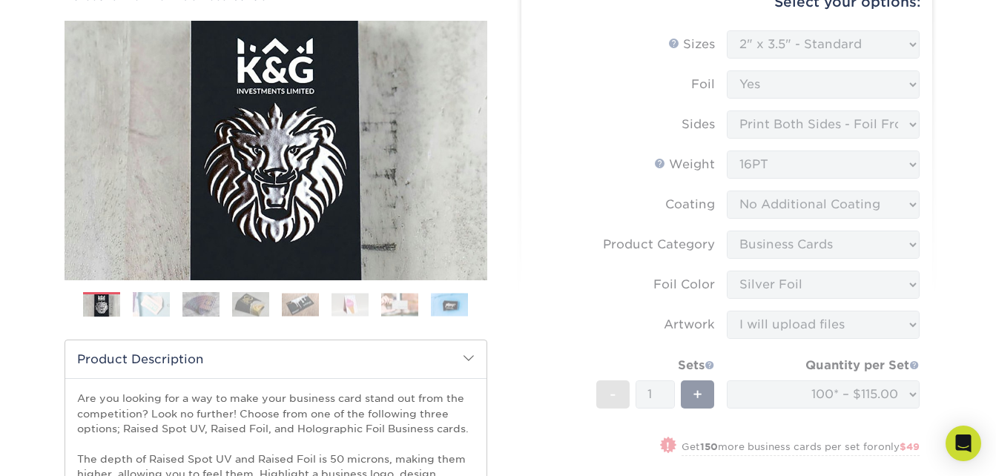
click at [812, 200] on form "Sizes Help Sizes Please Select 2" x 3.5" - Standard Foil Please Select" at bounding box center [726, 294] width 387 height 529
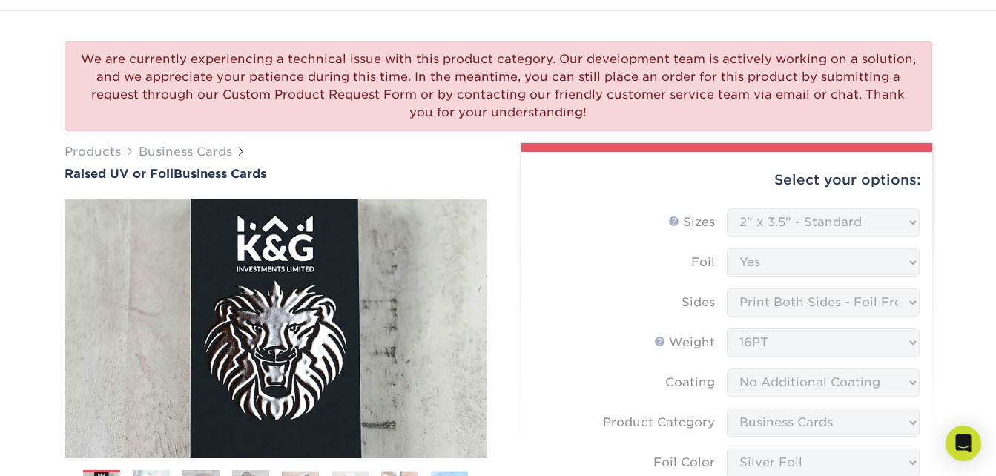
scroll to position [56, 0]
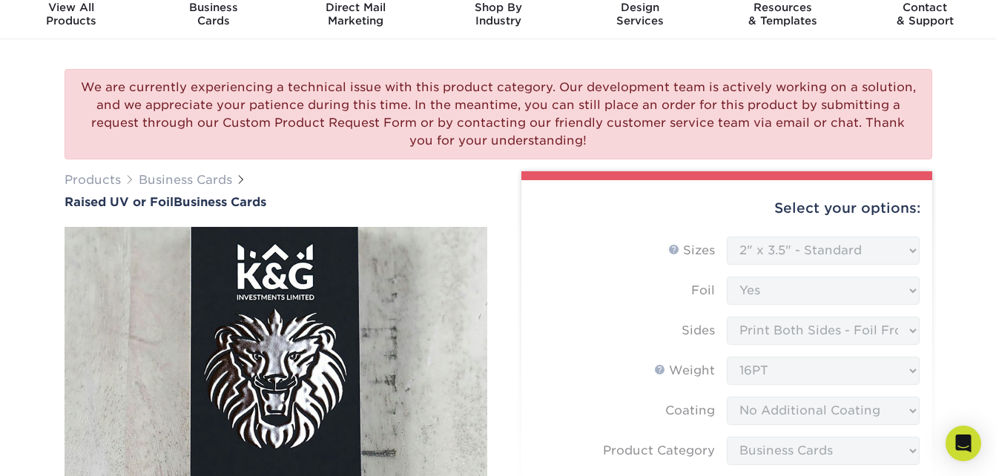
drag, startPoint x: 236, startPoint y: 96, endPoint x: 611, endPoint y: 137, distance: 377.0
click at [611, 137] on div "We are currently experiencing a technical issue with this product category. Our…" at bounding box center [499, 114] width 868 height 91
drag, startPoint x: 611, startPoint y: 137, endPoint x: 474, endPoint y: 131, distance: 136.7
click at [474, 131] on div "We are currently experiencing a technical issue with this product category. Our…" at bounding box center [499, 114] width 868 height 91
drag, startPoint x: 587, startPoint y: 136, endPoint x: 81, endPoint y: 56, distance: 512.3
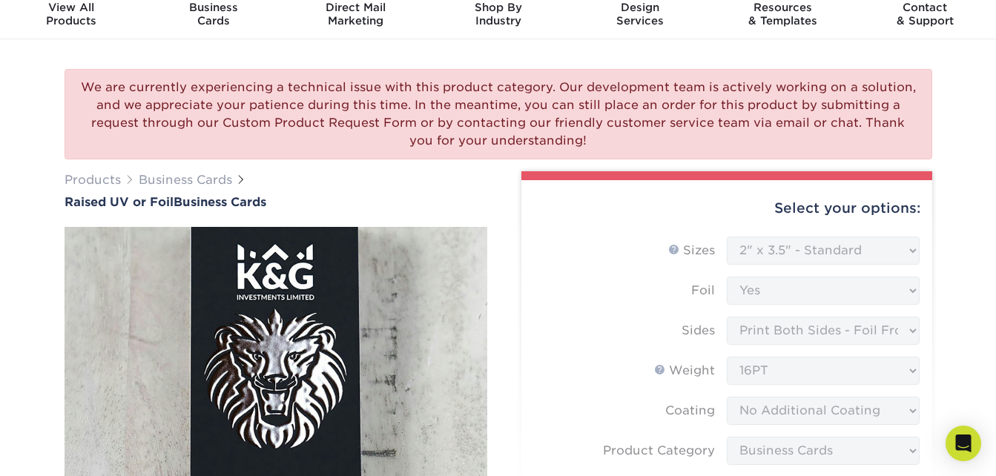
copy div "We are currently experiencing a technical issue with this product category. Our…"
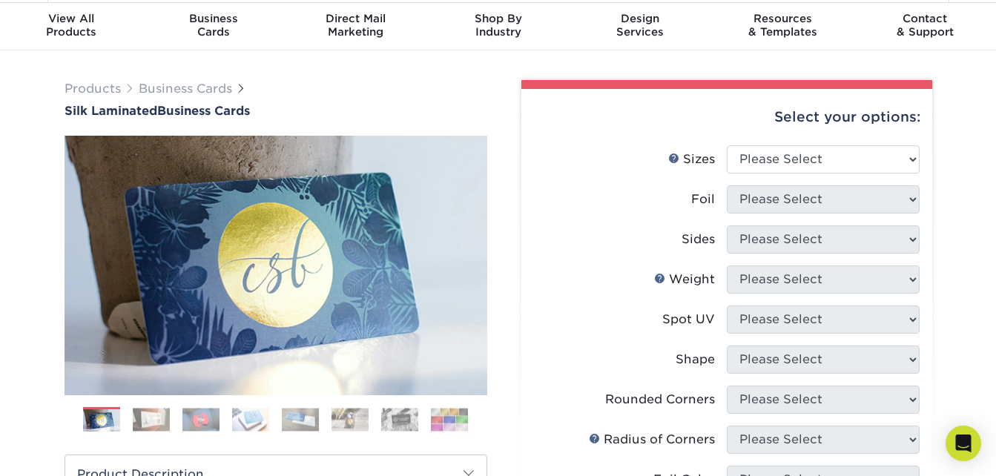
scroll to position [52, 0]
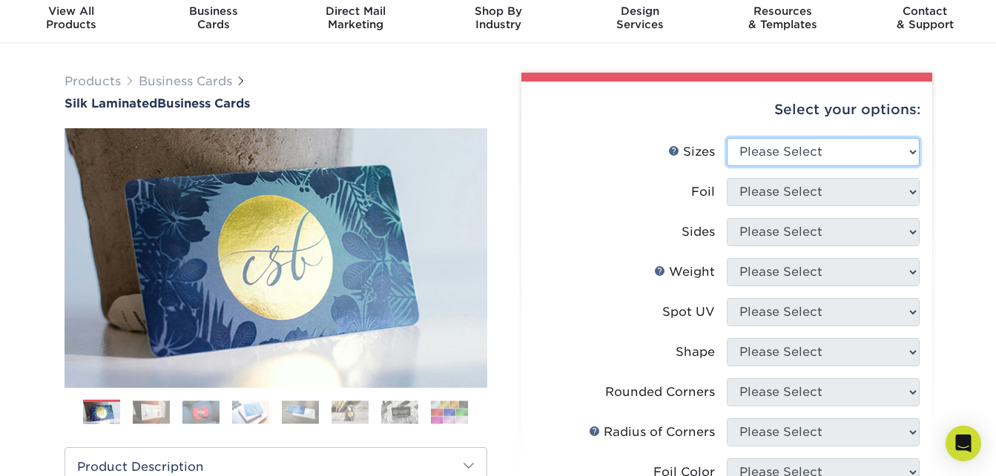
click at [760, 151] on select "Please Select 1.5" x 3.5" - Mini 1.75" x 3.5" - Mini 2" x 2" - Square 2" x 3" -…" at bounding box center [823, 152] width 193 height 28
select select "2.00x3.50"
click at [727, 138] on select "Please Select 1.5" x 3.5" - Mini 1.75" x 3.5" - Mini 2" x 2" - Square 2" x 3" -…" at bounding box center [823, 152] width 193 height 28
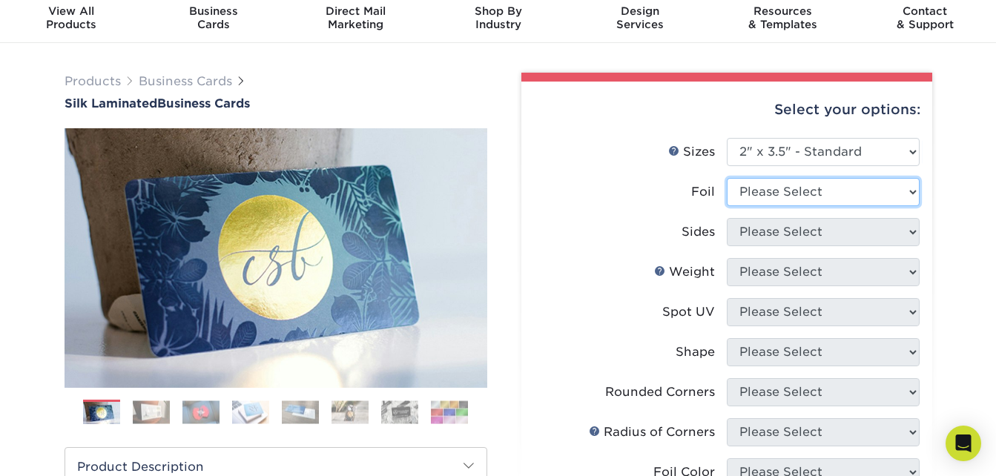
click at [769, 198] on select "Please Select Yes No" at bounding box center [823, 192] width 193 height 28
select select "1"
click at [727, 178] on select "Please Select Yes No" at bounding box center [823, 192] width 193 height 28
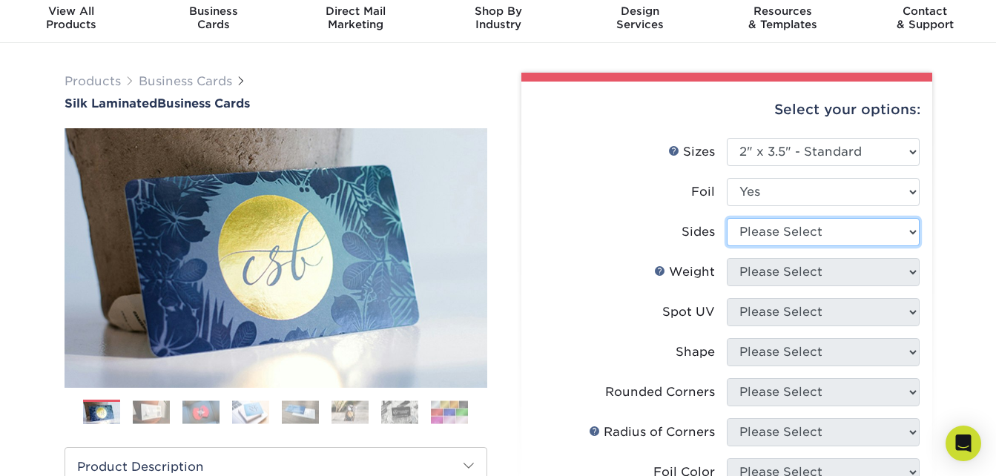
click at [770, 232] on select "Please Select Print Both Sides - Foil Both Sides Print Both Sides - Foil Front …" at bounding box center [823, 232] width 193 height 28
click at [157, 407] on img at bounding box center [151, 412] width 37 height 23
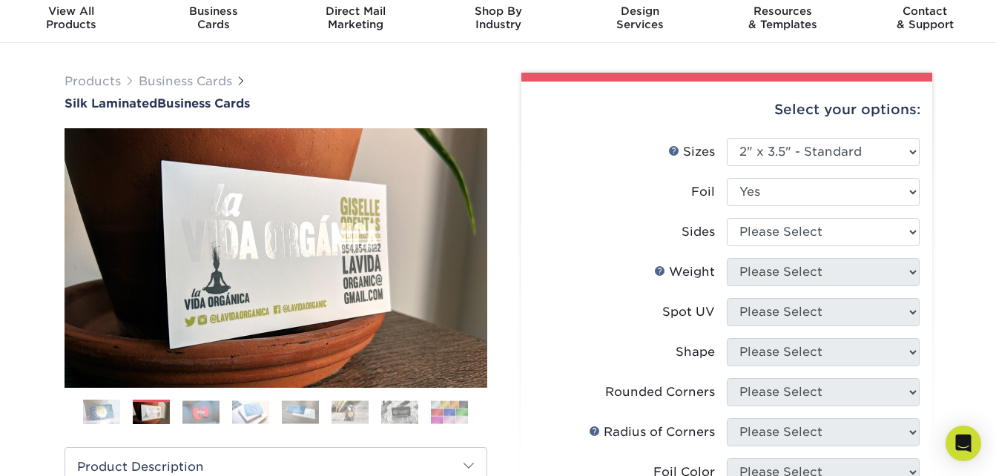
click at [202, 415] on img at bounding box center [201, 412] width 37 height 23
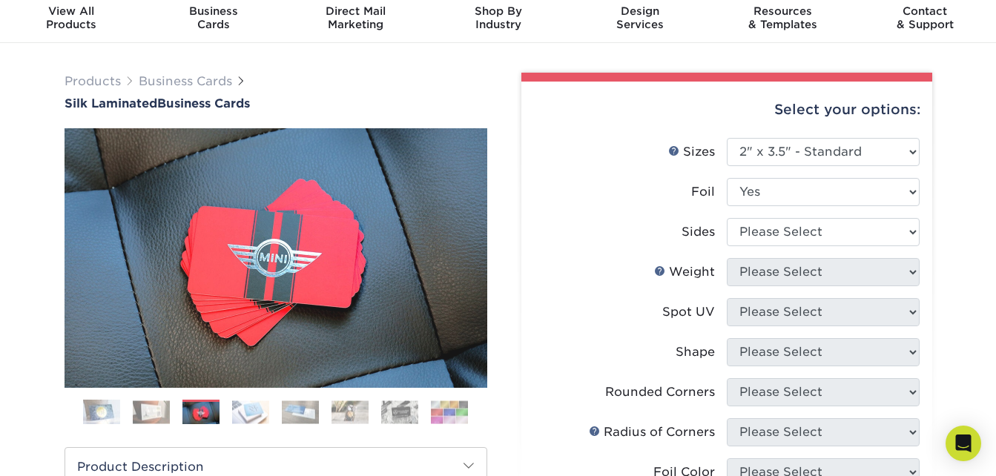
click at [245, 426] on ol at bounding box center [276, 418] width 423 height 36
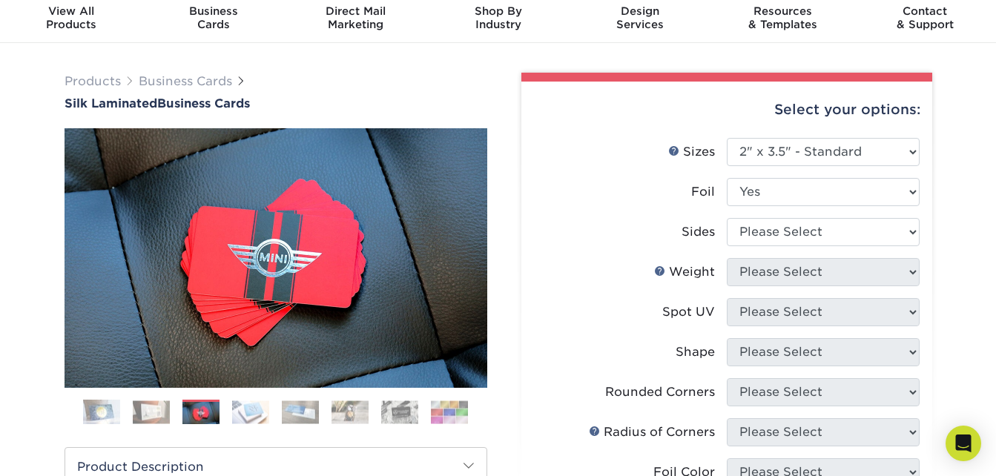
click at [316, 421] on img at bounding box center [300, 412] width 37 height 23
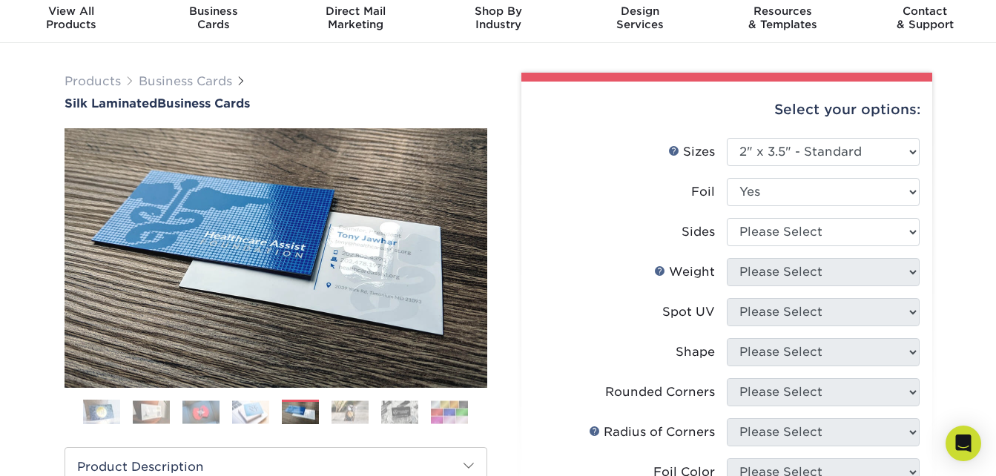
click at [346, 421] on img at bounding box center [350, 412] width 37 height 23
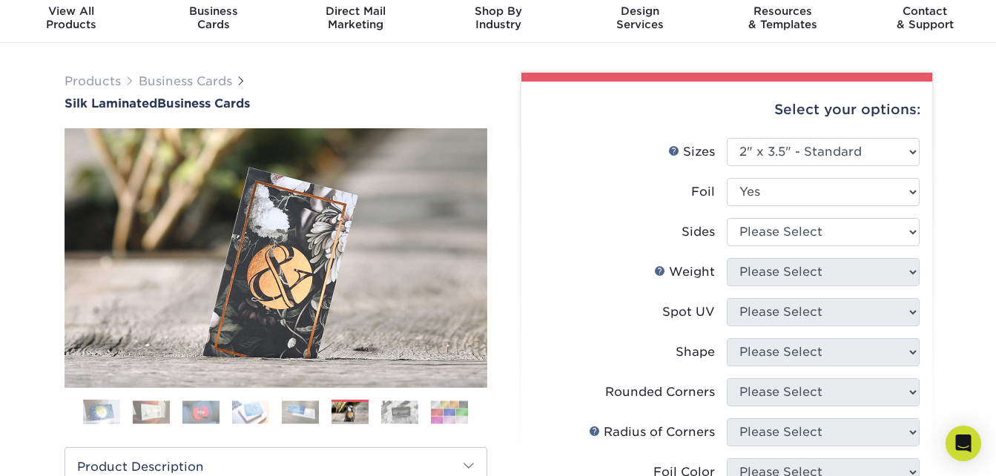
click at [381, 428] on ol at bounding box center [276, 418] width 423 height 36
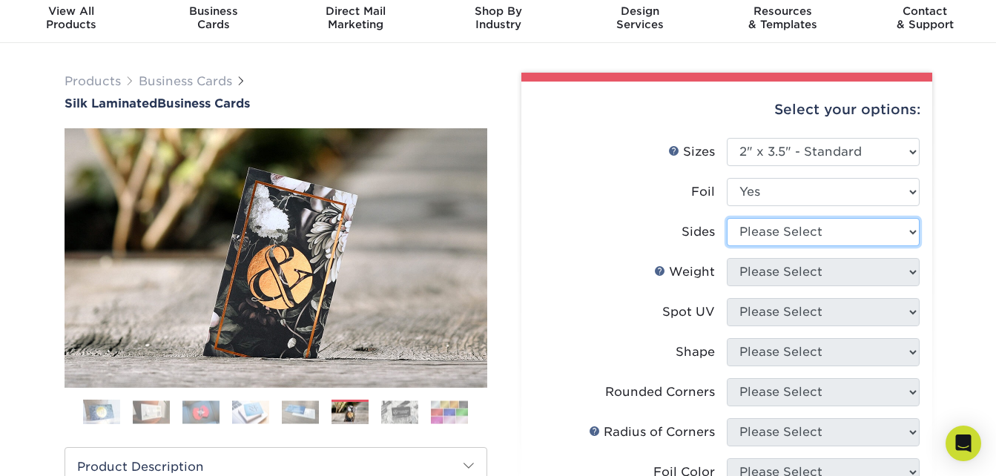
click at [804, 238] on select "Please Select Print Both Sides - Foil Both Sides Print Both Sides - Foil Front …" at bounding box center [823, 232] width 193 height 28
select select "e9e9dfb3-fba1-4d60-972c-fd9ca5904d33"
click at [727, 218] on select "Please Select Print Both Sides - Foil Both Sides Print Both Sides - Foil Front …" at bounding box center [823, 232] width 193 height 28
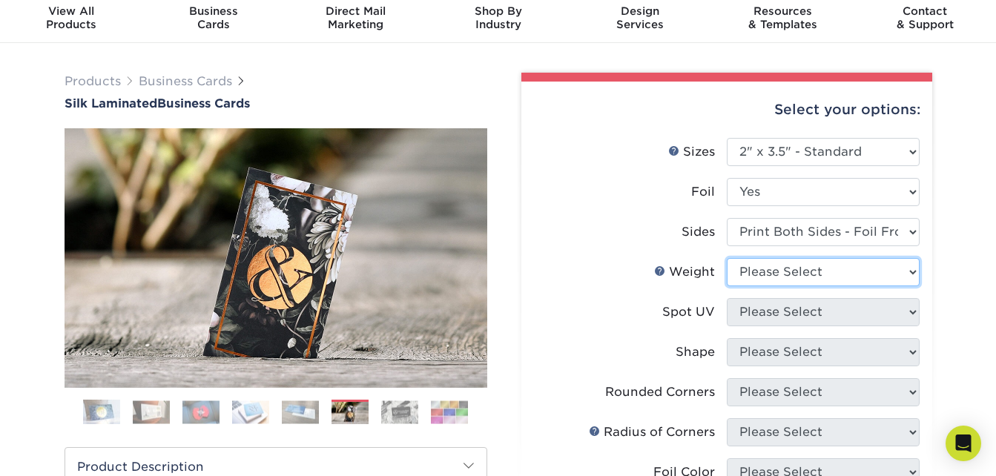
click at [815, 277] on select "Please Select 16PT" at bounding box center [823, 272] width 193 height 28
select select "16PT"
click at [727, 258] on select "Please Select 16PT" at bounding box center [823, 272] width 193 height 28
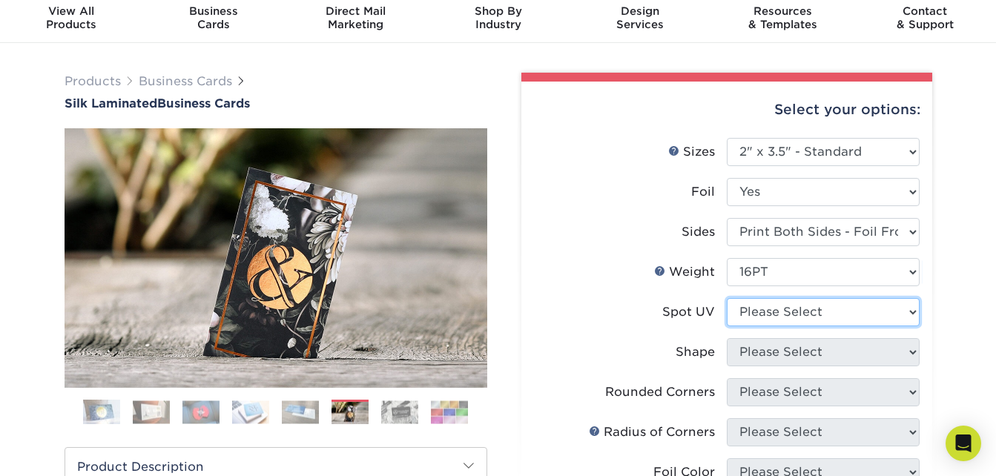
click at [810, 315] on select "Please Select No Spot UV Front and Back (Both Sides) Front Only Back Only" at bounding box center [823, 312] width 193 height 28
select select "3"
click at [727, 298] on select "Please Select No Spot UV Front and Back (Both Sides) Front Only Back Only" at bounding box center [823, 312] width 193 height 28
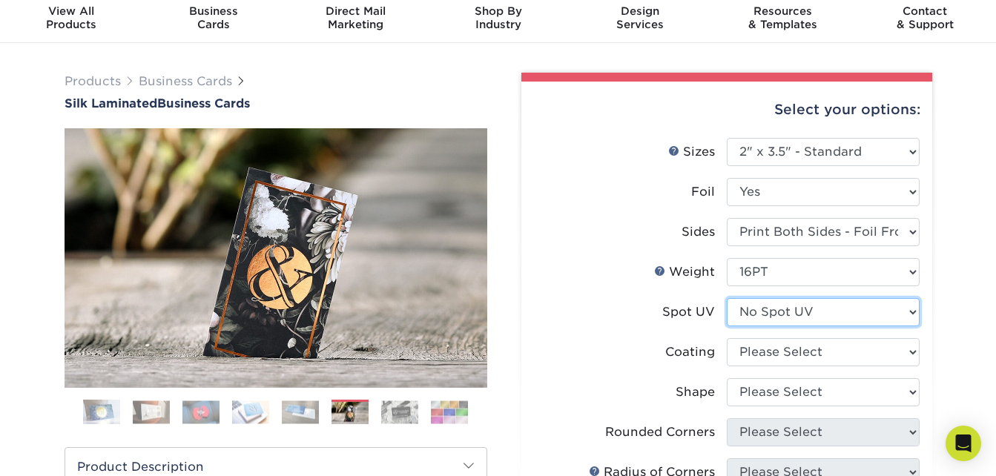
click at [851, 316] on select "Please Select No Spot UV Front and Back (Both Sides) Front Only Back Only" at bounding box center [823, 312] width 193 height 28
click at [286, 402] on img at bounding box center [300, 412] width 37 height 23
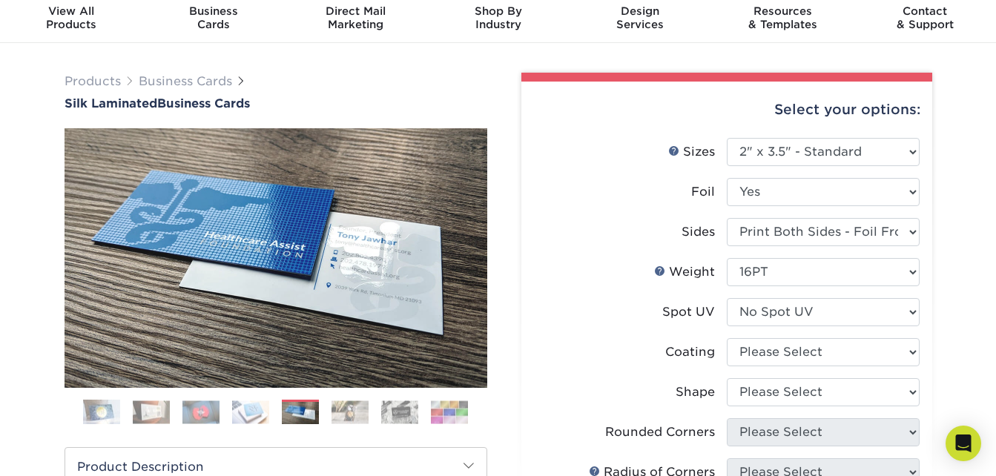
click at [339, 416] on img at bounding box center [350, 412] width 37 height 23
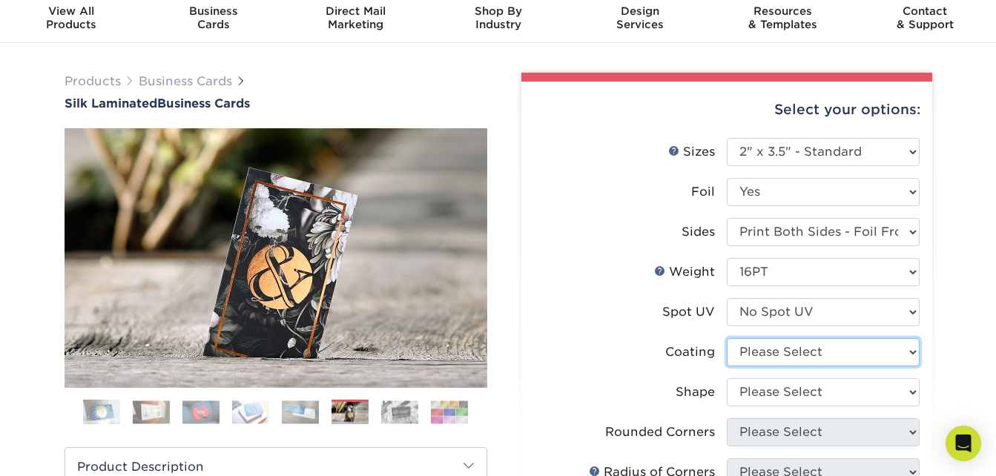
click at [818, 361] on select at bounding box center [823, 352] width 193 height 28
select select "3e7618de-abca-4bda-9f97-8b9129e913d8"
click at [727, 338] on select at bounding box center [823, 352] width 193 height 28
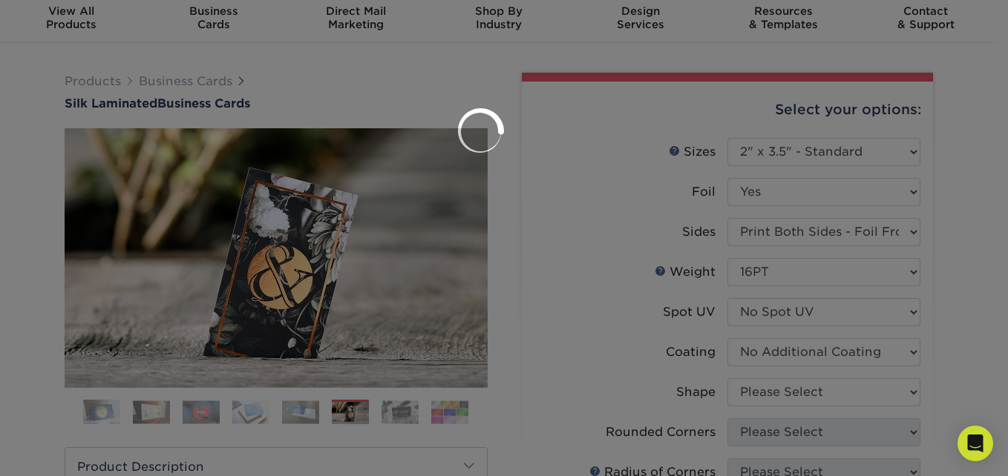
click at [815, 398] on div at bounding box center [504, 238] width 1008 height 476
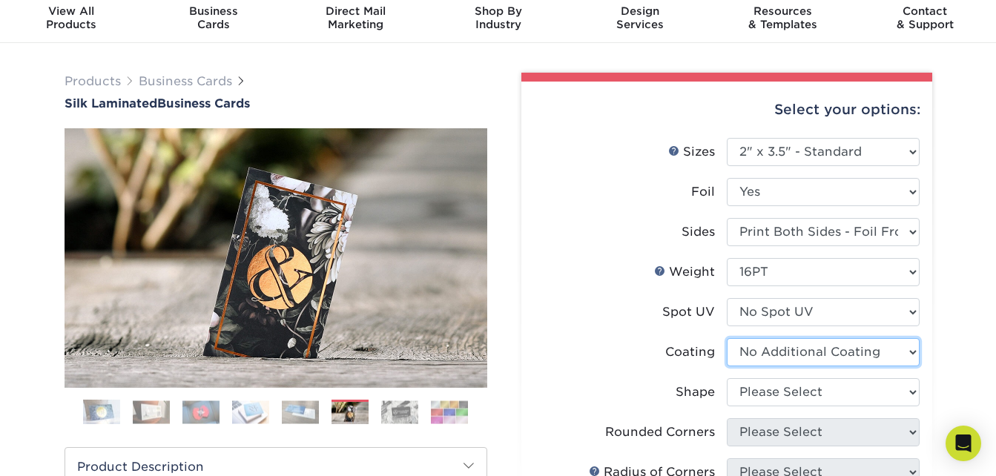
click at [783, 351] on select at bounding box center [823, 352] width 193 height 28
click at [727, 338] on select at bounding box center [823, 352] width 193 height 28
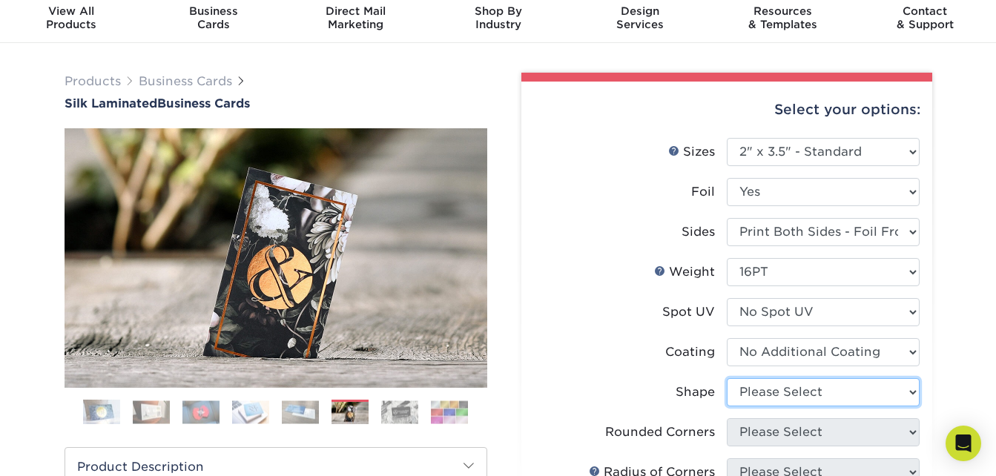
click at [830, 388] on select "Please Select Standard" at bounding box center [823, 392] width 193 height 28
select select "standard"
click at [727, 378] on select "Please Select Standard" at bounding box center [823, 392] width 193 height 28
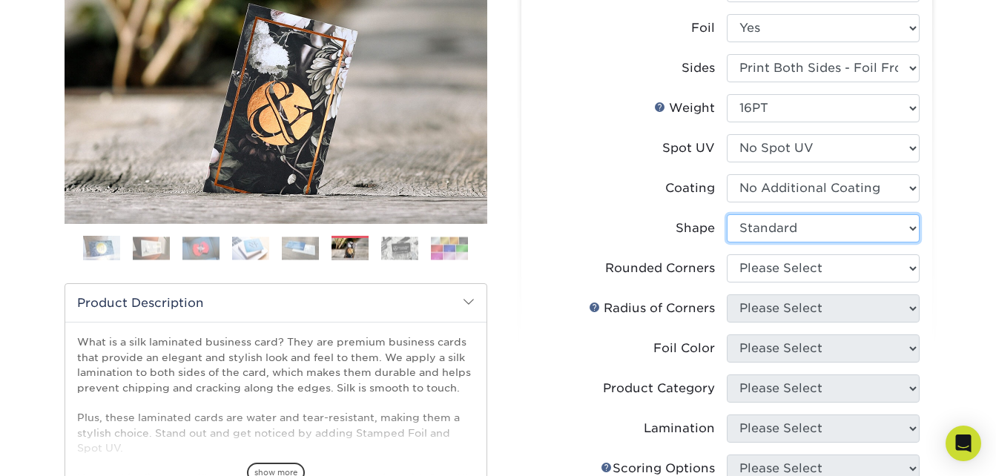
scroll to position [218, 0]
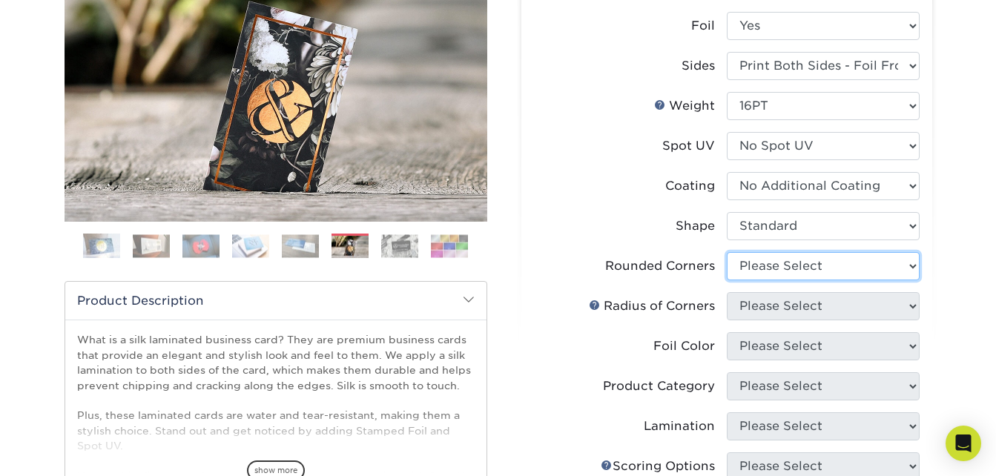
click at [792, 262] on select "Please Select Yes - Round 2 Corners Yes - Round 4 Corners No" at bounding box center [823, 266] width 193 height 28
select select "0"
click at [727, 252] on select "Please Select Yes - Round 2 Corners Yes - Round 4 Corners No" at bounding box center [823, 266] width 193 height 28
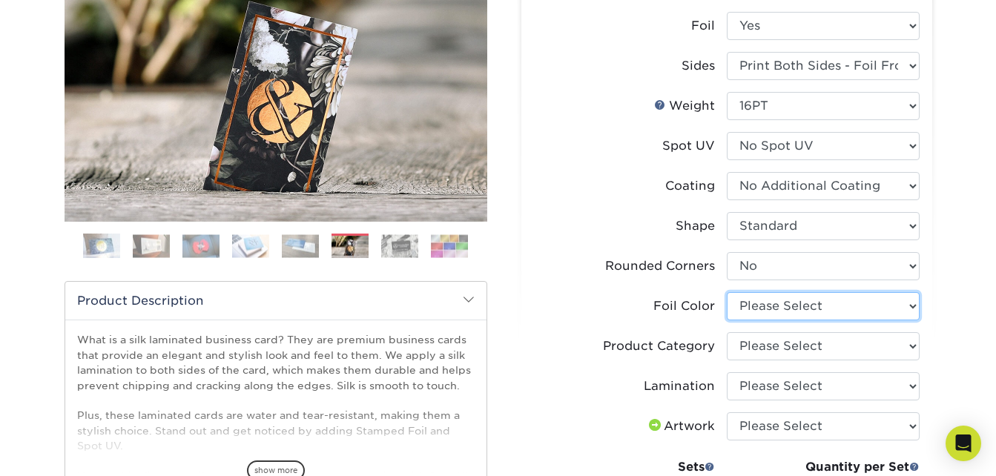
click at [801, 309] on select "Please Select Silver Foil Black Foil Blue Foil Copper Foil Gold Foil Red Foil R…" at bounding box center [823, 306] width 193 height 28
select select "a834dd52-fe06-4ed6-9a86-5bd3c2d02515"
click at [727, 292] on select "Please Select Silver Foil Black Foil Blue Foil Copper Foil Gold Foil Red Foil R…" at bounding box center [823, 306] width 193 height 28
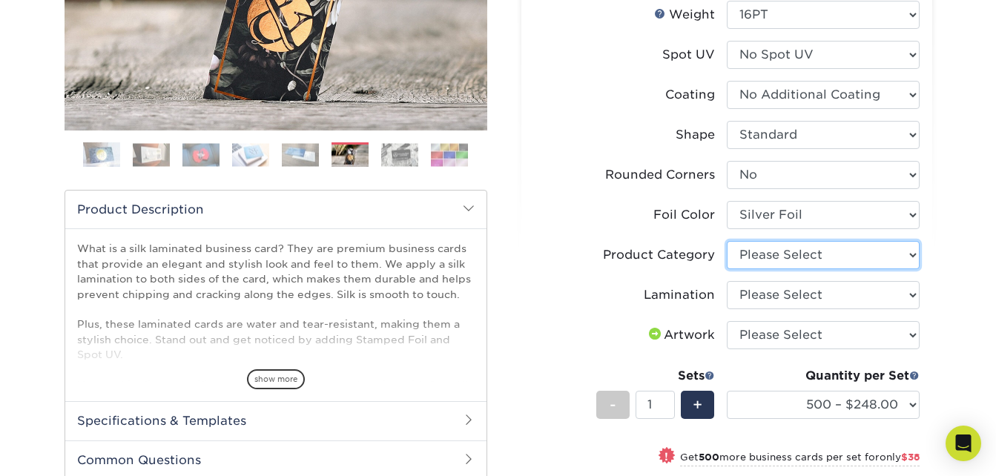
click at [774, 258] on select "Please Select Business Cards" at bounding box center [823, 255] width 193 height 28
select select "3b5148f1-0588-4f88-a218-97bcfdce65c1"
click at [727, 241] on select "Please Select Business Cards" at bounding box center [823, 255] width 193 height 28
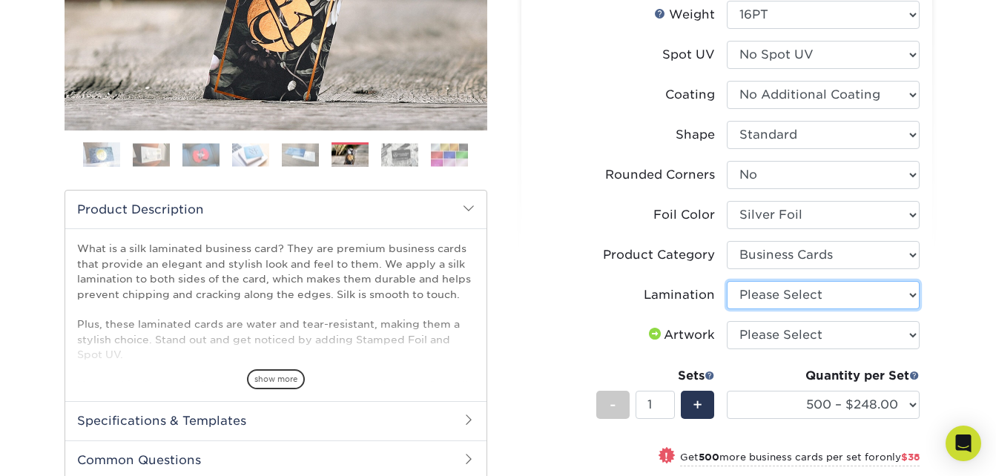
click at [797, 302] on select "Please Select Silk" at bounding box center [823, 295] width 193 height 28
select select "ccacb42f-45f7-42d3-bbd3-7c8421cf37f0"
click at [727, 281] on select "Please Select Silk" at bounding box center [823, 295] width 193 height 28
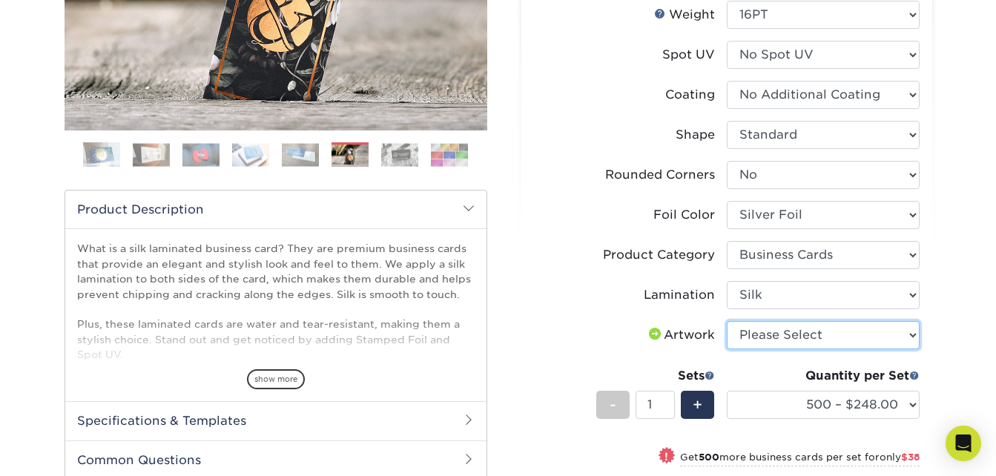
click at [800, 346] on select "Please Select I will upload files I need a design - $100" at bounding box center [823, 335] width 193 height 28
select select "upload"
click at [727, 321] on select "Please Select I will upload files I need a design - $100" at bounding box center [823, 335] width 193 height 28
click at [814, 369] on div "Quantity per Set" at bounding box center [823, 376] width 193 height 18
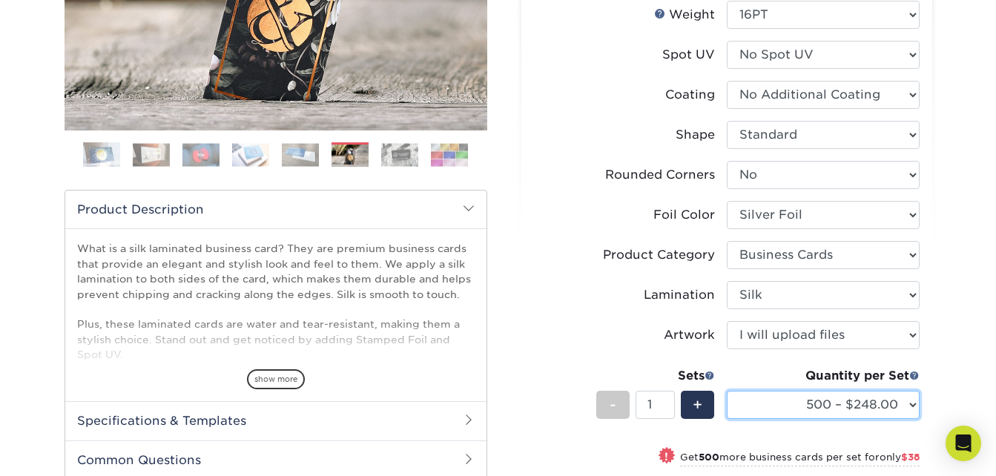
click at [821, 392] on select "500 – $248.00 1000 – $286.00 2500 – $680.00 5000 – $1298.00" at bounding box center [823, 405] width 193 height 28
click at [727, 391] on select "500 – $248.00 1000 – $286.00 2500 – $680.00 5000 – $1298.00" at bounding box center [823, 405] width 193 height 28
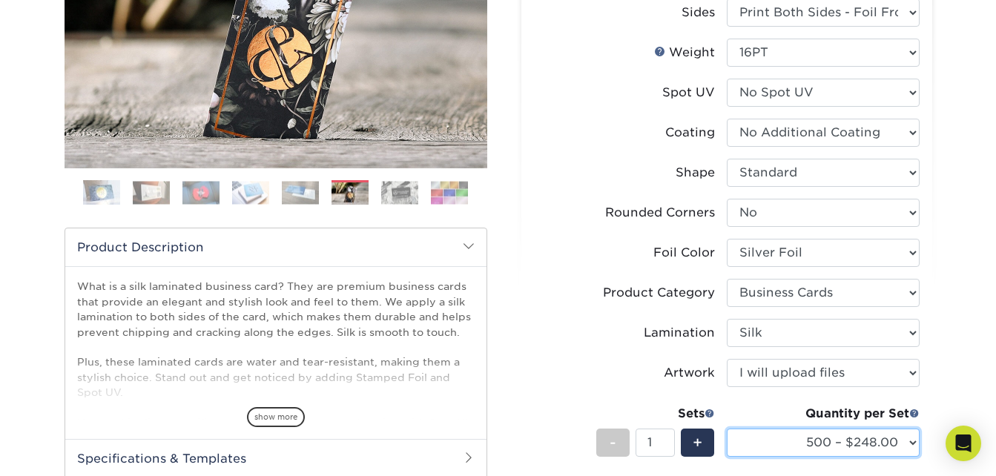
scroll to position [0, 0]
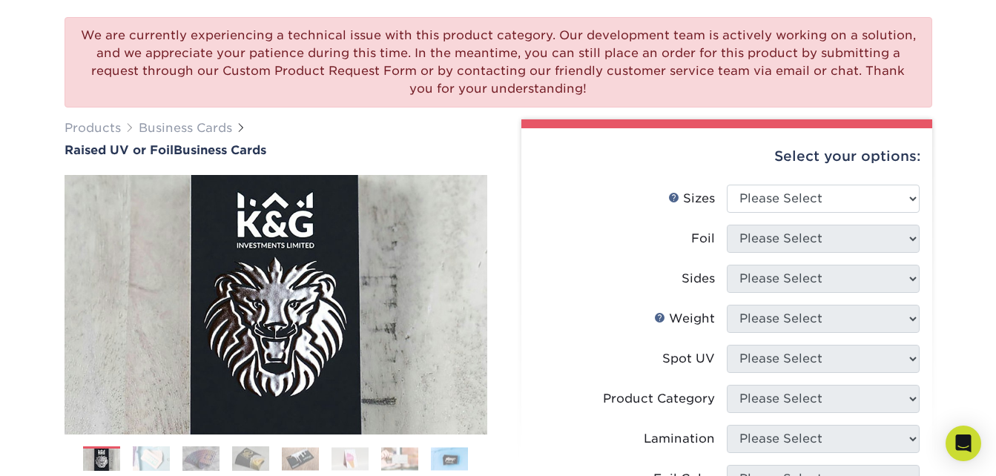
scroll to position [122, 0]
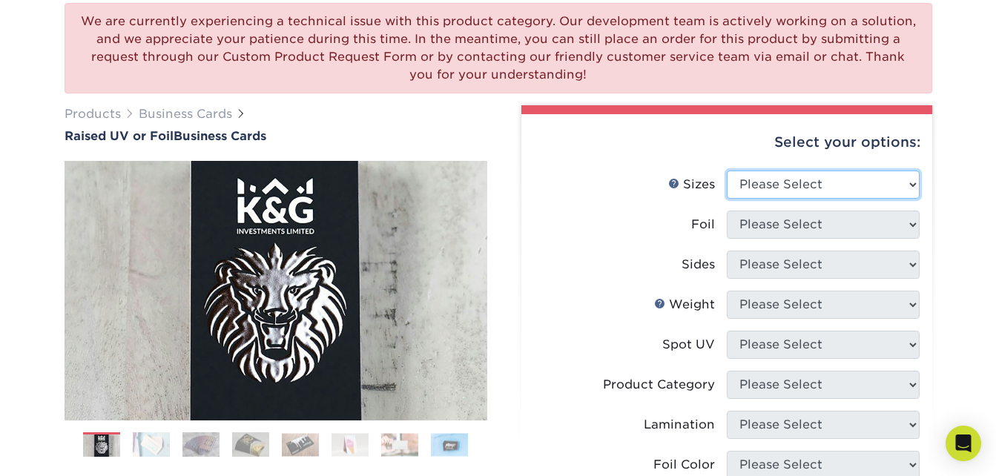
click at [777, 188] on select "Please Select 2" x 3.5" - Standard" at bounding box center [823, 185] width 193 height 28
select select "2.00x3.50"
click at [727, 171] on select "Please Select 2" x 3.5" - Standard" at bounding box center [823, 185] width 193 height 28
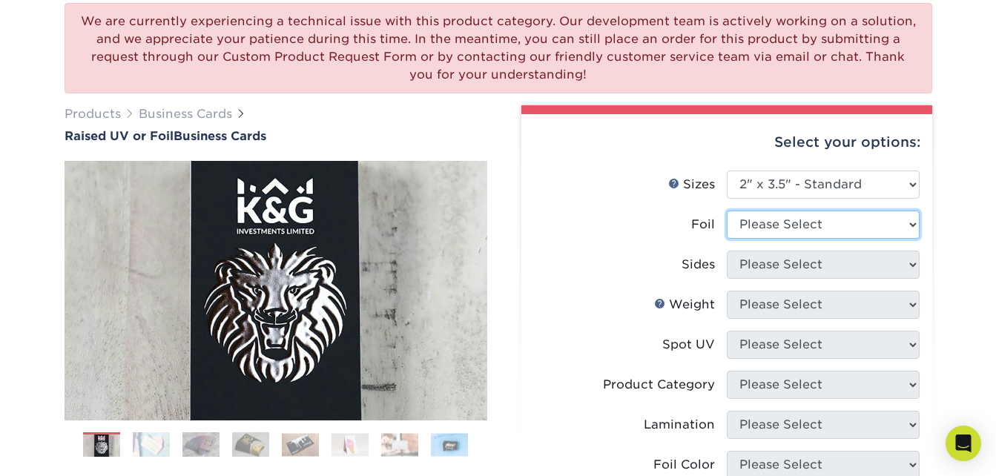
click at [775, 235] on select "Please Select No Yes" at bounding box center [823, 225] width 193 height 28
select select "1"
click at [727, 211] on select "Please Select No Yes" at bounding box center [823, 225] width 193 height 28
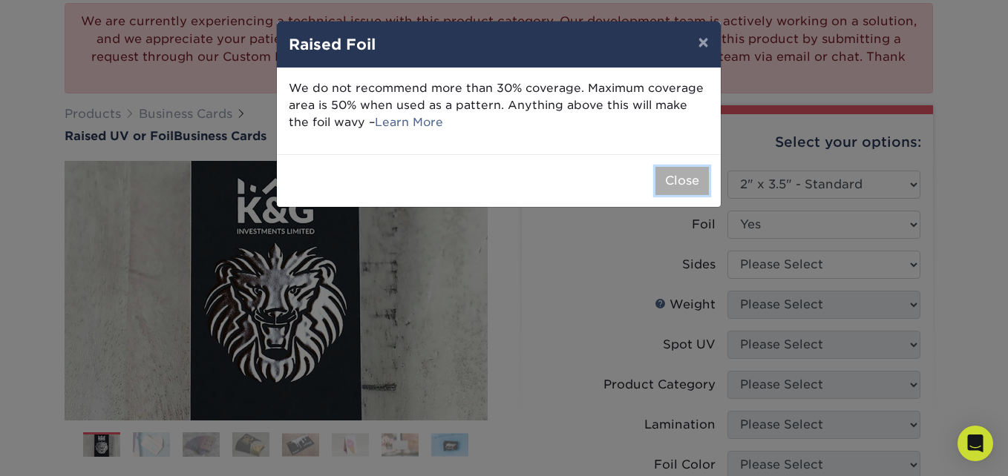
click at [675, 188] on button "Close" at bounding box center [681, 181] width 53 height 28
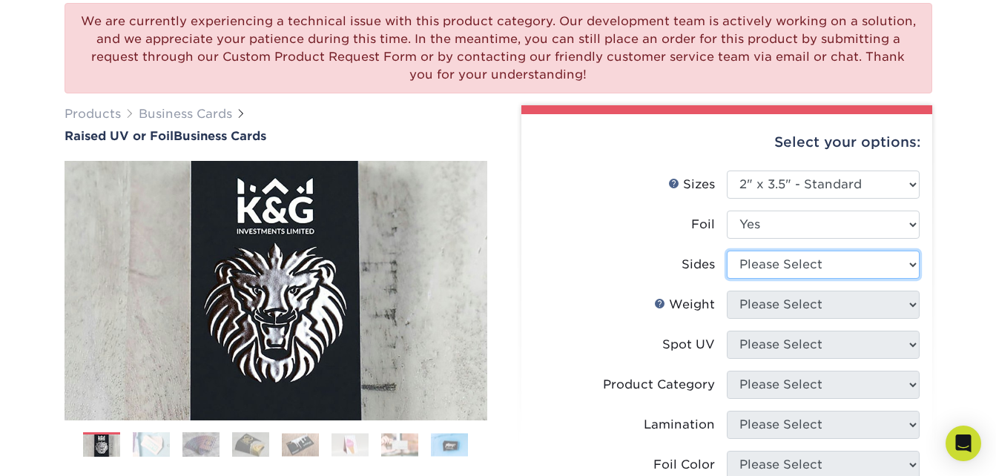
click at [768, 270] on select "Please Select Print Both Sides - Foil Both Sides Print Both Sides - Foil Front …" at bounding box center [823, 265] width 193 height 28
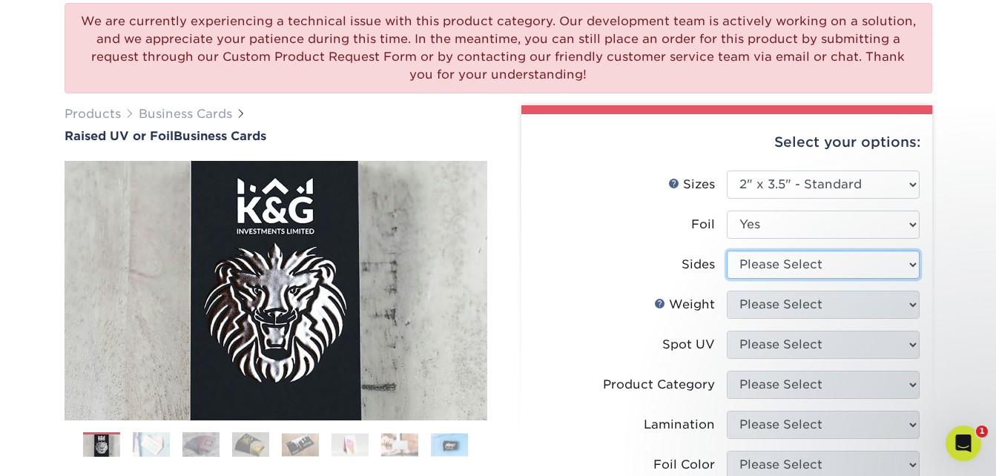
select select "e9e9dfb3-fba1-4d60-972c-fd9ca5904d33"
click at [727, 251] on select "Please Select Print Both Sides - Foil Both Sides Print Both Sides - Foil Front …" at bounding box center [823, 265] width 193 height 28
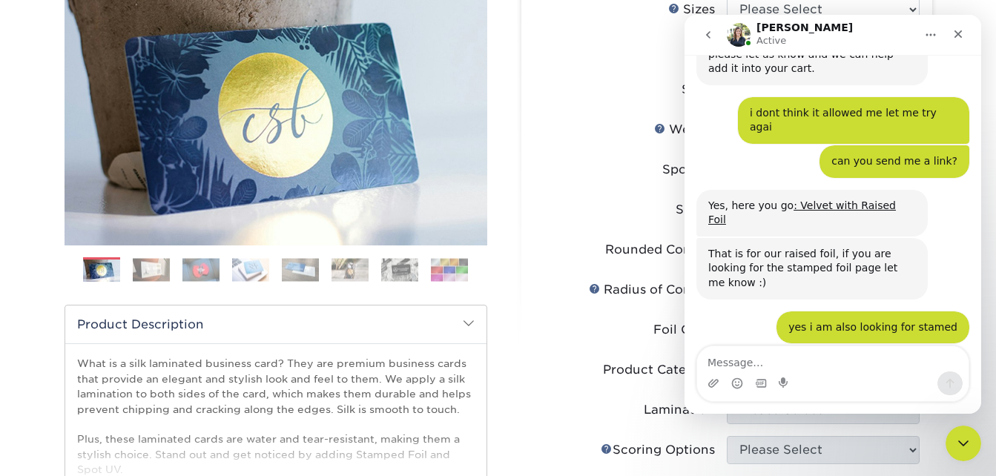
scroll to position [211, 0]
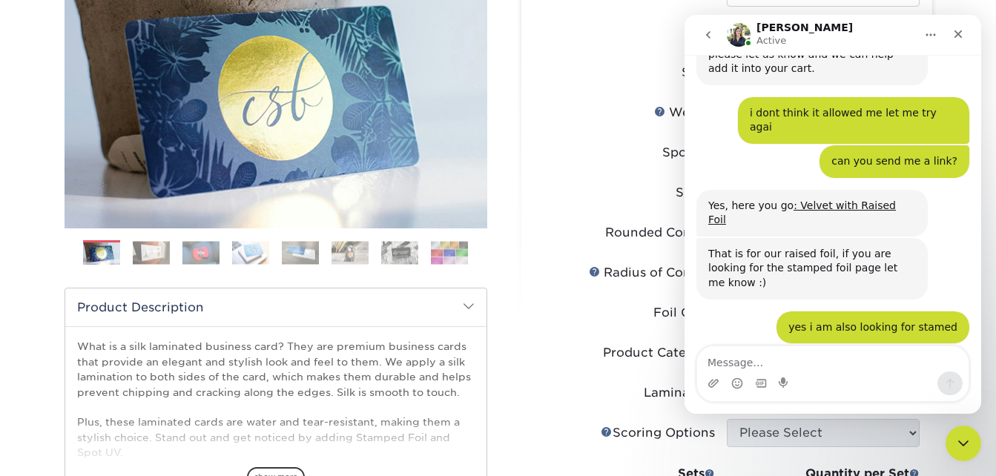
click at [594, 132] on li "Weight Help Weight Please Select 16PT" at bounding box center [727, 119] width 386 height 40
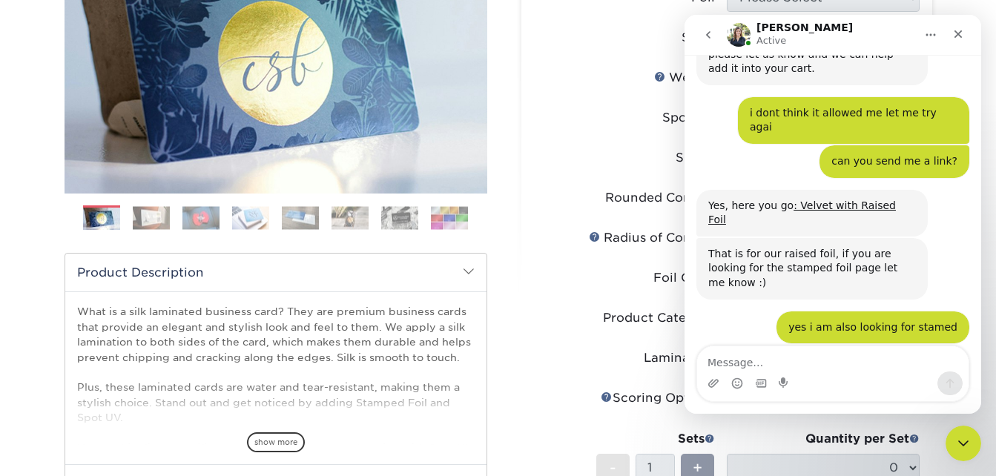
scroll to position [243, 0]
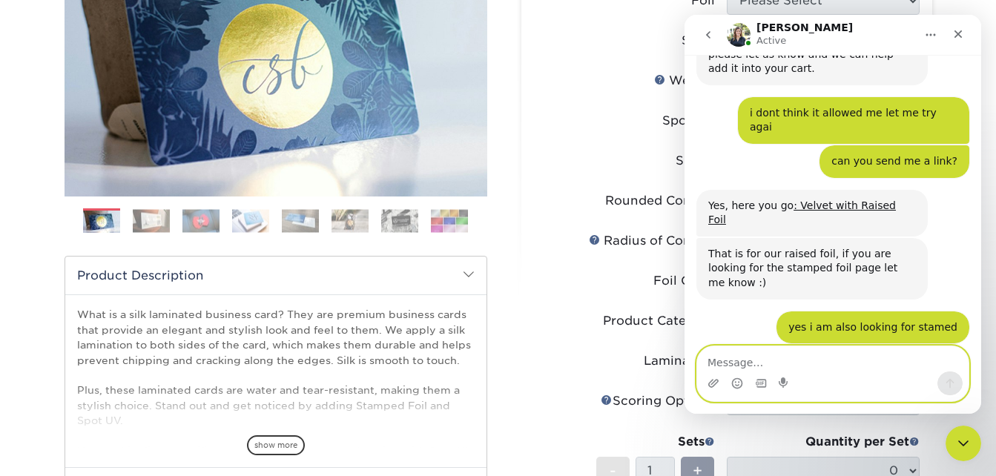
click at [806, 361] on textarea "Message…" at bounding box center [833, 358] width 272 height 25
type textarea "and the difference is raised"
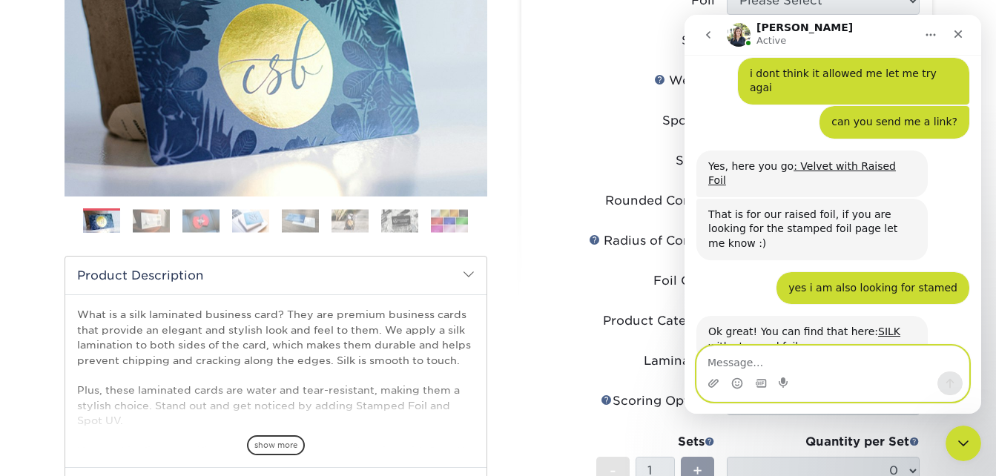
scroll to position [793, 0]
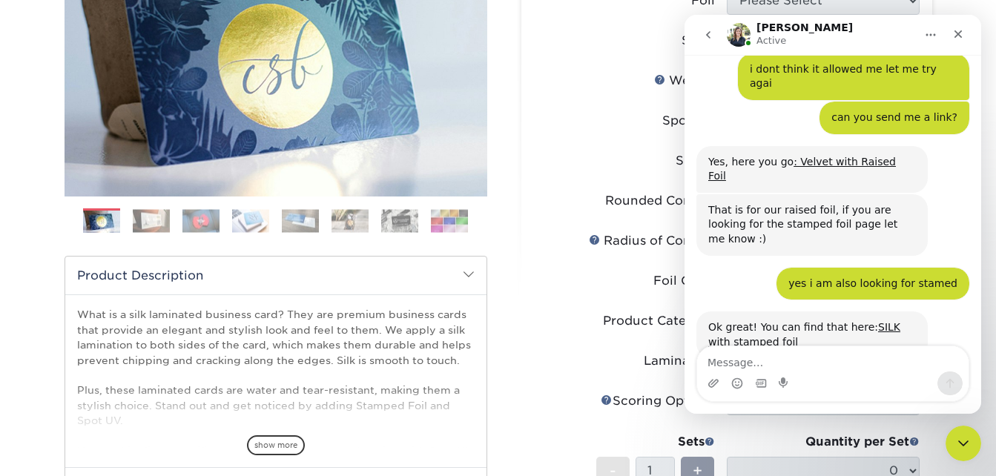
click at [617, 139] on li "Spot UV Please Select" at bounding box center [727, 127] width 386 height 40
click at [931, 30] on icon "Home" at bounding box center [931, 35] width 12 height 12
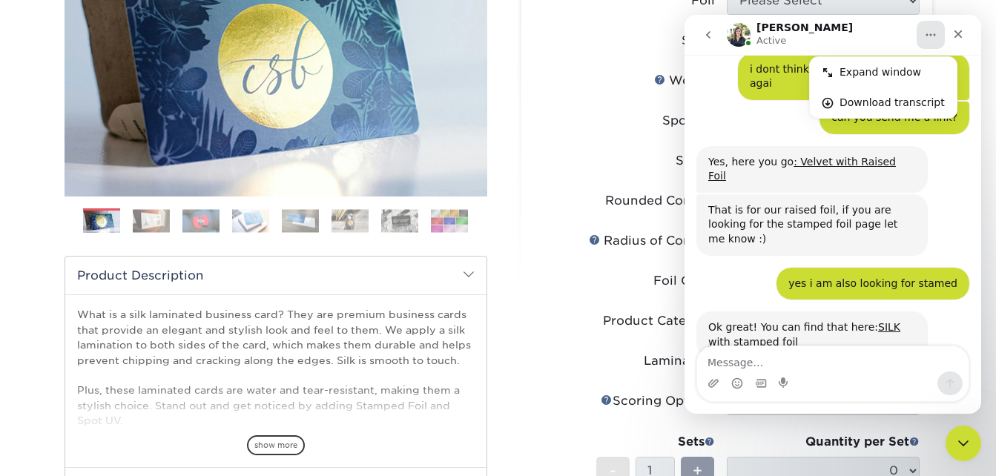
click at [536, 132] on label "Spot UV" at bounding box center [630, 121] width 193 height 28
click at [629, 137] on li "Spot UV Please Select" at bounding box center [727, 127] width 386 height 40
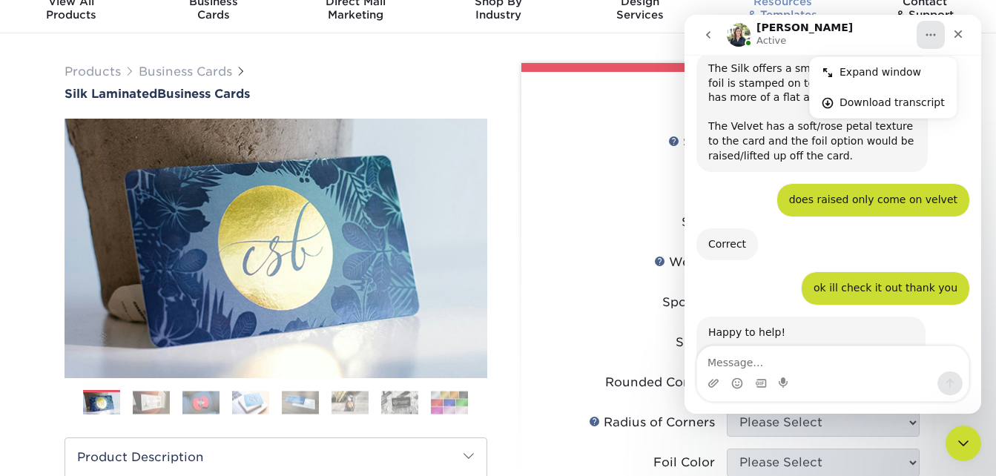
scroll to position [1175, 0]
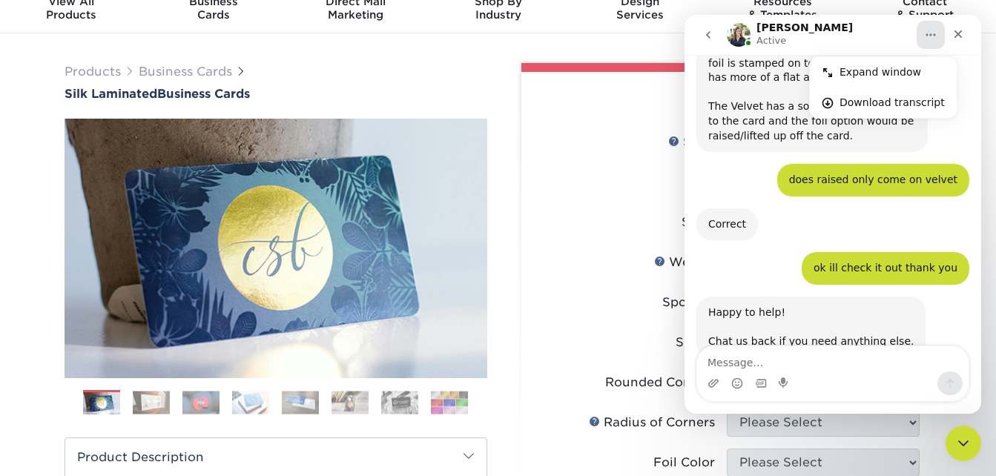
click at [607, 140] on label "Sizes Help Sizes" at bounding box center [630, 142] width 193 height 28
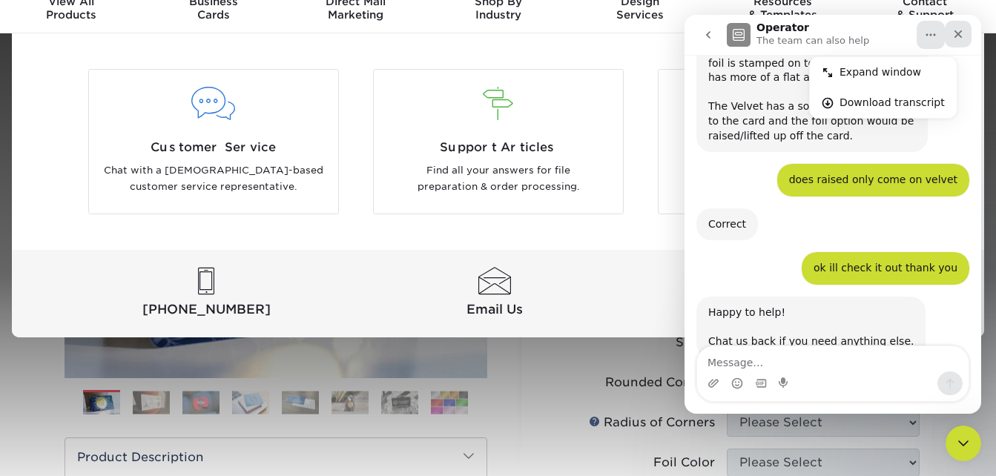
click at [963, 33] on icon "Close" at bounding box center [959, 34] width 12 height 12
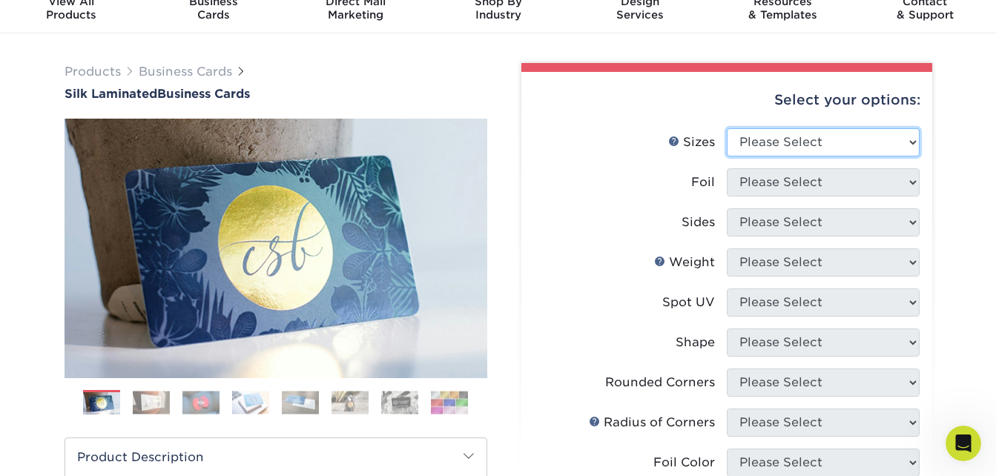
click at [839, 129] on select "Please Select 1.5" x 3.5" - Mini 1.75" x 3.5" - Mini 2" x 2" - Square 2" x 3" -…" at bounding box center [823, 142] width 193 height 28
select select "2.00x3.50"
click at [727, 128] on select "Please Select 1.5" x 3.5" - Mini 1.75" x 3.5" - Mini 2" x 2" - Square 2" x 3" -…" at bounding box center [823, 142] width 193 height 28
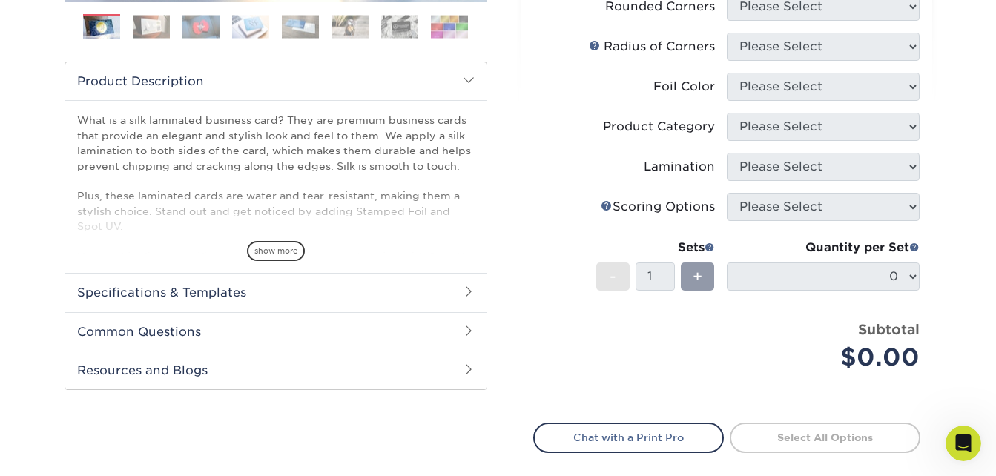
scroll to position [453, 0]
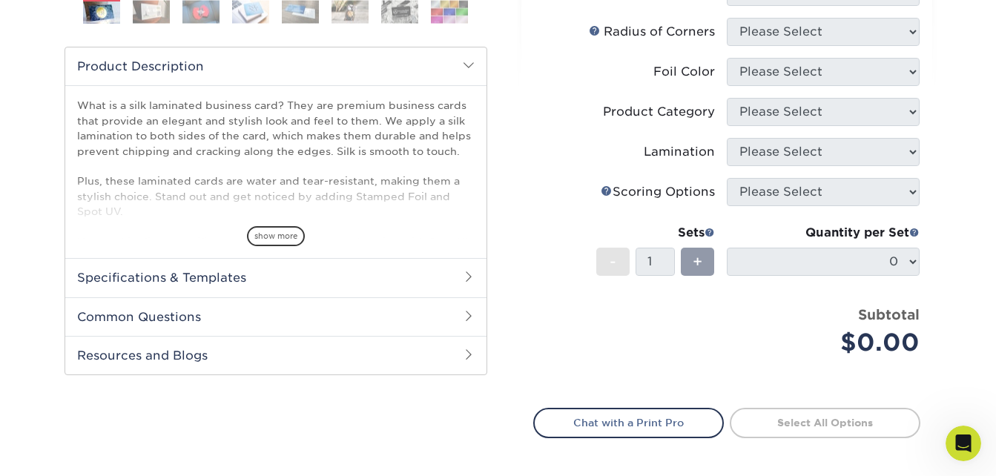
click at [817, 287] on div "Quantity per Set 0 (Price includes envelopes)" at bounding box center [823, 258] width 193 height 69
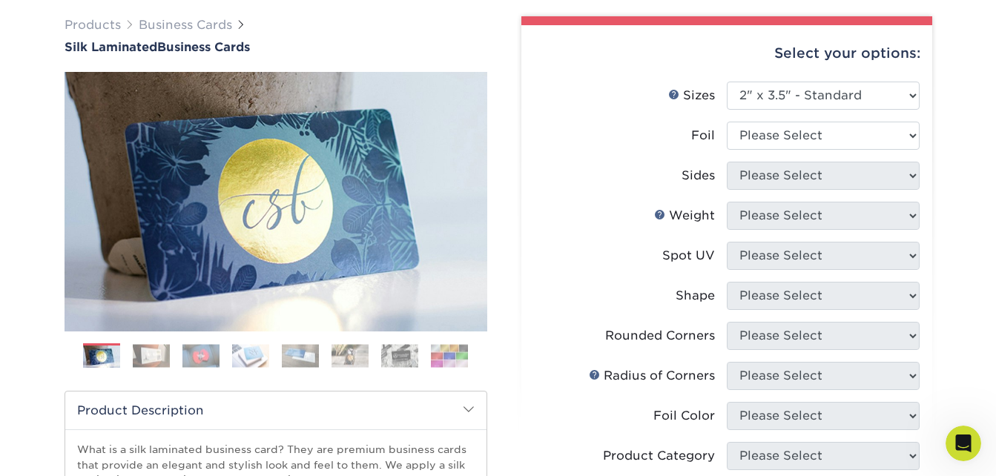
scroll to position [106, 0]
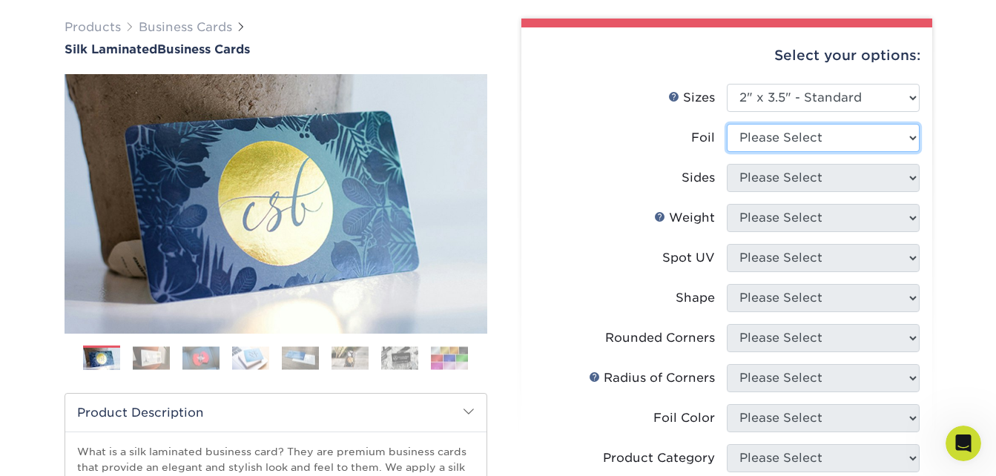
click at [805, 146] on select "Please Select Yes No" at bounding box center [823, 138] width 193 height 28
select select "1"
click at [727, 124] on select "Please Select Yes No" at bounding box center [823, 138] width 193 height 28
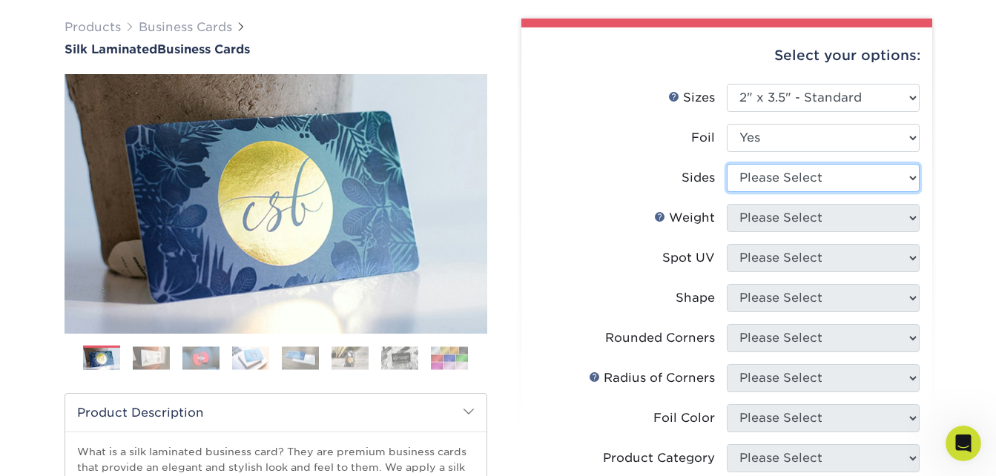
click at [780, 184] on select "Please Select Print Both Sides - Foil Both Sides Print Both Sides - Foil Front …" at bounding box center [823, 178] width 193 height 28
select select "e9e9dfb3-fba1-4d60-972c-fd9ca5904d33"
click at [727, 164] on select "Please Select Print Both Sides - Foil Both Sides Print Both Sides - Foil Front …" at bounding box center [823, 178] width 193 height 28
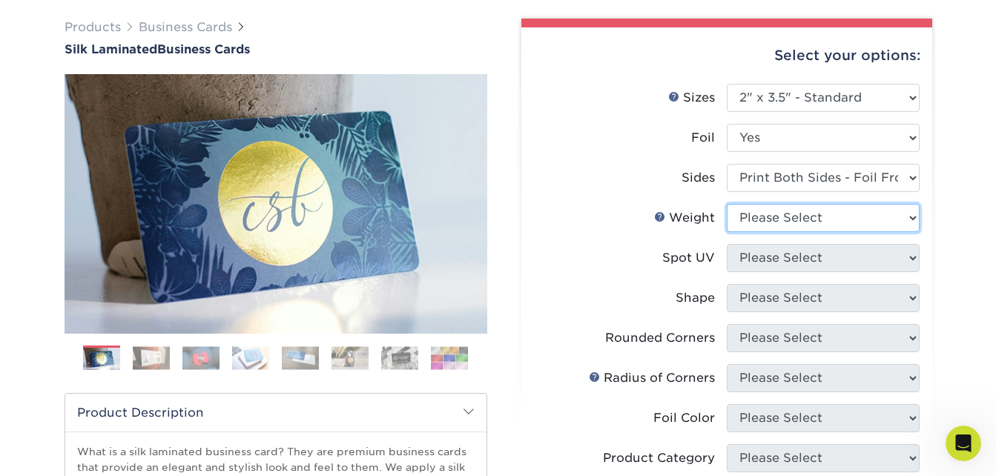
click at [787, 220] on select "Please Select 16PT" at bounding box center [823, 218] width 193 height 28
select select "16PT"
click at [727, 204] on select "Please Select 16PT" at bounding box center [823, 218] width 193 height 28
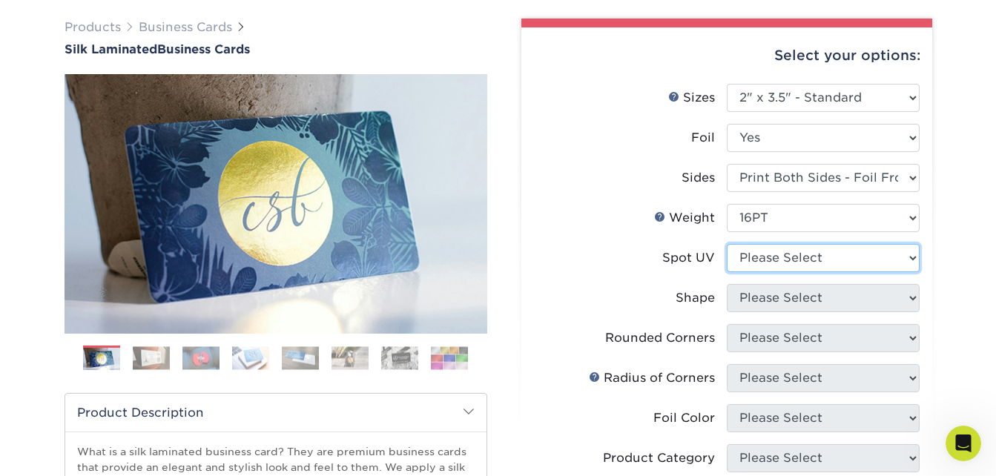
click at [783, 259] on select "Please Select No Spot UV Front and Back (Both Sides) Front Only Back Only" at bounding box center [823, 258] width 193 height 28
select select "3"
click at [727, 244] on select "Please Select No Spot UV Front and Back (Both Sides) Front Only Back Only" at bounding box center [823, 258] width 193 height 28
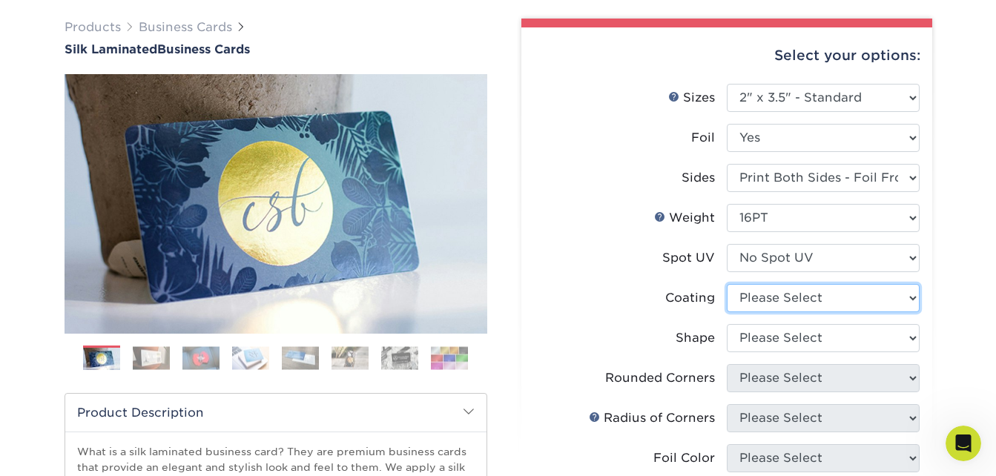
click at [786, 295] on select at bounding box center [823, 298] width 193 height 28
select select "3e7618de-abca-4bda-9f97-8b9129e913d8"
click at [727, 284] on select at bounding box center [823, 298] width 193 height 28
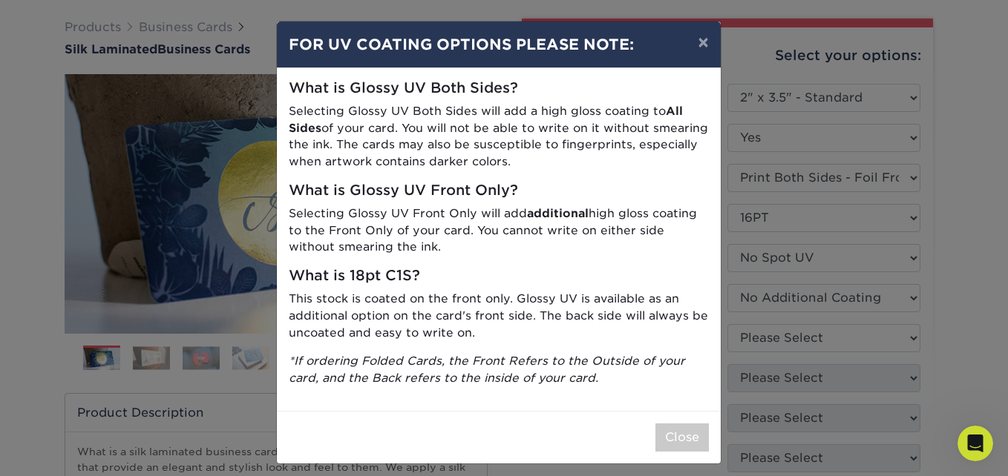
click at [795, 338] on div "× FOR UV COATING OPTIONS PLEASE NOTE: What is Glossy UV Both Sides? Selecting G…" at bounding box center [504, 238] width 1008 height 476
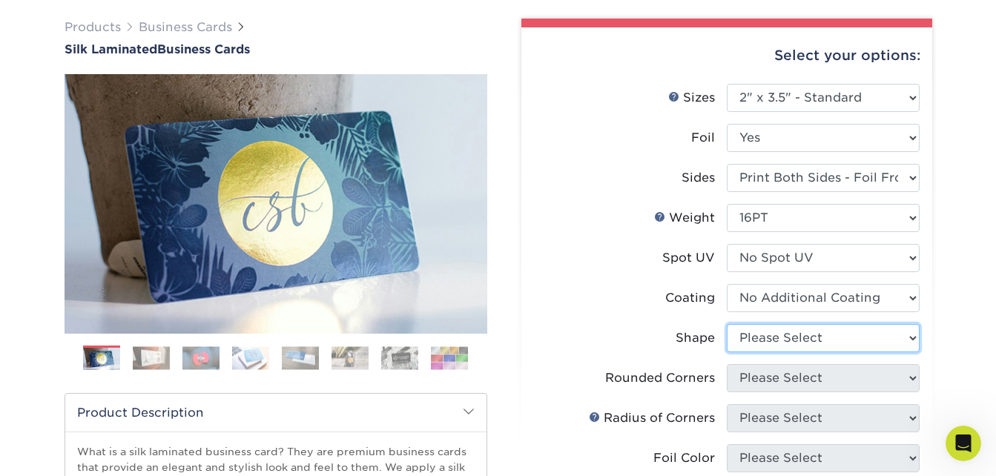
click at [770, 342] on select "Please Select Standard" at bounding box center [823, 338] width 193 height 28
select select "standard"
click at [727, 324] on select "Please Select Standard" at bounding box center [823, 338] width 193 height 28
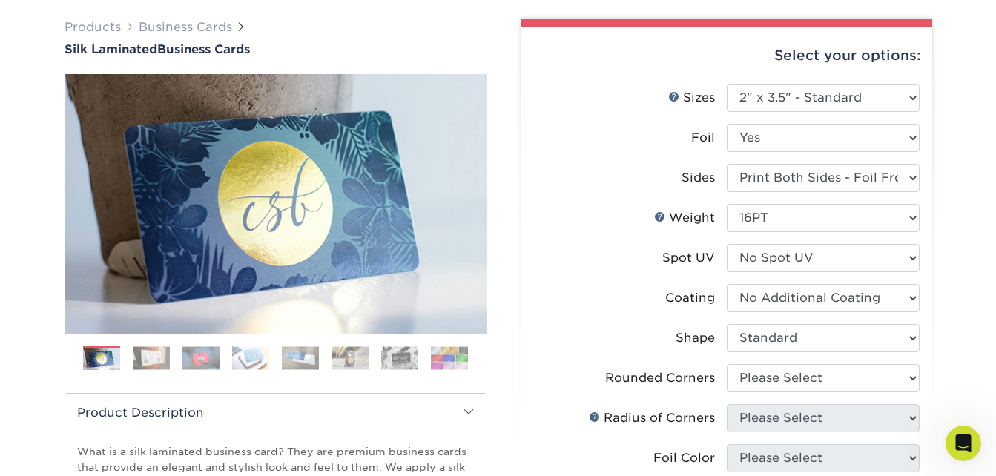
click at [987, 153] on div "Products Business Cards Silk Laminated Business Cards Previous Next" at bounding box center [498, 478] width 996 height 979
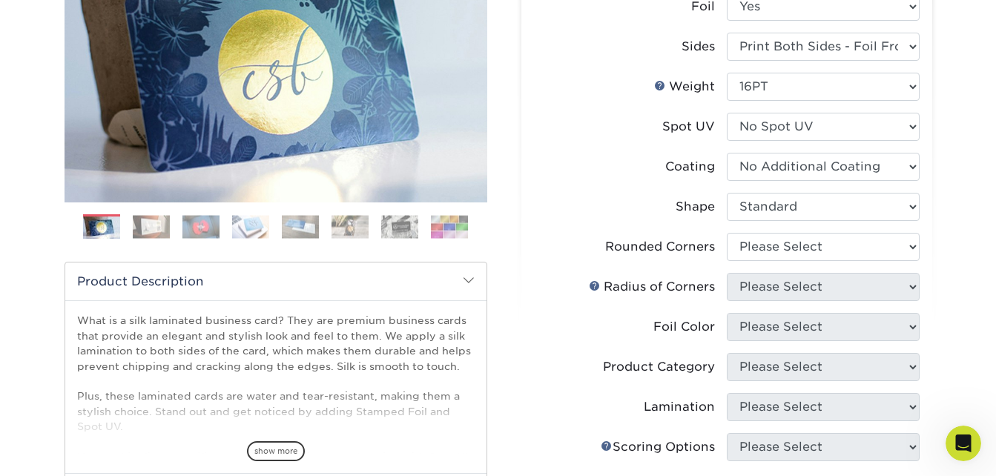
scroll to position [250, 0]
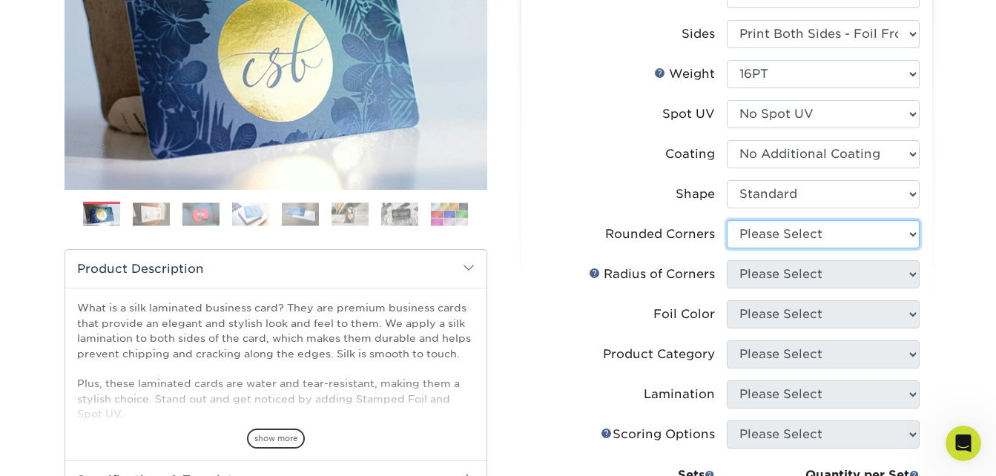
click at [783, 239] on select "Please Select Yes - Round 2 Corners Yes - Round 4 Corners No" at bounding box center [823, 234] width 193 height 28
select select "0"
click at [727, 220] on select "Please Select Yes - Round 2 Corners Yes - Round 4 Corners No" at bounding box center [823, 234] width 193 height 28
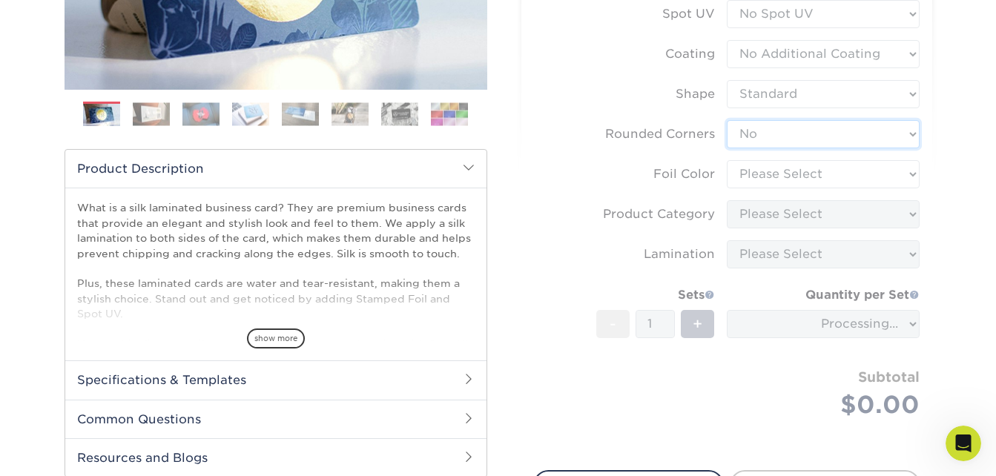
scroll to position [369, 0]
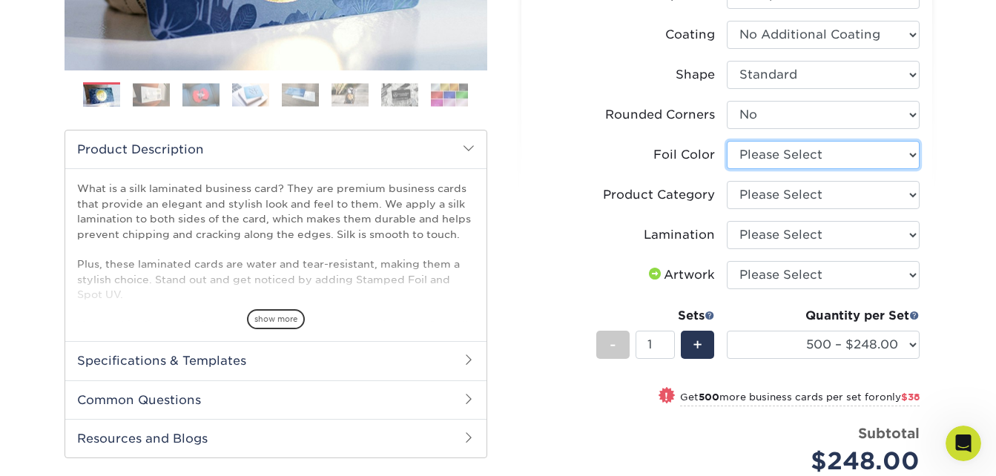
click at [778, 160] on select "Please Select Silver Foil Black Foil Blue Foil Copper Foil Gold Foil Red Foil R…" at bounding box center [823, 155] width 193 height 28
click at [727, 141] on select "Please Select Silver Foil Black Foil Blue Foil Copper Foil Gold Foil Red Foil R…" at bounding box center [823, 155] width 193 height 28
click at [806, 158] on select "Please Select Silver Foil Black Foil Blue Foil Copper Foil Gold Foil Red Foil R…" at bounding box center [823, 155] width 193 height 28
click at [727, 141] on select "Please Select Silver Foil Black Foil Blue Foil Copper Foil Gold Foil Red Foil R…" at bounding box center [823, 155] width 193 height 28
click at [787, 156] on select "Please Select Silver Foil Black Foil Blue Foil Copper Foil Gold Foil Red Foil R…" at bounding box center [823, 155] width 193 height 28
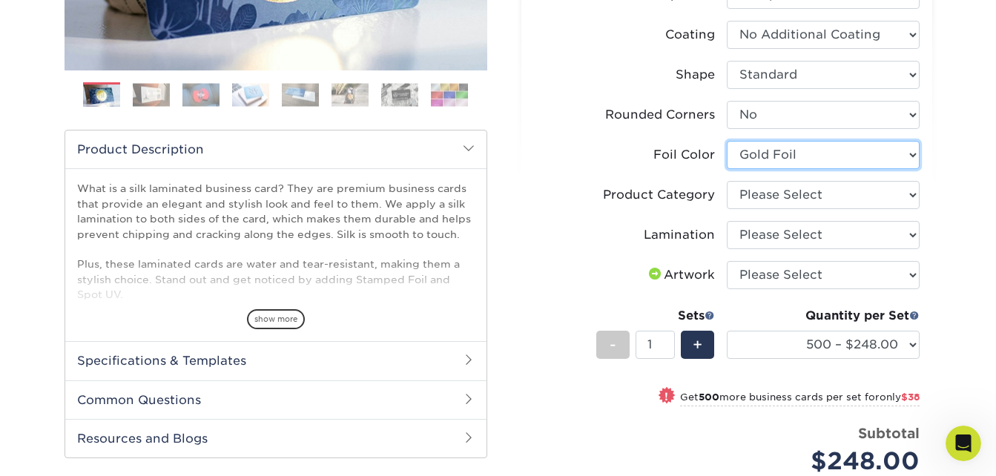
select select "a834dd52-fe06-4ed6-9a86-5bd3c2d02515"
click at [727, 141] on select "Please Select Silver Foil Black Foil Blue Foil Copper Foil Gold Foil Red Foil R…" at bounding box center [823, 155] width 193 height 28
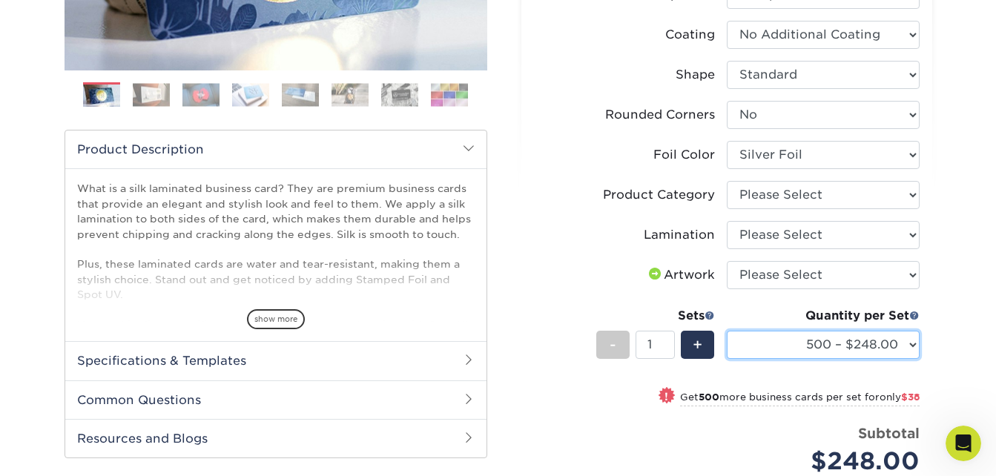
click at [858, 357] on select "500 – $248.00 1000 – $286.00 2500 – $680.00 5000 – $1298.00" at bounding box center [823, 345] width 193 height 28
click at [947, 301] on div "Products Business Cards Silk Laminated Business Cards Previous Next" at bounding box center [498, 212] width 996 height 974
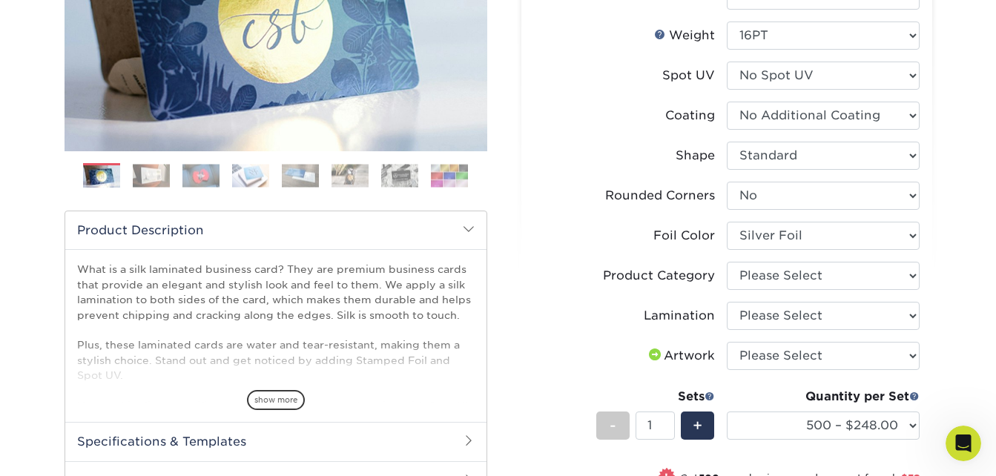
scroll to position [286, 0]
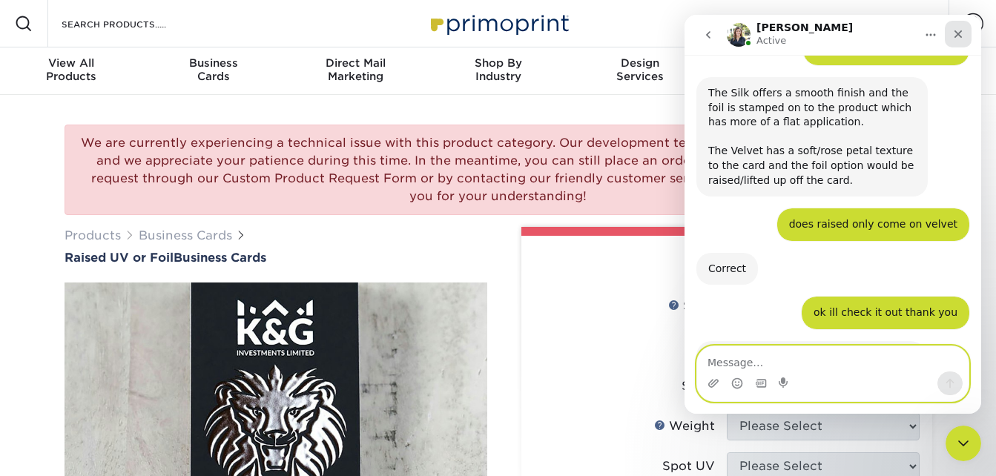
scroll to position [1175, 0]
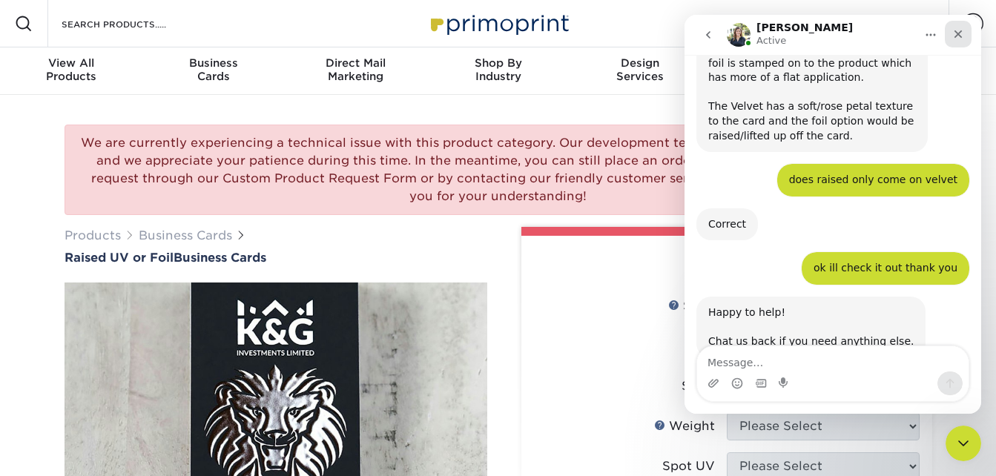
click at [963, 24] on div "Close" at bounding box center [958, 34] width 27 height 27
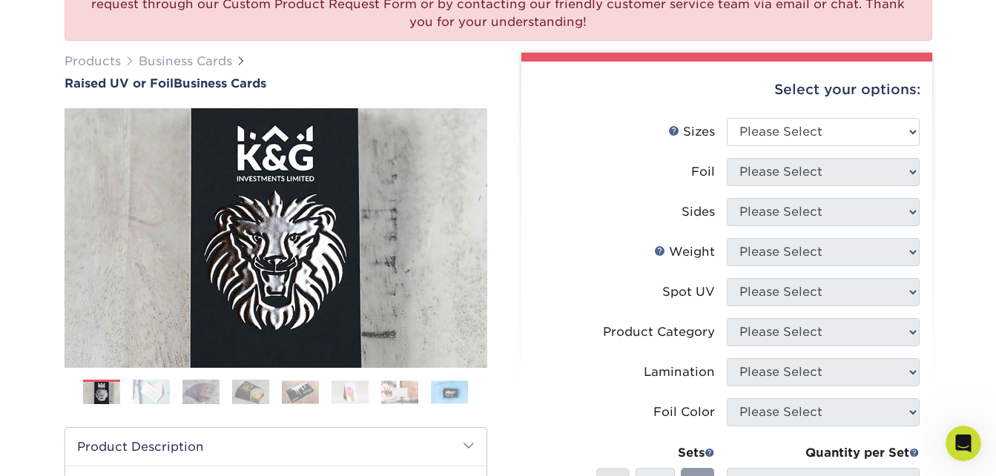
scroll to position [179, 0]
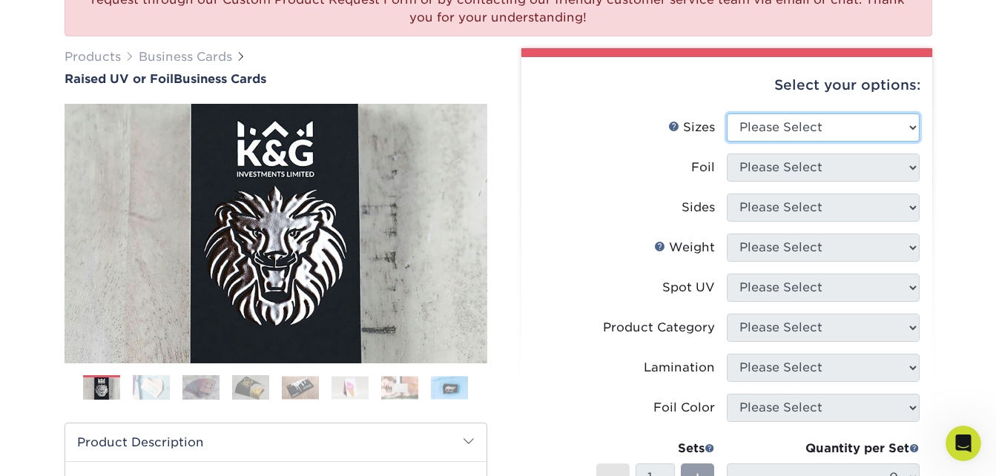
click at [818, 123] on select "Please Select 2" x 3.5" - Standard" at bounding box center [823, 128] width 193 height 28
select select "2.00x3.50"
click at [727, 114] on select "Please Select 2" x 3.5" - Standard" at bounding box center [823, 128] width 193 height 28
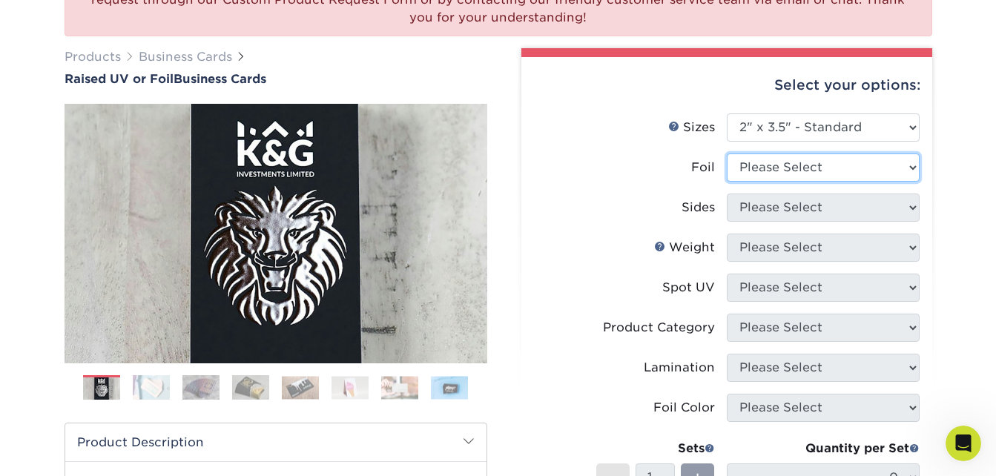
click at [821, 175] on select "Please Select No Yes" at bounding box center [823, 168] width 193 height 28
select select "1"
click at [727, 154] on select "Please Select No Yes" at bounding box center [823, 168] width 193 height 28
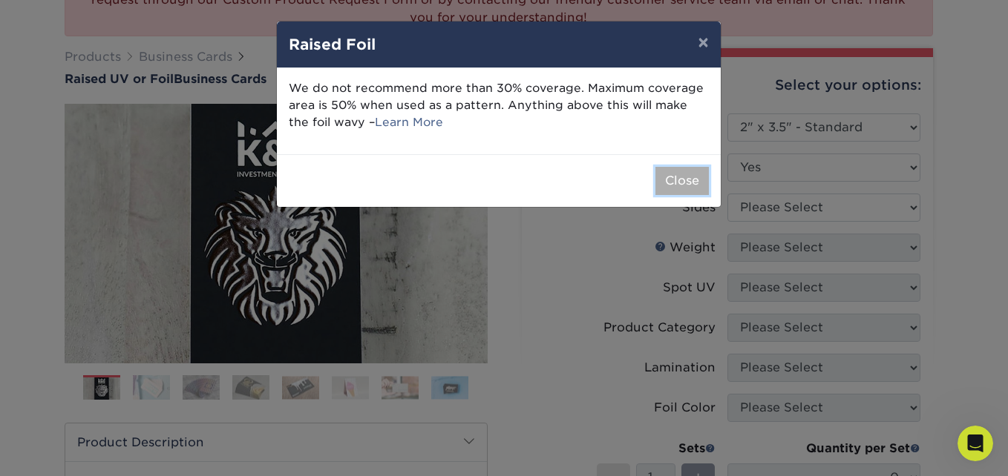
click at [674, 175] on button "Close" at bounding box center [681, 181] width 53 height 28
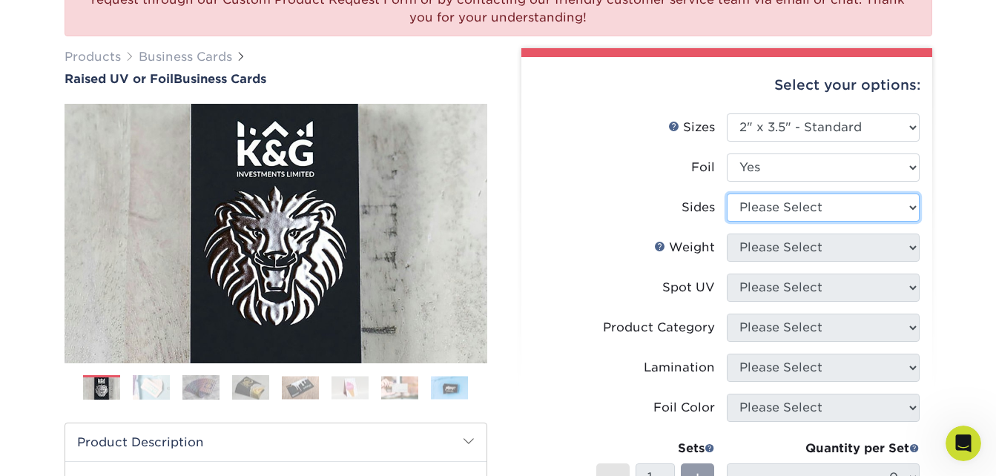
click at [785, 214] on select "Please Select Print Both Sides - Foil Both Sides Print Both Sides - Foil Front …" at bounding box center [823, 208] width 193 height 28
select select "e9e9dfb3-fba1-4d60-972c-fd9ca5904d33"
click at [727, 194] on select "Please Select Print Both Sides - Foil Both Sides Print Both Sides - Foil Front …" at bounding box center [823, 208] width 193 height 28
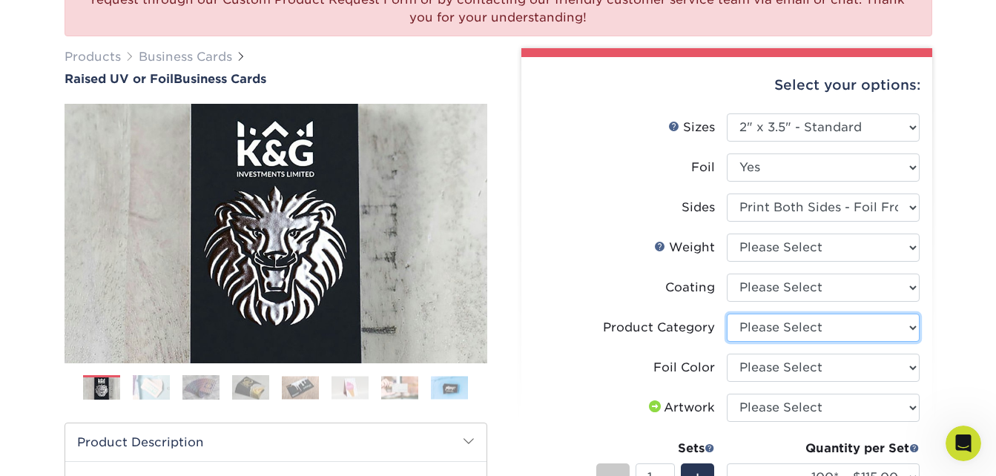
click at [786, 326] on select "Please Select Business Cards" at bounding box center [823, 328] width 193 height 28
select select "3b5148f1-0588-4f88-a218-97bcfdce65c1"
click at [727, 314] on select "Please Select Business Cards" at bounding box center [823, 328] width 193 height 28
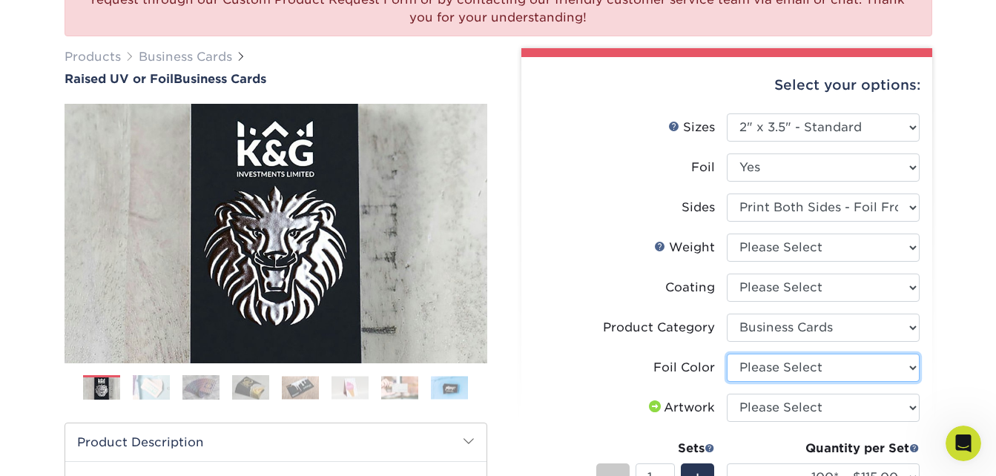
click at [790, 369] on select "Please Select Silver Foil Gold Foil Holographic Foil" at bounding box center [823, 368] width 193 height 28
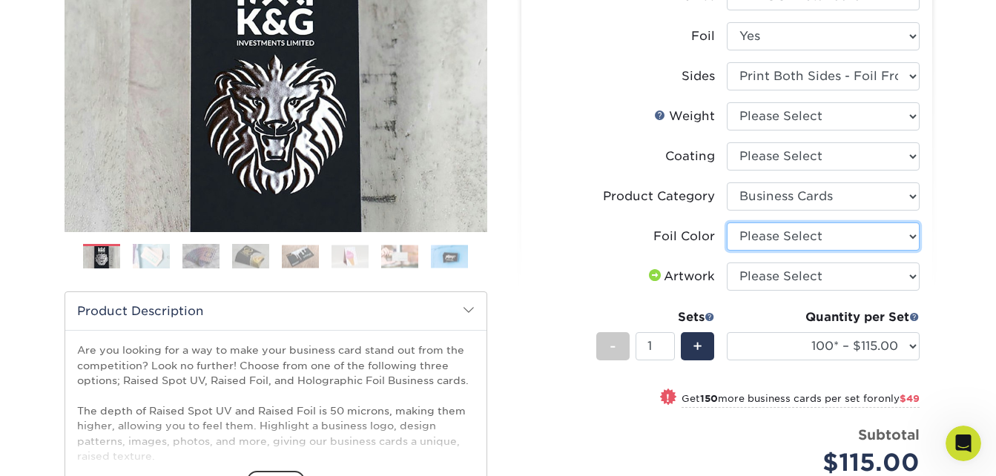
scroll to position [312, 0]
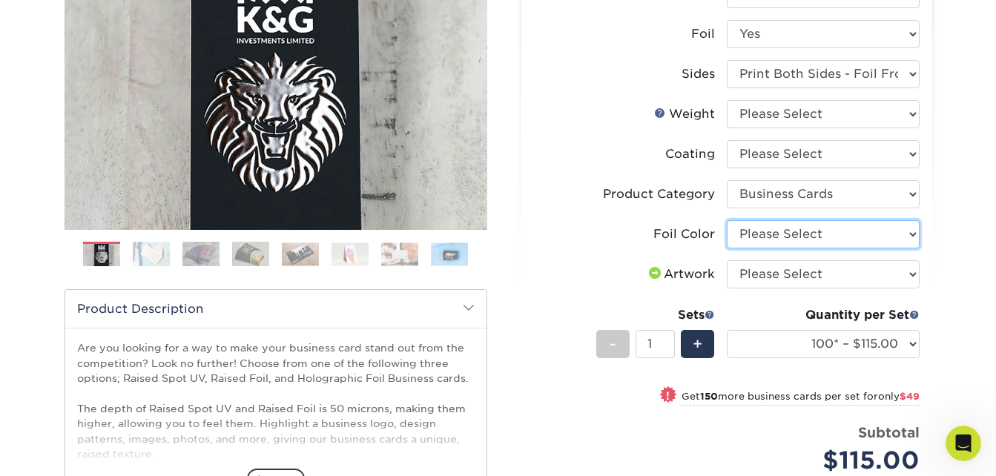
click at [846, 240] on select "Please Select Silver Foil Gold Foil Holographic Foil" at bounding box center [823, 234] width 193 height 28
select select "a834dd52-fe06-4ed6-9a86-5bd3c2d02515"
click at [727, 220] on select "Please Select Silver Foil Gold Foil Holographic Foil" at bounding box center [823, 234] width 193 height 28
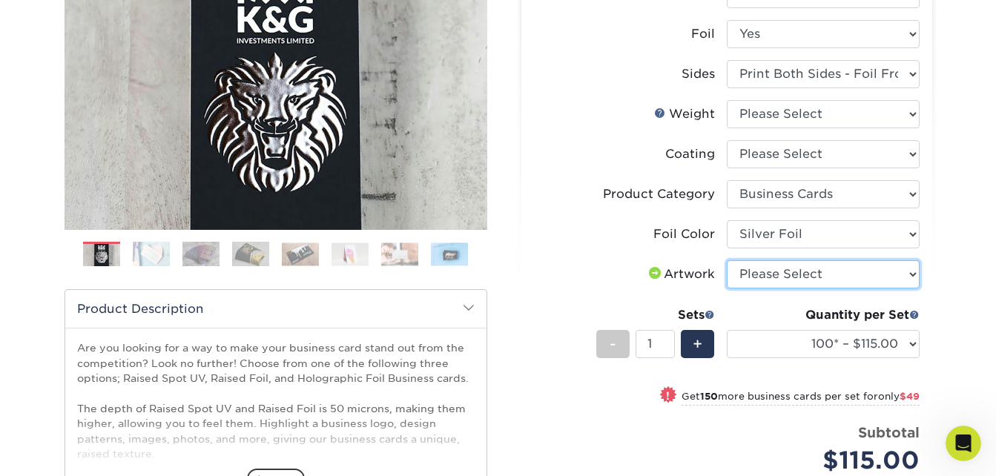
click at [810, 284] on select "Please Select I will upload files I need a design - $100" at bounding box center [823, 274] width 193 height 28
select select "upload"
click at [727, 260] on select "Please Select I will upload files I need a design - $100" at bounding box center [823, 274] width 193 height 28
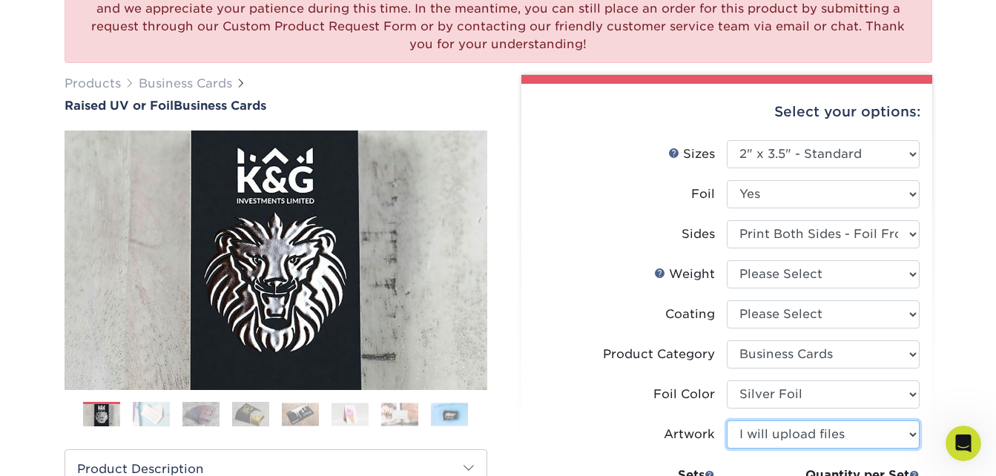
scroll to position [139, 0]
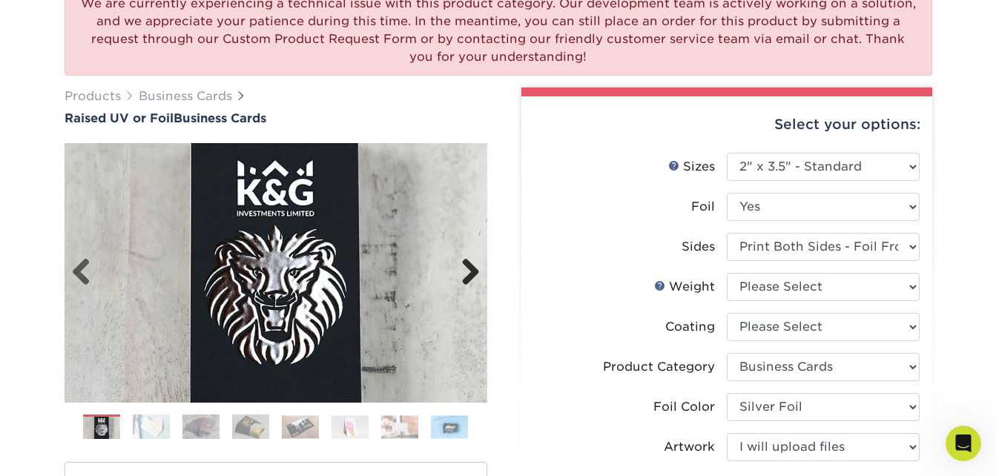
click at [464, 272] on link "Next" at bounding box center [465, 273] width 30 height 30
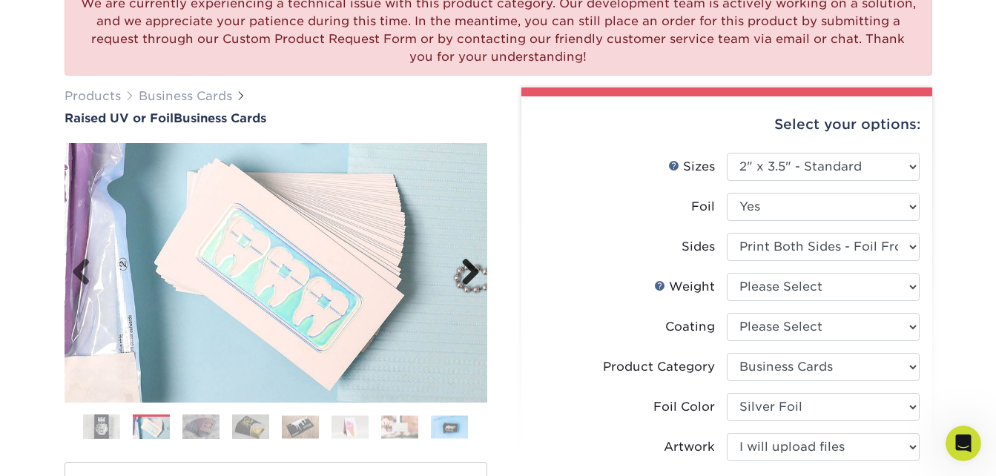
click at [464, 272] on link "Next" at bounding box center [465, 273] width 30 height 30
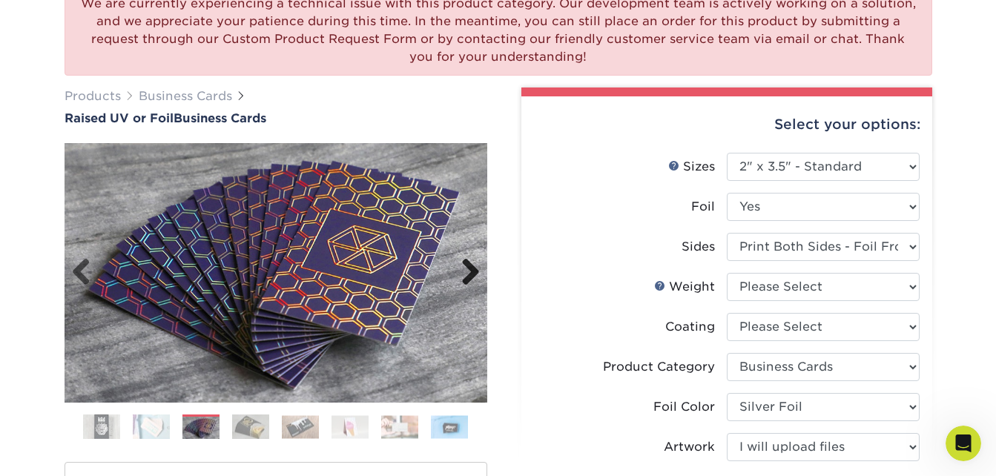
click at [464, 273] on link "Next" at bounding box center [465, 273] width 30 height 30
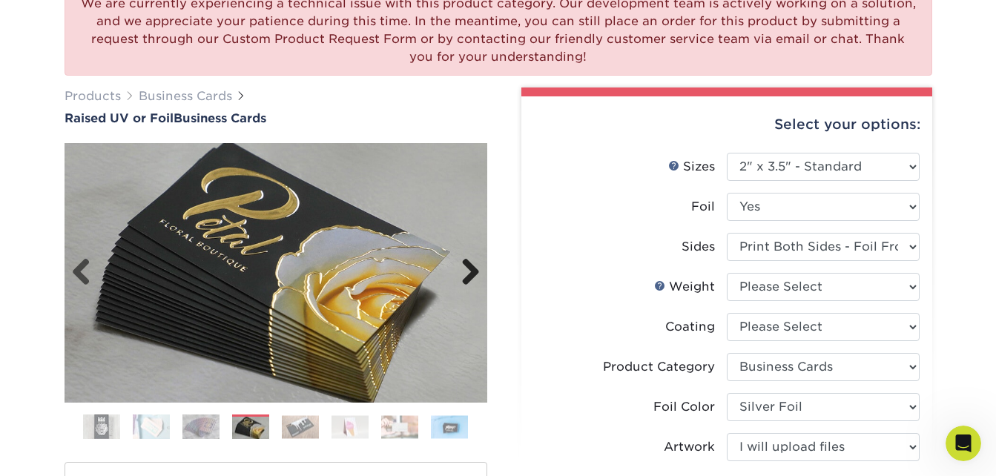
click at [464, 273] on link "Next" at bounding box center [465, 273] width 30 height 30
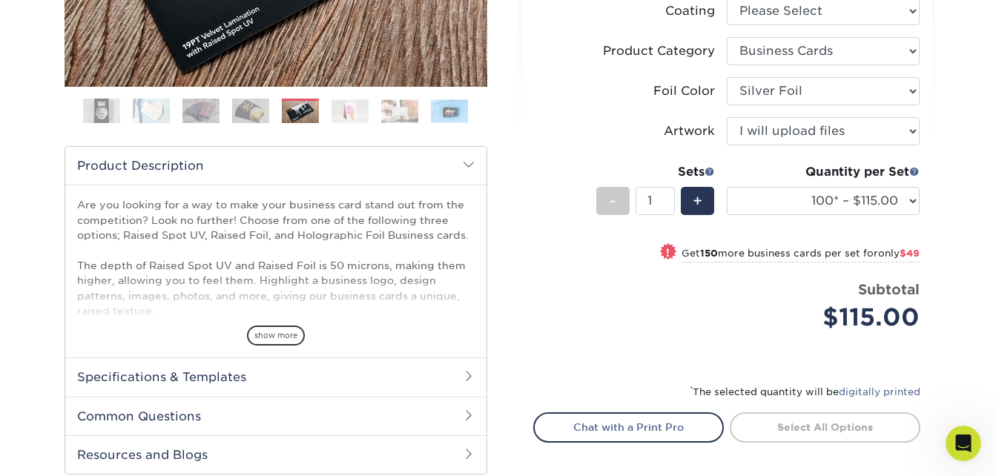
scroll to position [488, 0]
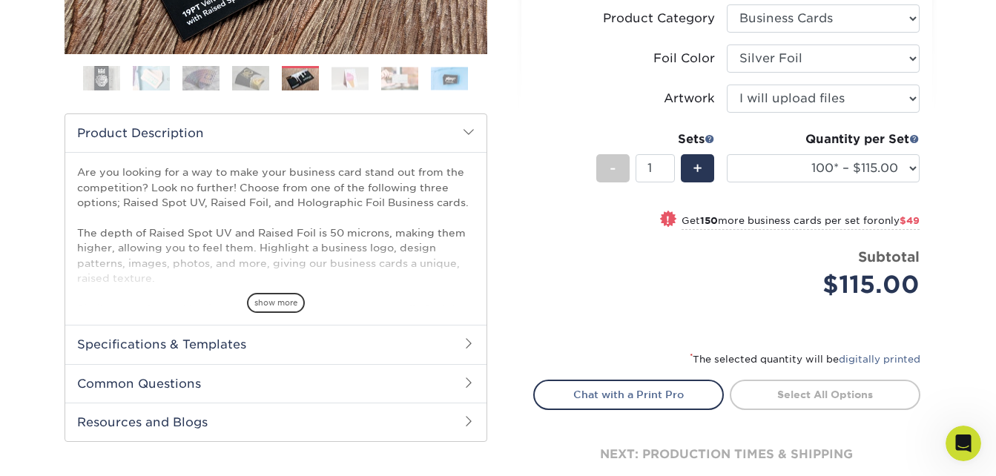
click at [835, 390] on link "Select All Options" at bounding box center [825, 395] width 191 height 30
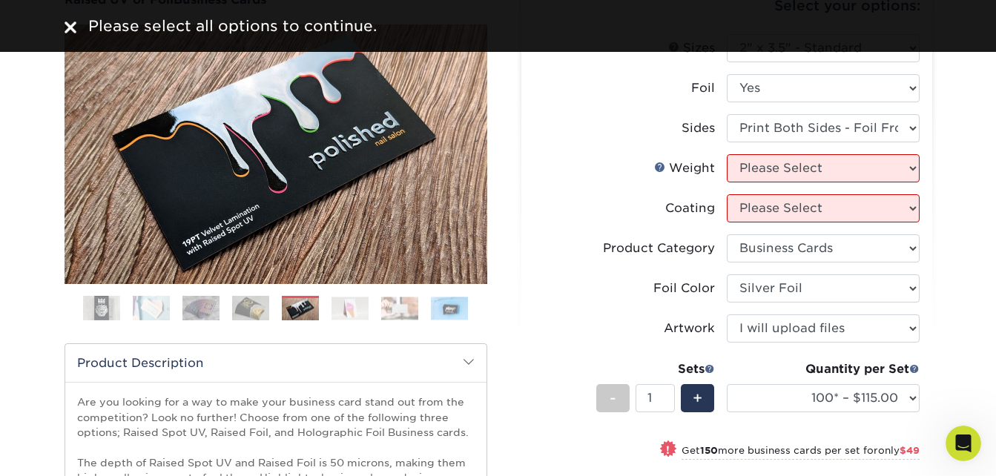
scroll to position [246, 0]
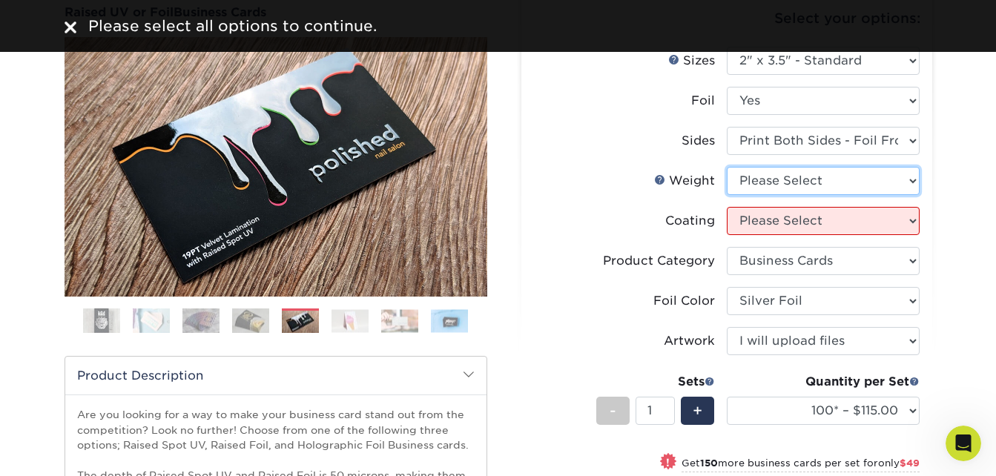
click at [848, 190] on select "Please Select 16PT" at bounding box center [823, 181] width 193 height 28
select select "16PT"
click at [727, 167] on select "Please Select 16PT" at bounding box center [823, 181] width 193 height 28
select select "-1"
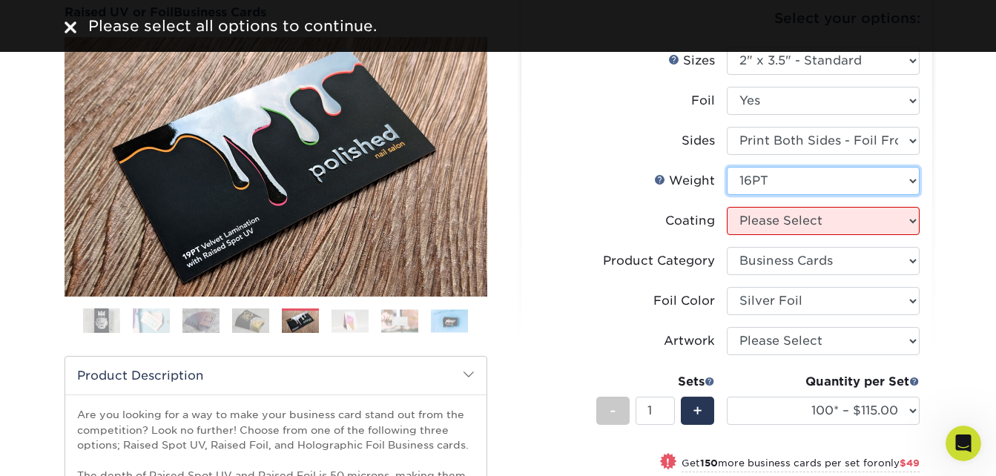
select select "-1"
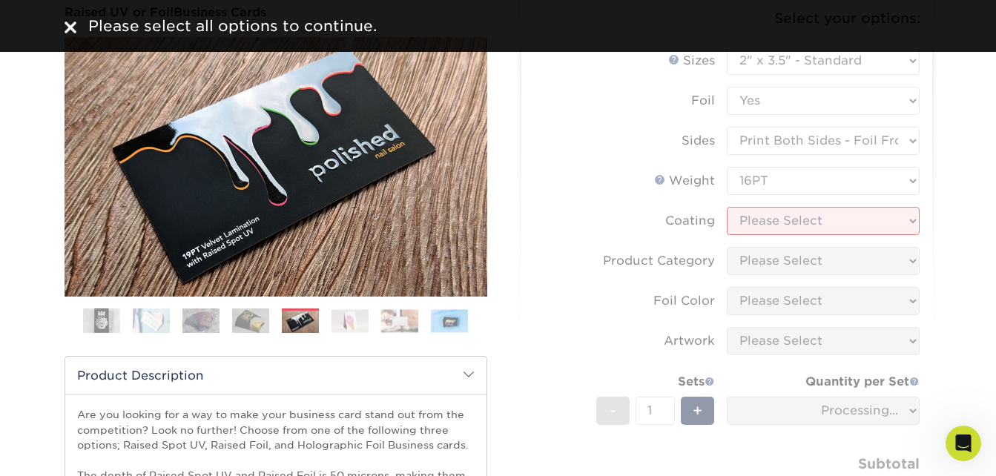
click at [798, 232] on form "Sizes Help Sizes Please Select 2" x 3.5" - Standard Foil Please Select" at bounding box center [726, 293] width 387 height 493
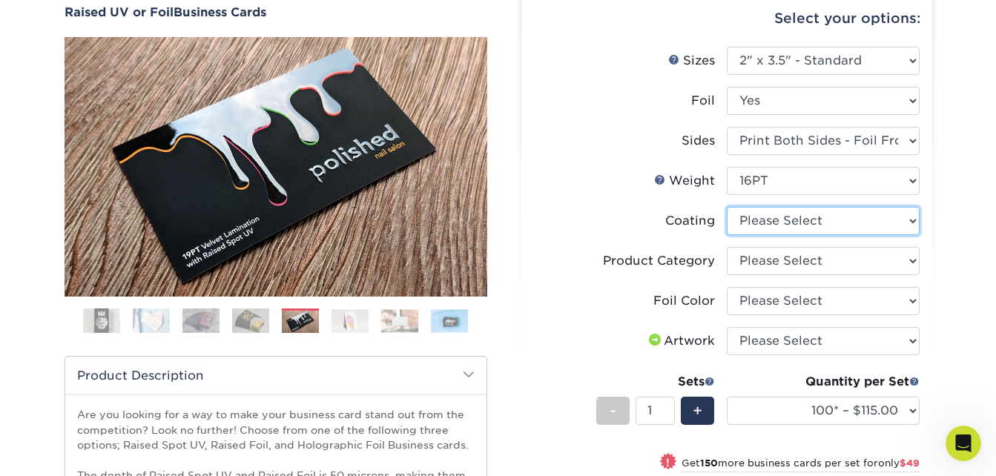
click at [884, 228] on select at bounding box center [823, 221] width 193 height 28
select select "3e7618de-abca-4bda-9f97-8b9129e913d8"
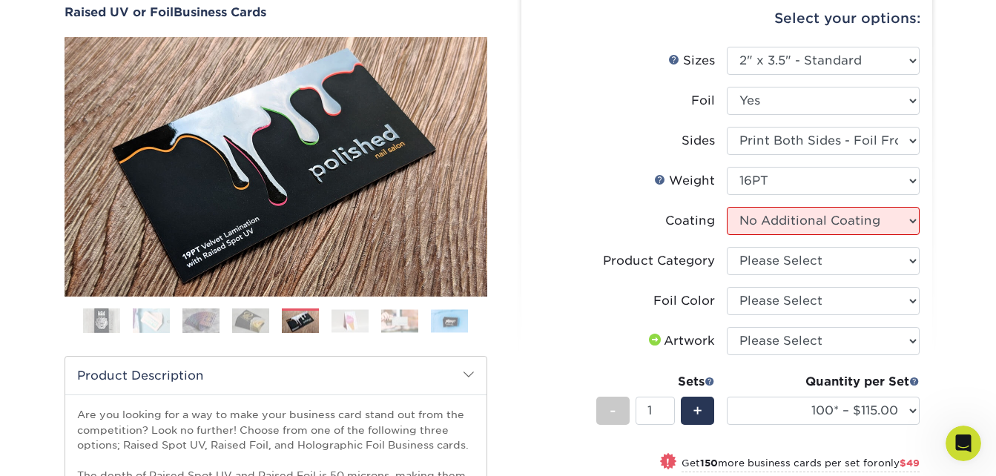
click at [727, 207] on select at bounding box center [823, 221] width 193 height 28
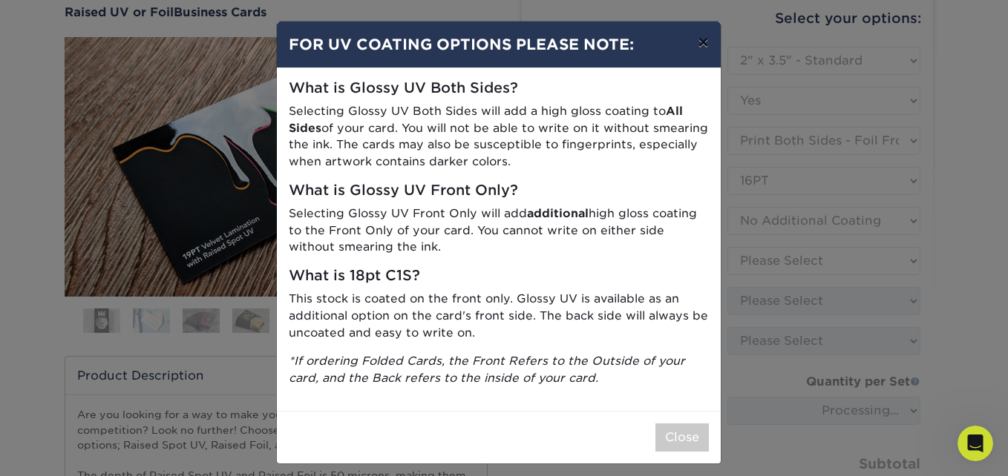
click at [699, 45] on button "×" at bounding box center [703, 43] width 34 height 42
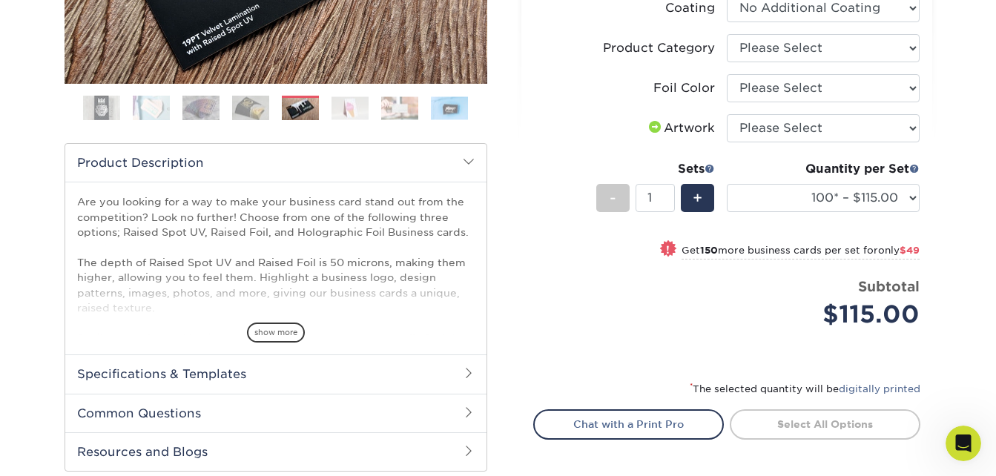
scroll to position [453, 0]
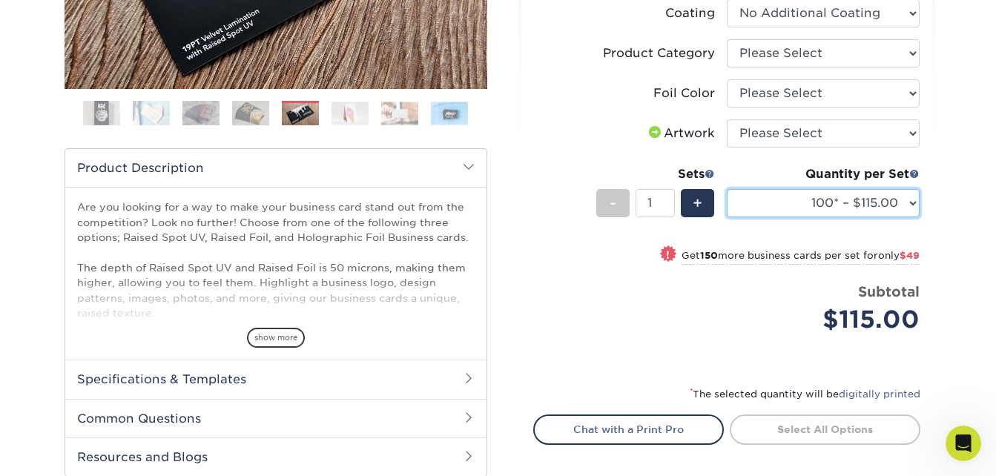
click at [836, 213] on select "100* – $115.00 250* – $164.00 500* – $221.00" at bounding box center [823, 203] width 193 height 28
select select "250* – $164.00"
click at [727, 189] on select "100* – $115.00 250* – $164.00 500* – $221.00" at bounding box center [823, 203] width 193 height 28
click at [845, 212] on select "100* – $115.00 250* – $164.00 500* – $221.00" at bounding box center [823, 203] width 193 height 28
click at [727, 189] on select "100* – $115.00 250* – $164.00 500* – $221.00" at bounding box center [823, 203] width 193 height 28
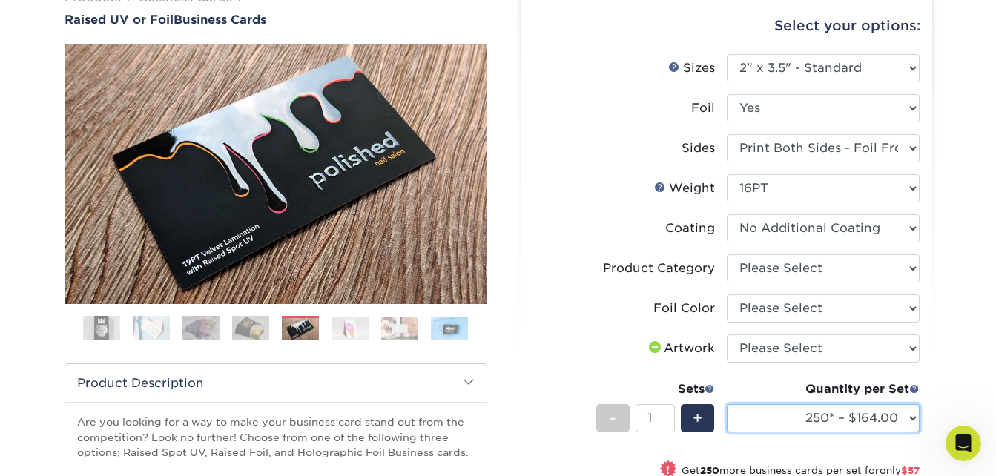
scroll to position [234, 0]
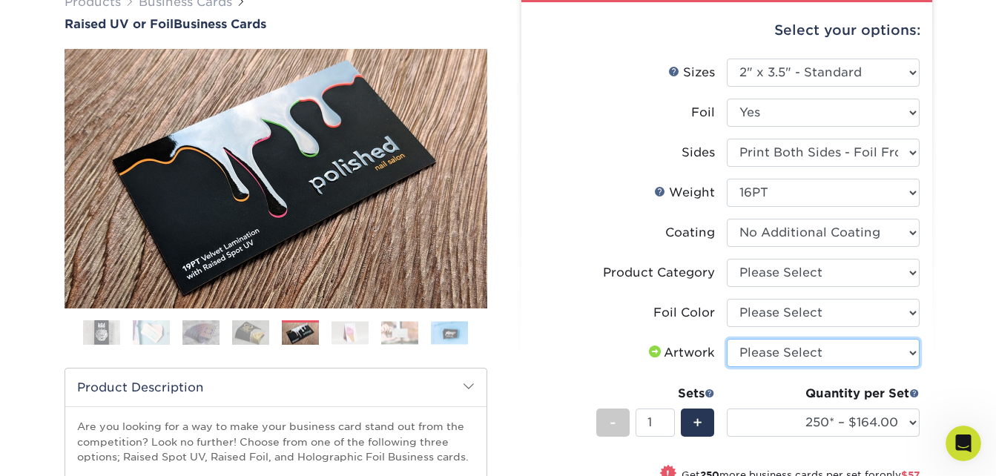
click at [793, 353] on select "Please Select I will upload files I need a design - $100" at bounding box center [823, 353] width 193 height 28
select select "upload"
click at [727, 339] on select "Please Select I will upload files I need a design - $100" at bounding box center [823, 353] width 193 height 28
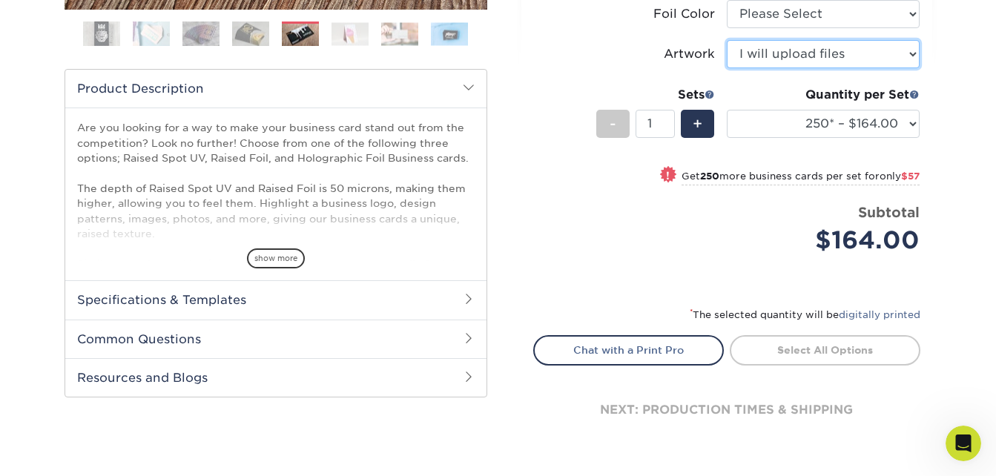
scroll to position [540, 0]
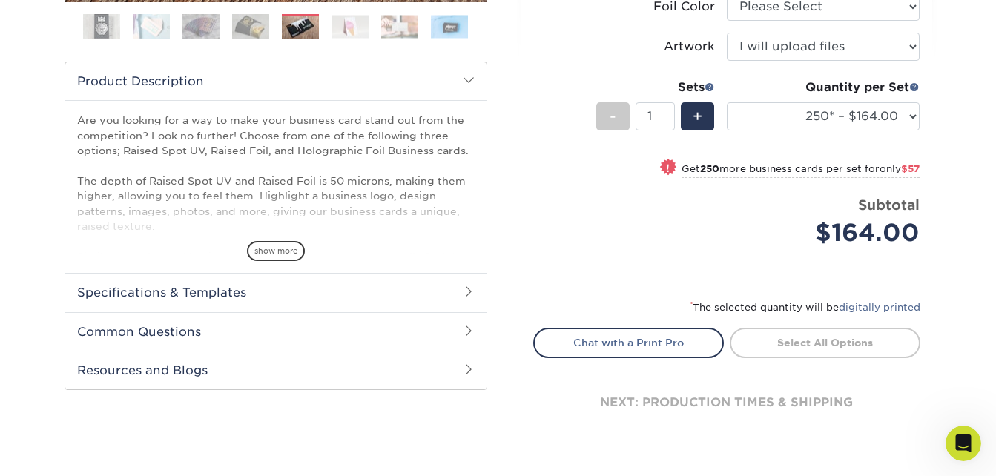
click at [819, 257] on li "Price per set $164.00 Subtotal $164.00 This product does not qualify for a disc…" at bounding box center [727, 232] width 364 height 74
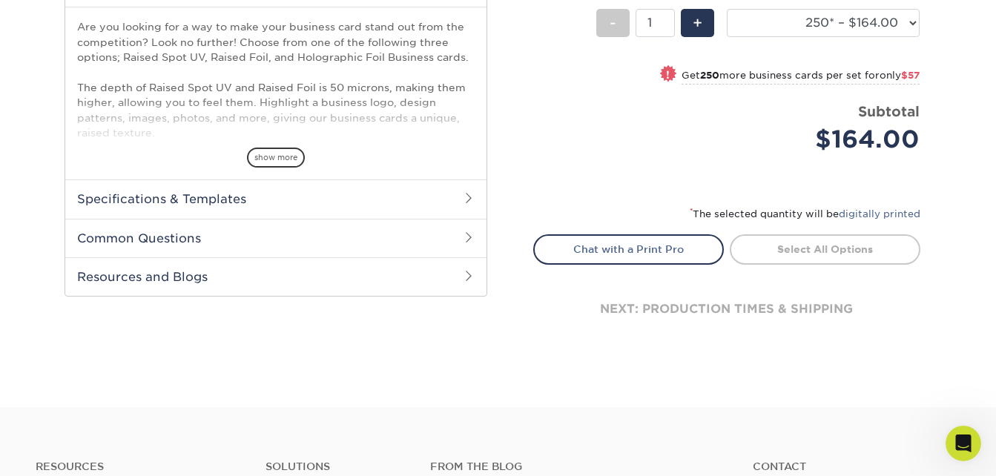
scroll to position [641, 0]
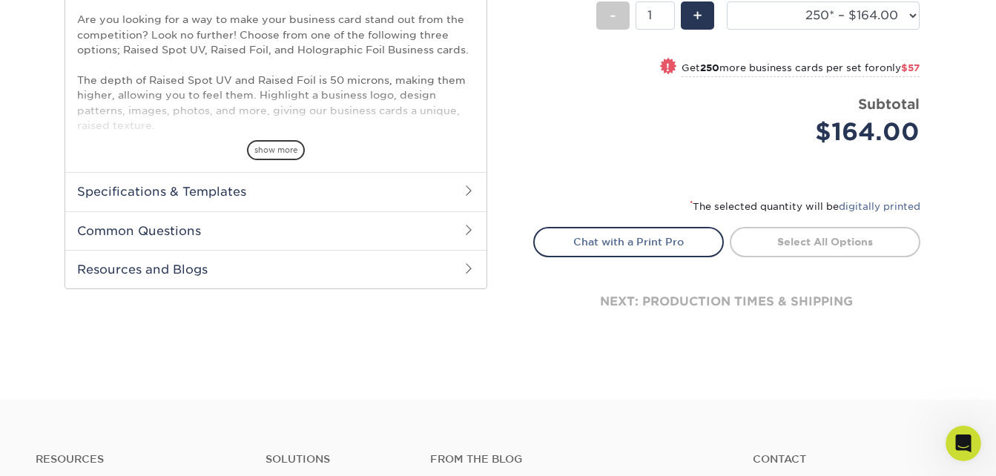
click at [795, 309] on div "next: production times & shipping" at bounding box center [726, 301] width 387 height 89
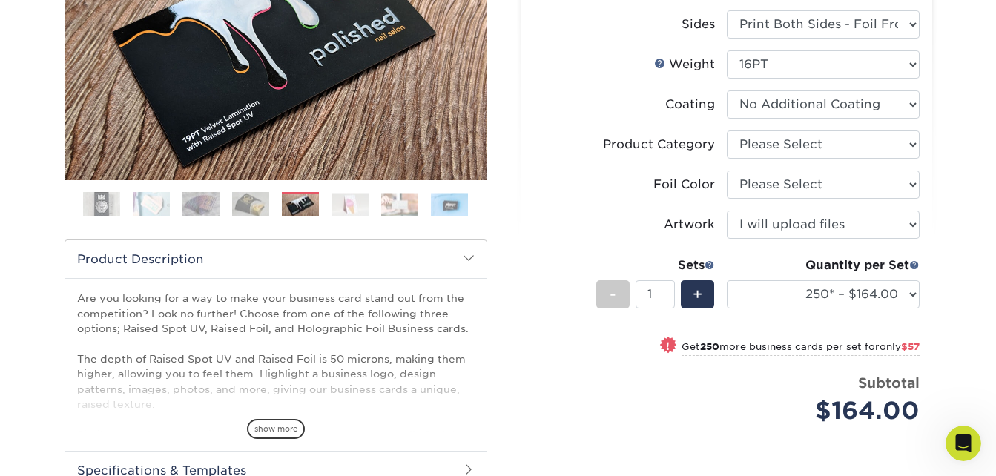
scroll to position [340, 0]
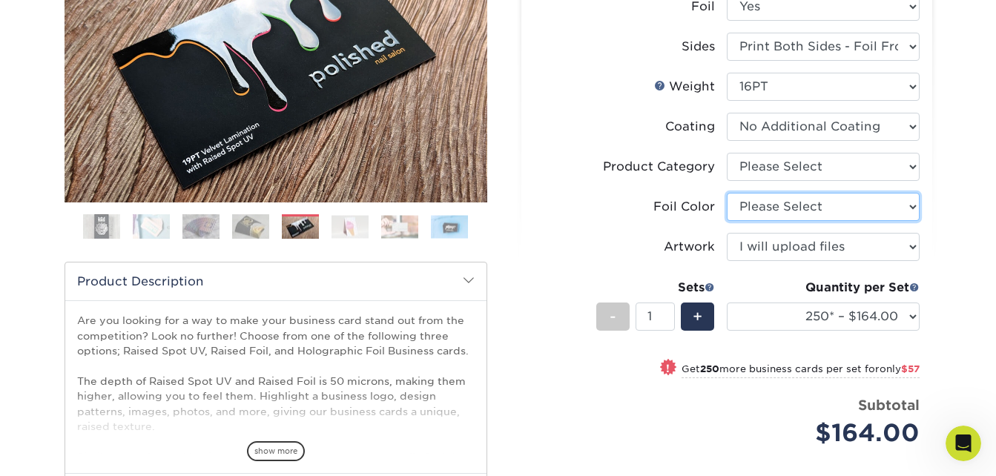
click at [803, 206] on select "Please Select Silver Foil Gold Foil Holographic Foil" at bounding box center [823, 207] width 193 height 28
select select "a834dd52-fe06-4ed6-9a86-5bd3c2d02515"
click at [727, 193] on select "Please Select Silver Foil Gold Foil Holographic Foil" at bounding box center [823, 207] width 193 height 28
click at [850, 183] on li "Product Category Please Select Business Cards" at bounding box center [727, 173] width 386 height 40
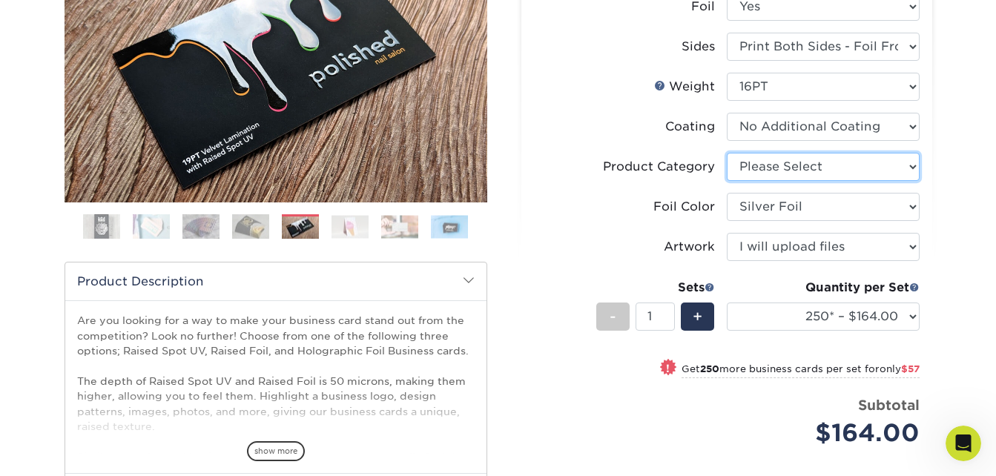
click at [822, 169] on select "Please Select Business Cards" at bounding box center [823, 167] width 193 height 28
select select "3b5148f1-0588-4f88-a218-97bcfdce65c1"
click at [727, 153] on select "Please Select Business Cards" at bounding box center [823, 167] width 193 height 28
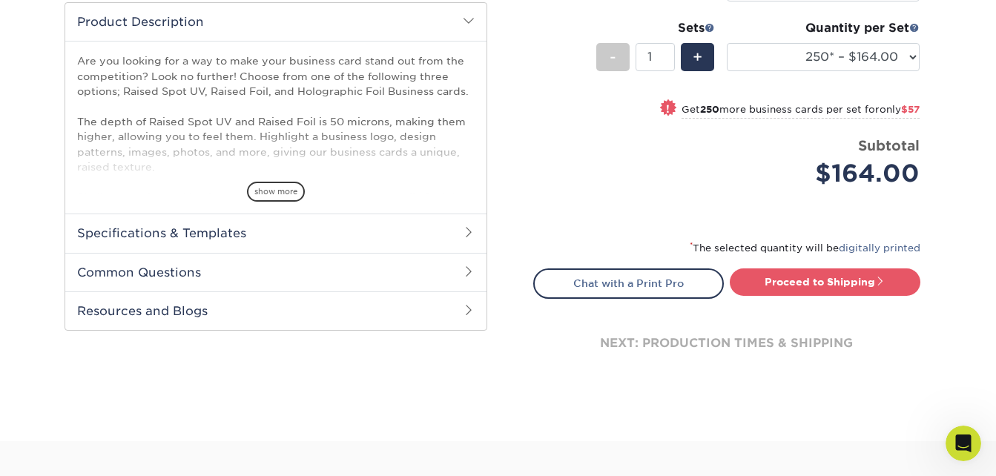
scroll to position [607, 0]
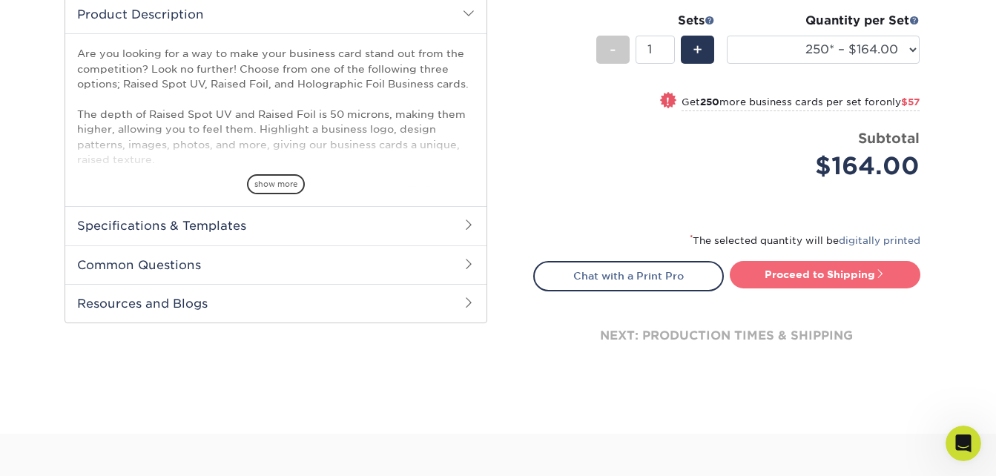
click at [829, 278] on link "Proceed to Shipping" at bounding box center [825, 274] width 191 height 27
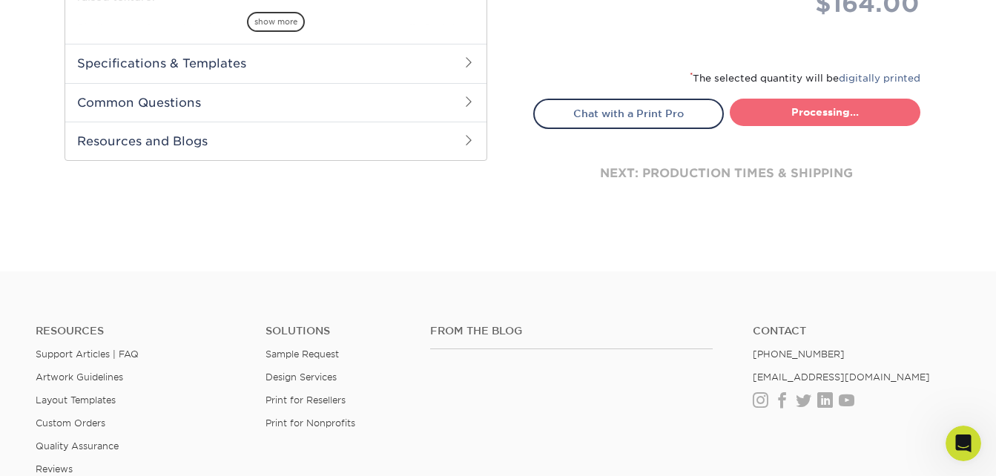
select select "1cbcb5c4-95c2-4600-ba81-4a6f4084a4d2"
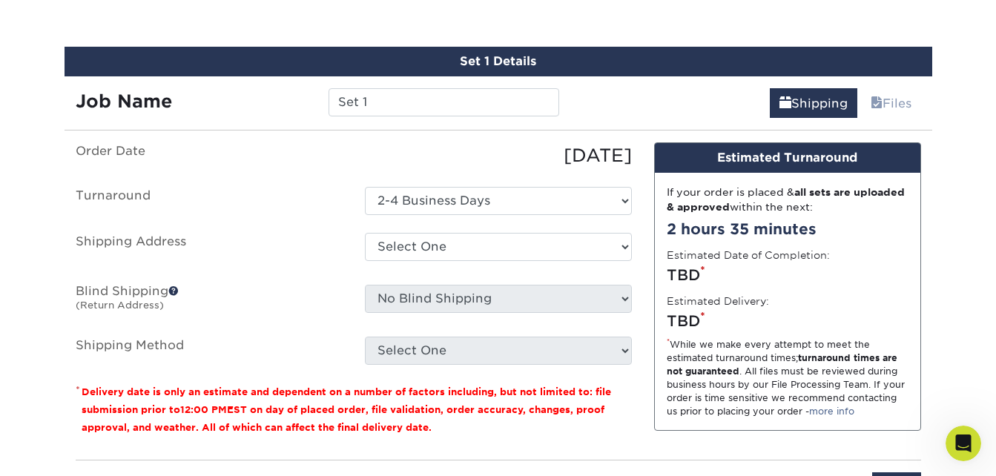
scroll to position [921, 0]
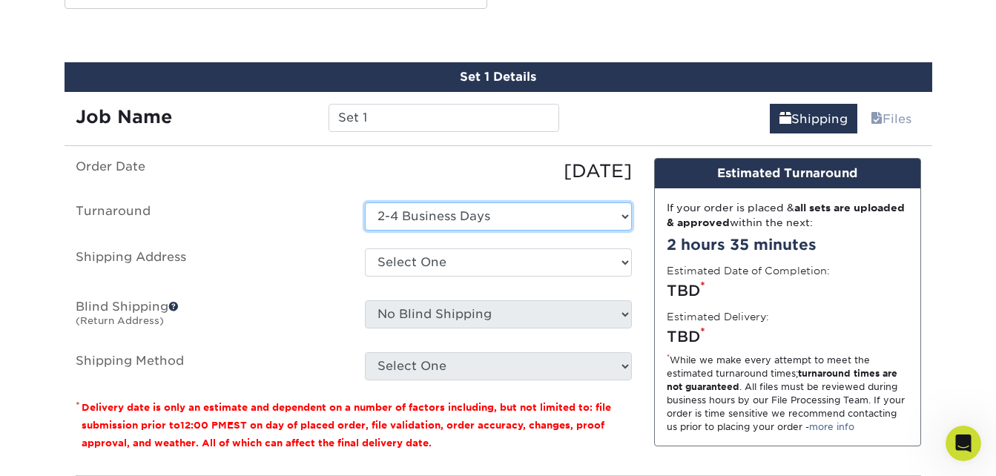
click at [530, 222] on select "Select One 2-4 Business Days" at bounding box center [498, 217] width 267 height 28
click at [337, 243] on ul "Order Date 10/14/2025 Turnaround Select One 2-4 Business Days Shipping Address …" at bounding box center [354, 269] width 556 height 223
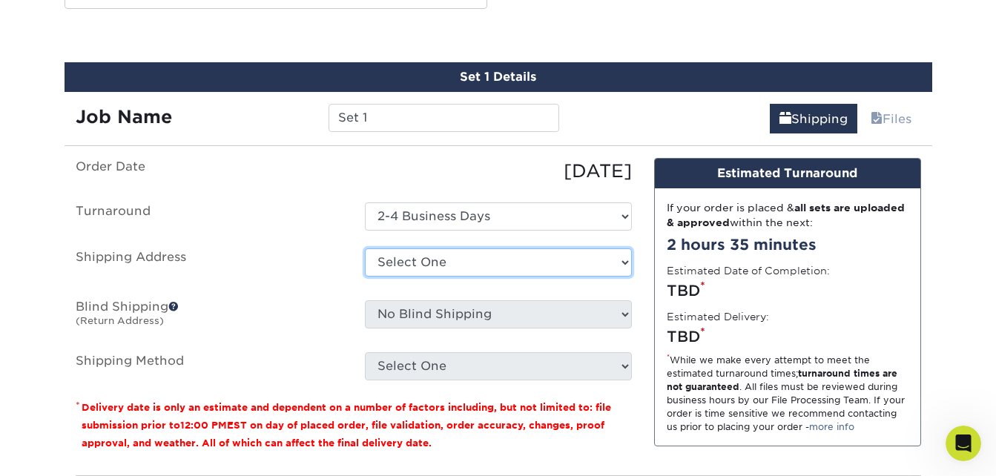
click at [442, 269] on select "Select One President + Add New Address - Login" at bounding box center [498, 263] width 267 height 28
select select "286937"
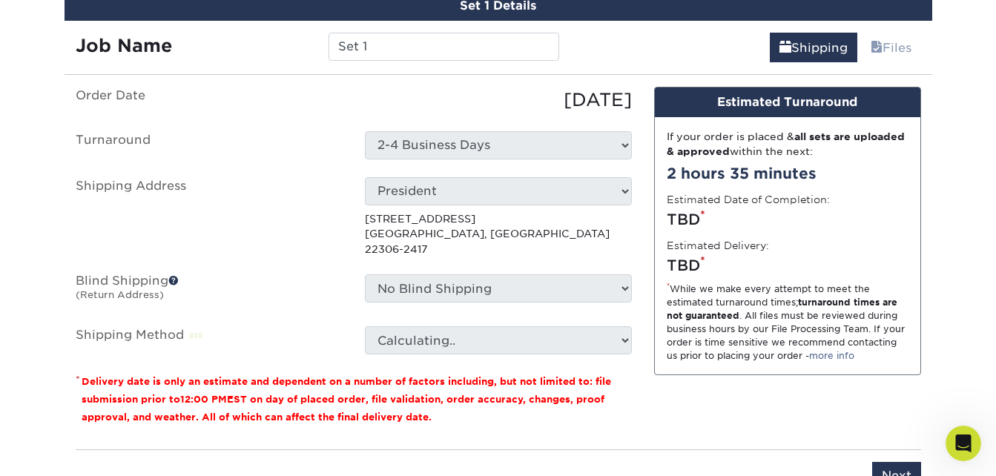
scroll to position [996, 0]
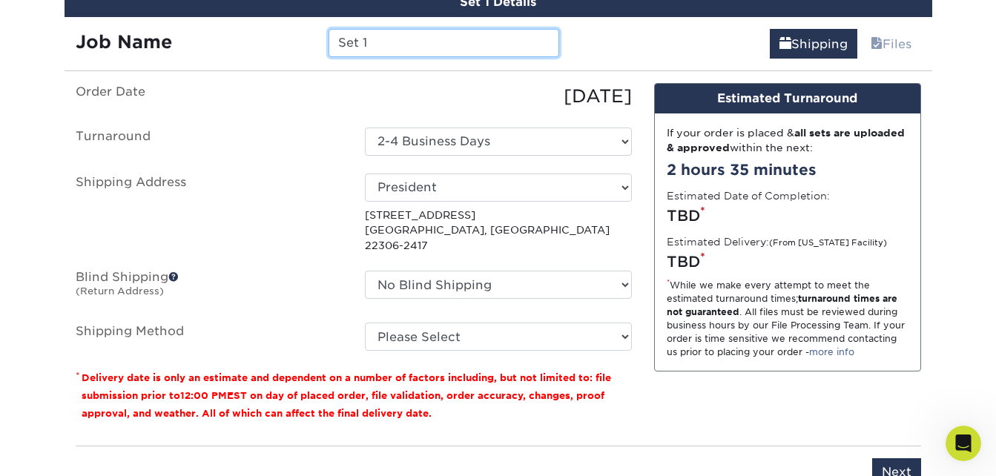
drag, startPoint x: 315, startPoint y: 42, endPoint x: 275, endPoint y: 41, distance: 40.8
click at [275, 41] on div "Job Name Set 1" at bounding box center [318, 43] width 507 height 28
type input "Fribourg"
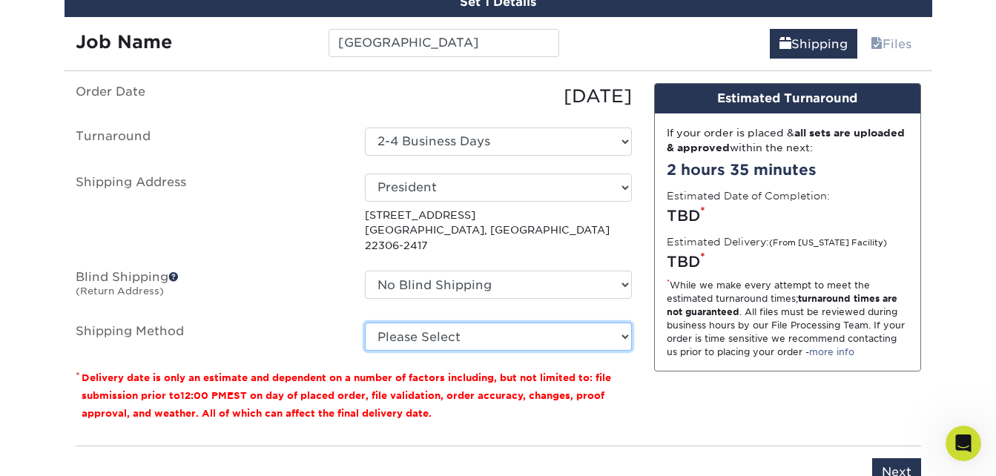
click at [433, 326] on select "Please Select Ground Shipping (+$7.84) 3 Day Shipping Service (+$20.04) 2 Day A…" at bounding box center [498, 337] width 267 height 28
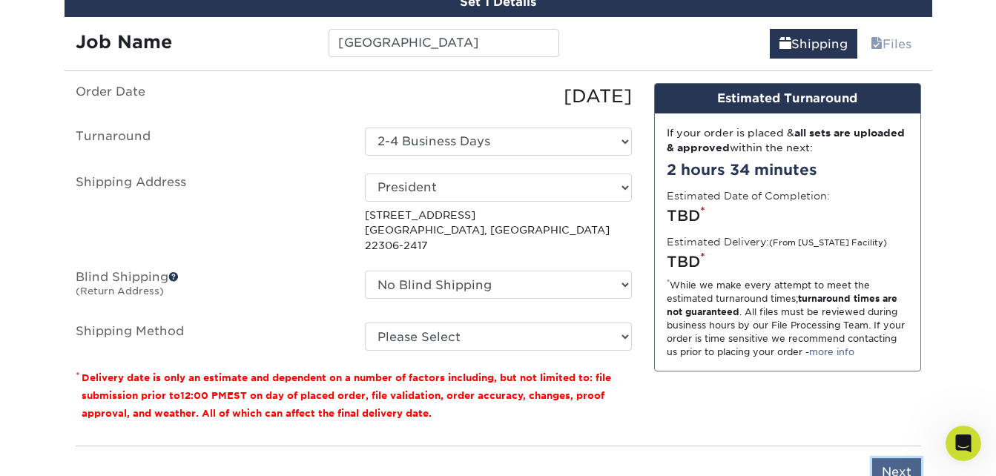
click at [898, 459] on input "Next" at bounding box center [897, 473] width 49 height 28
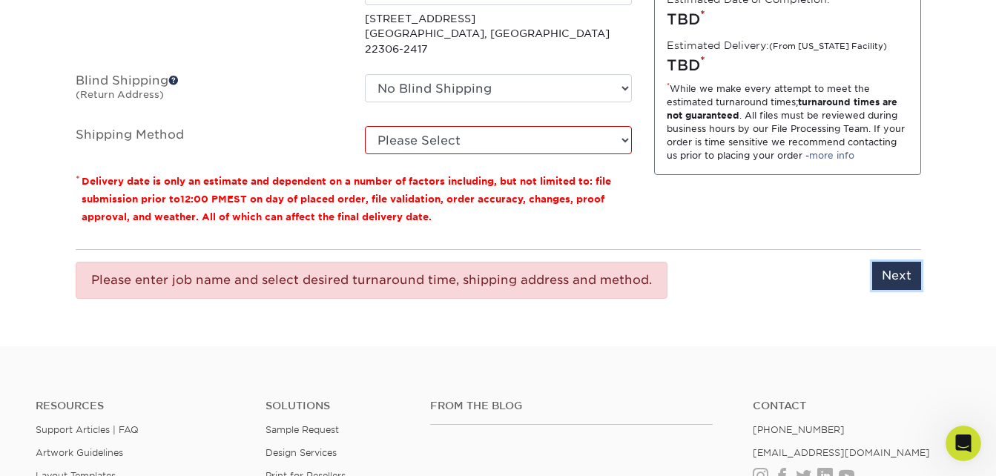
scroll to position [1197, 0]
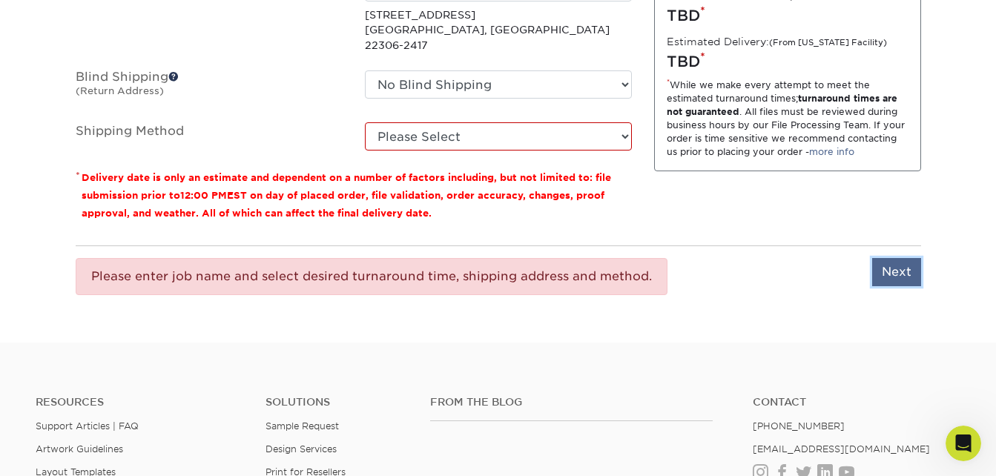
click at [900, 258] on input "Next" at bounding box center [897, 272] width 49 height 28
type input "Next"
click at [394, 258] on div "Please enter job name and select desired turnaround time, shipping address and …" at bounding box center [372, 276] width 592 height 37
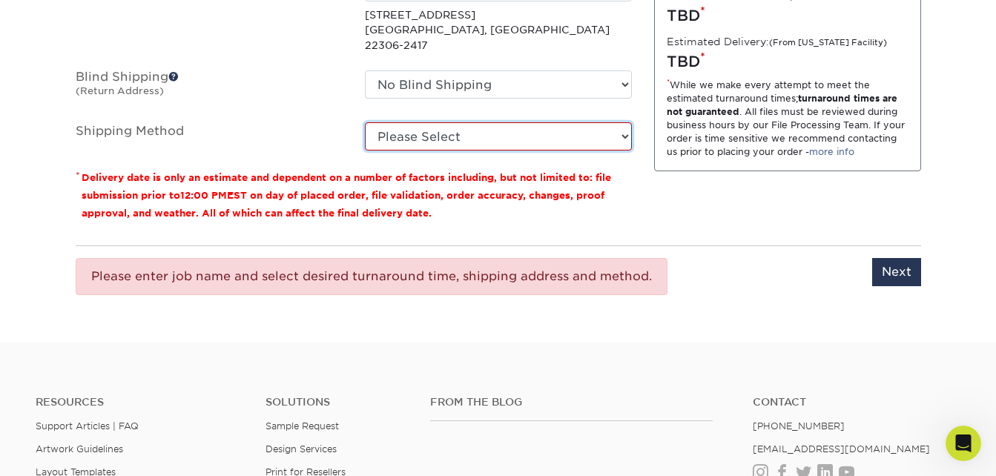
click at [519, 129] on select "Please Select Ground Shipping (+$7.84) 3 Day Shipping Service (+$20.04) 2 Day A…" at bounding box center [498, 136] width 267 height 28
select select "01"
click at [365, 122] on select "Please Select Ground Shipping (+$7.84) 3 Day Shipping Service (+$20.04) 2 Day A…" at bounding box center [498, 136] width 267 height 28
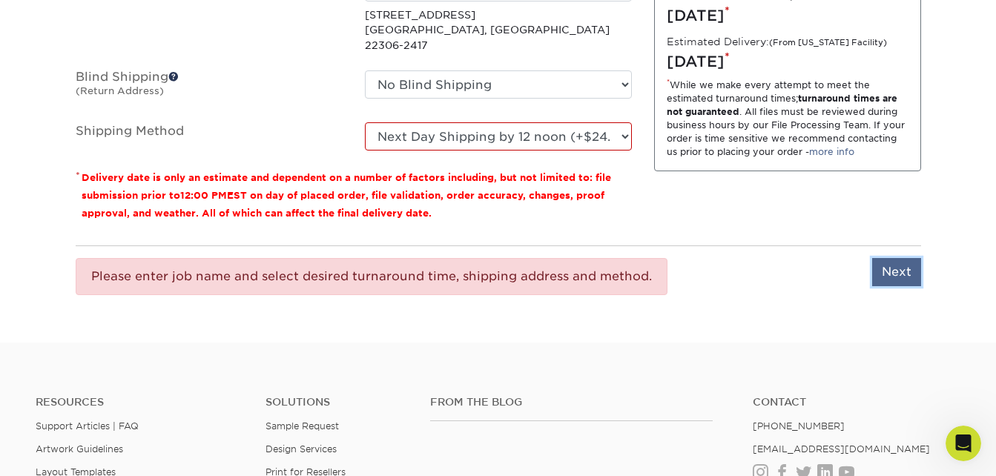
click at [901, 258] on input "Next" at bounding box center [897, 272] width 49 height 28
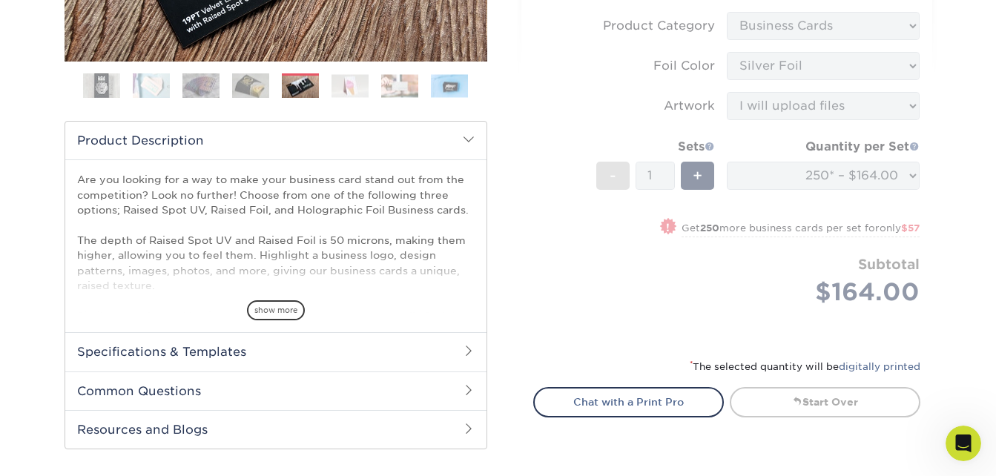
scroll to position [487, 0]
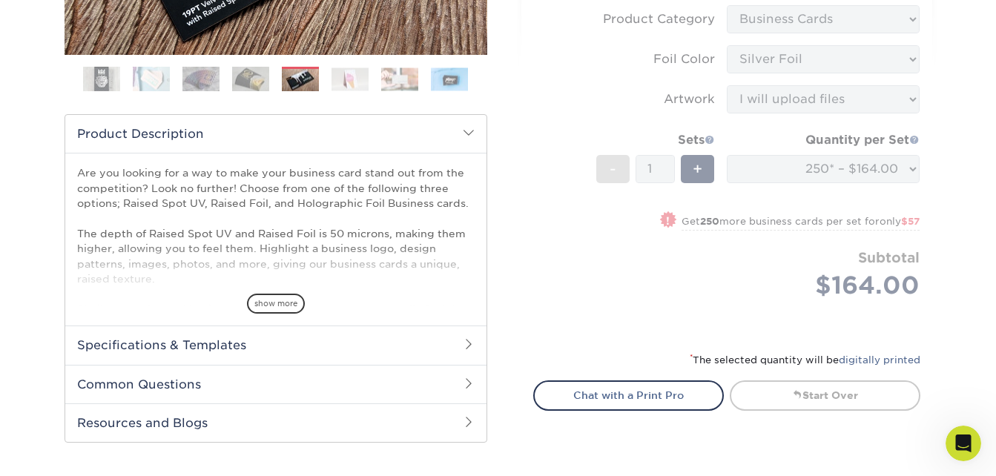
click at [243, 345] on h2 "Specifications & Templates" at bounding box center [275, 345] width 421 height 39
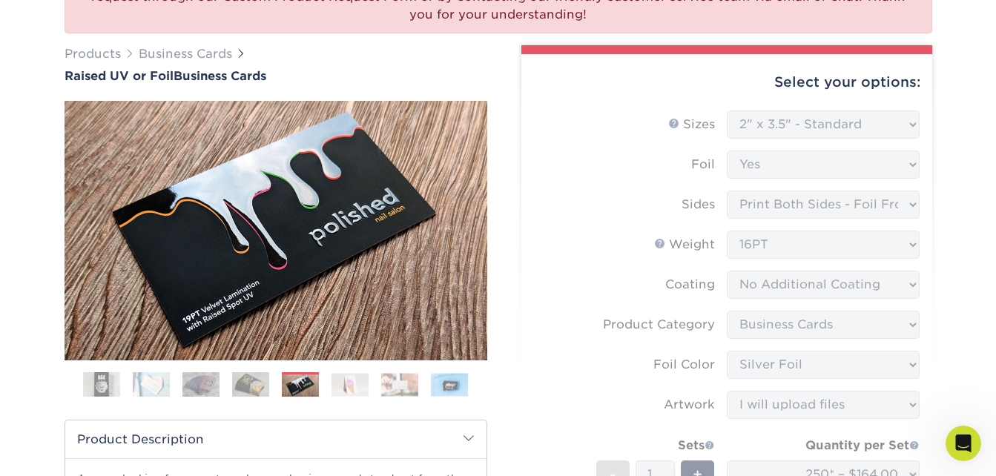
scroll to position [178, 0]
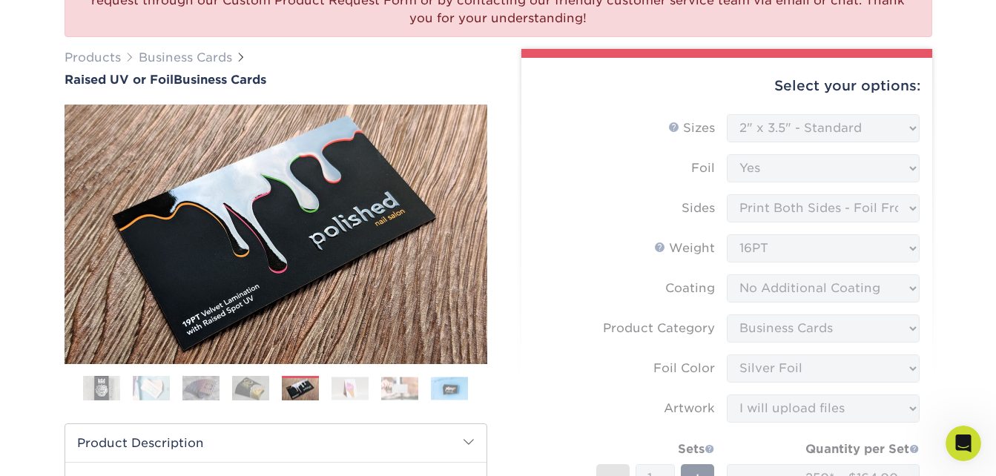
click at [236, 83] on h1 "Raised UV or Foil Business Cards" at bounding box center [276, 80] width 423 height 14
